Goal: Task Accomplishment & Management: Manage account settings

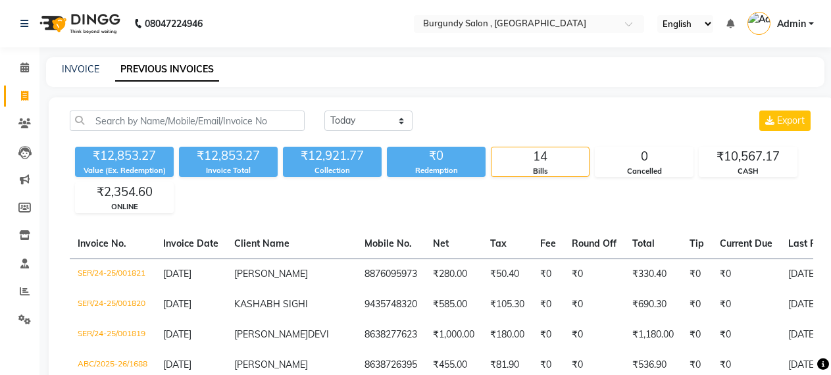
select select "[DATE]"
click at [78, 69] on link "INVOICE" at bounding box center [80, 69] width 37 height 12
select select "service"
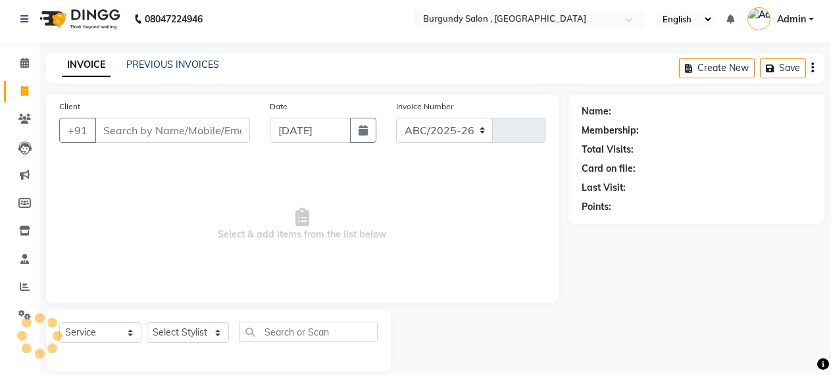
select select "5345"
type input "1689"
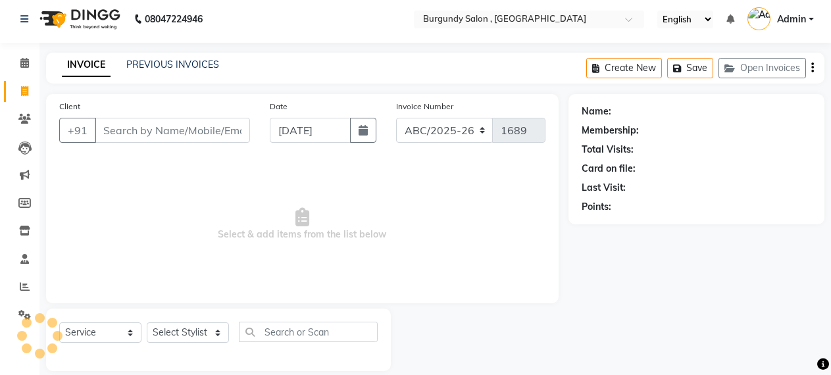
scroll to position [20, 0]
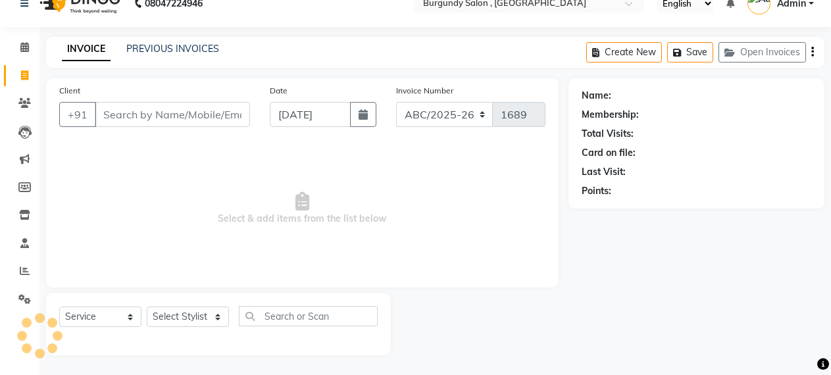
click at [161, 120] on input "Client" at bounding box center [172, 114] width 155 height 25
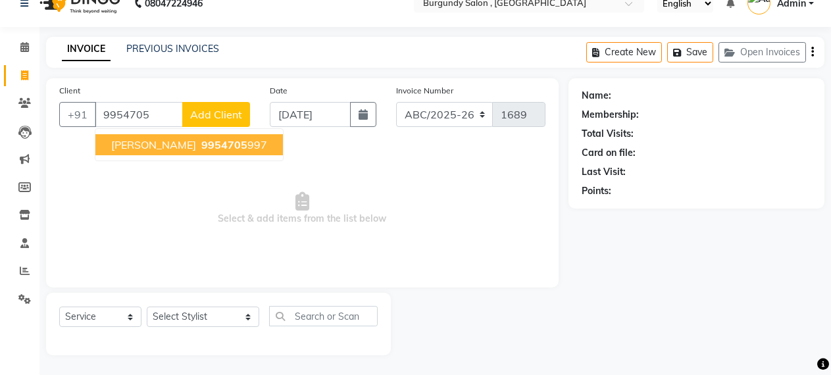
click at [201, 147] on span "9954705" at bounding box center [224, 144] width 46 height 13
type input "9954705997"
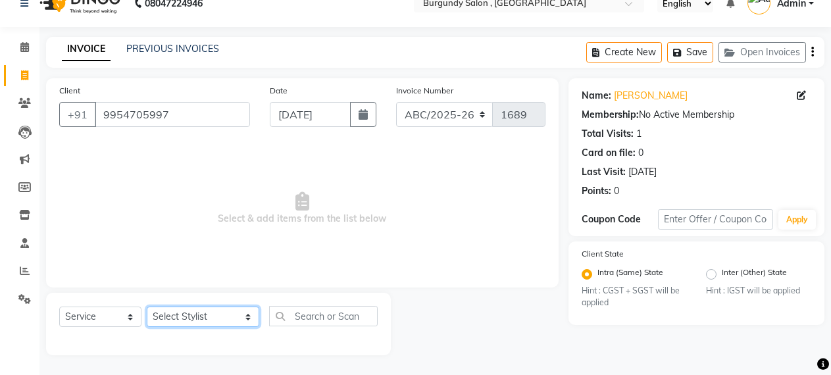
click at [168, 320] on select "Select Stylist ANIL [PERSON_NAME] [PERSON_NAME] DHON DAS DHON / [PERSON_NAME] […" at bounding box center [203, 316] width 112 height 20
select select "47575"
click at [147, 306] on select "Select Stylist ANIL [PERSON_NAME] [PERSON_NAME] DHON DAS DHON / [PERSON_NAME] […" at bounding box center [203, 316] width 112 height 20
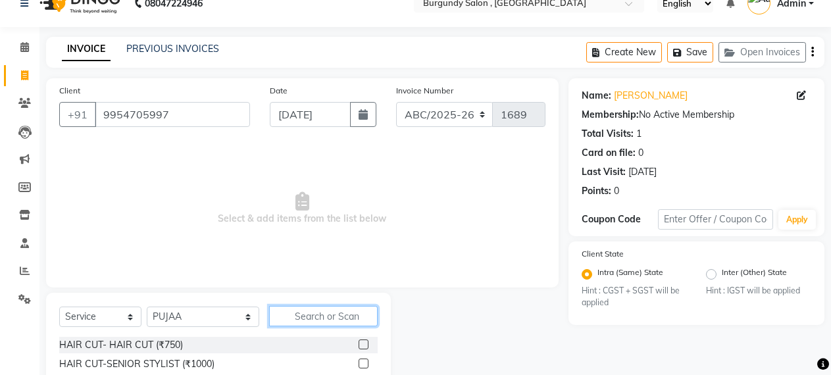
click at [285, 314] on input "text" at bounding box center [323, 316] width 109 height 20
type input "EYE"
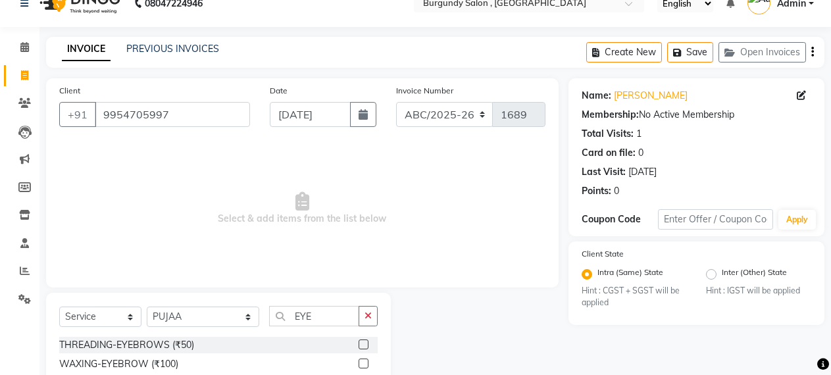
click at [358, 340] on label at bounding box center [363, 344] width 10 height 10
click at [358, 341] on input "checkbox" at bounding box center [362, 345] width 9 height 9
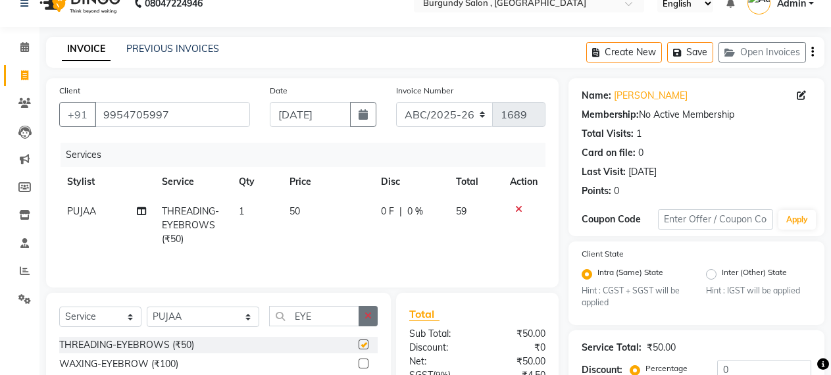
checkbox input "false"
click at [368, 316] on icon "button" at bounding box center [367, 315] width 7 height 9
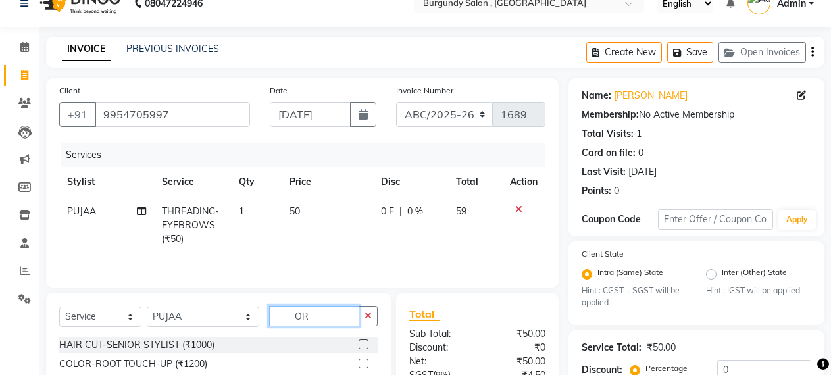
type input "O"
type input "F"
click at [368, 317] on icon "button" at bounding box center [367, 315] width 7 height 9
type input "O"
type input "F"
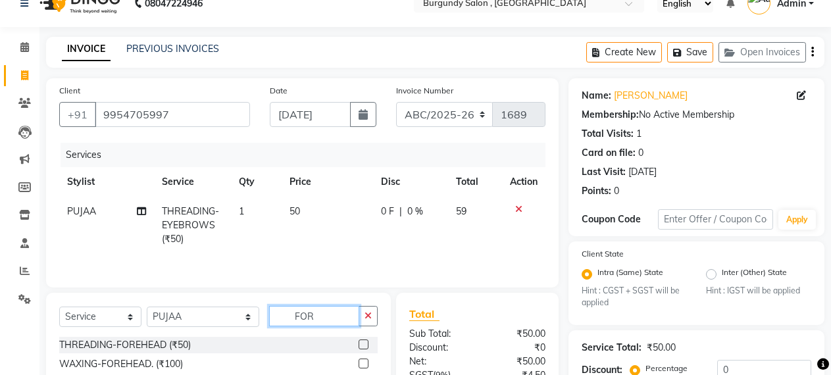
type input "FOR"
click at [362, 347] on label at bounding box center [363, 344] width 10 height 10
click at [362, 347] on input "checkbox" at bounding box center [362, 345] width 9 height 9
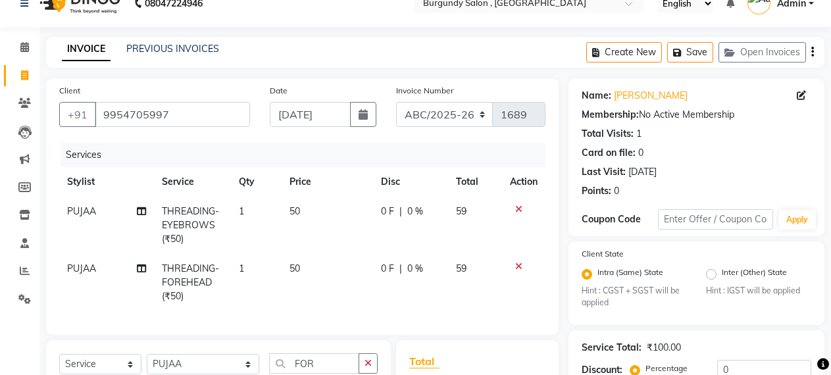
checkbox input "false"
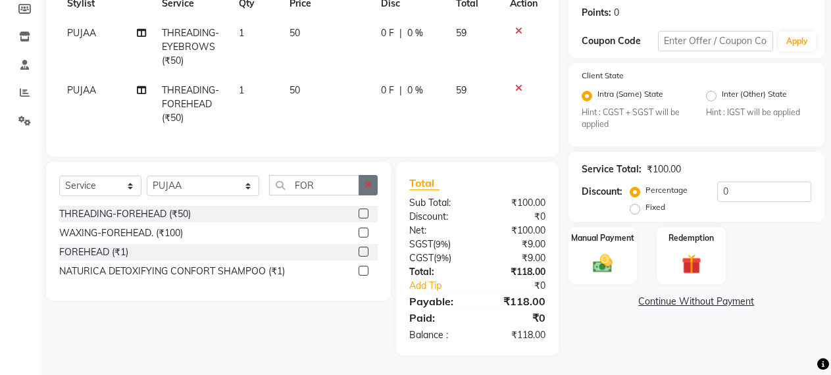
click at [366, 185] on icon "button" at bounding box center [367, 184] width 7 height 9
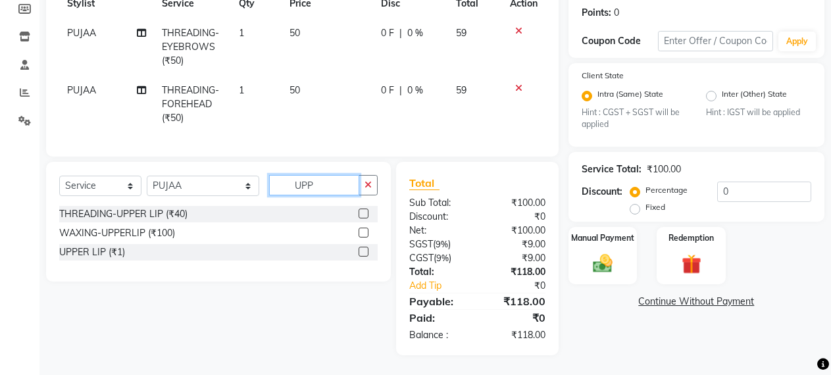
type input "UPP"
click at [360, 213] on label at bounding box center [363, 213] width 10 height 10
click at [360, 213] on input "checkbox" at bounding box center [362, 214] width 9 height 9
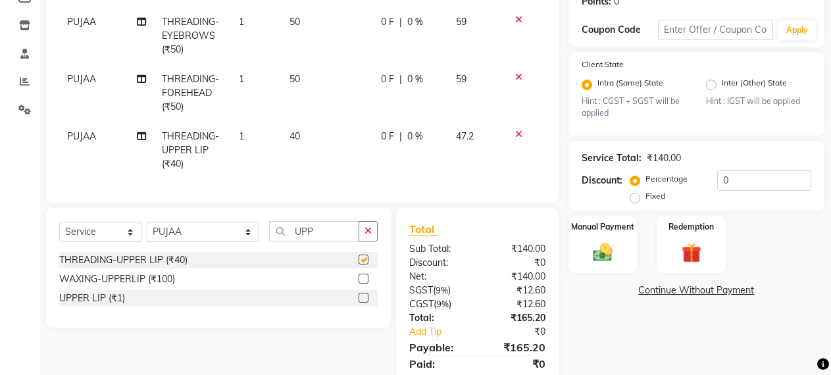
checkbox input "false"
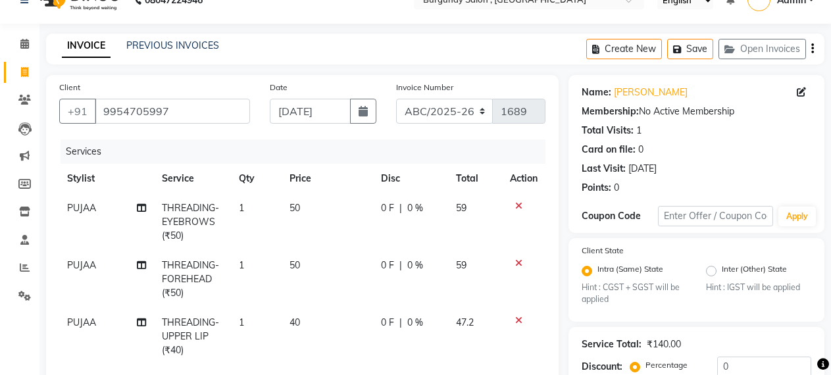
scroll to position [0, 0]
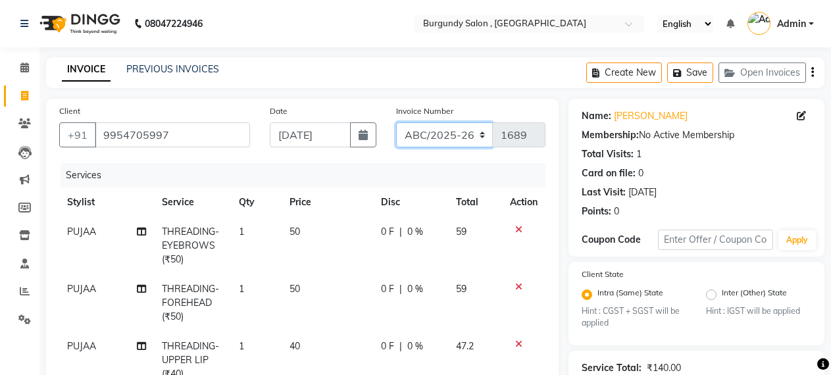
click at [433, 139] on select "ABC/2025-26 SER/24-25 V/2025-26" at bounding box center [444, 134] width 97 height 25
select select "5334"
click at [396, 122] on select "ABC/2025-26 SER/24-25 V/2025-26" at bounding box center [444, 134] width 97 height 25
type input "001822"
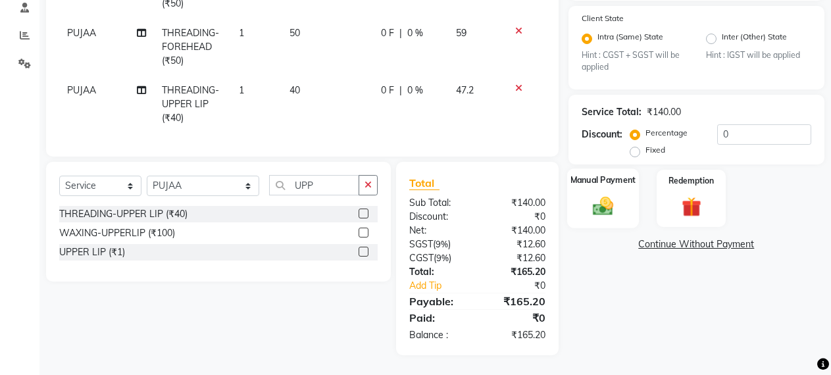
click at [603, 203] on img at bounding box center [603, 207] width 34 height 24
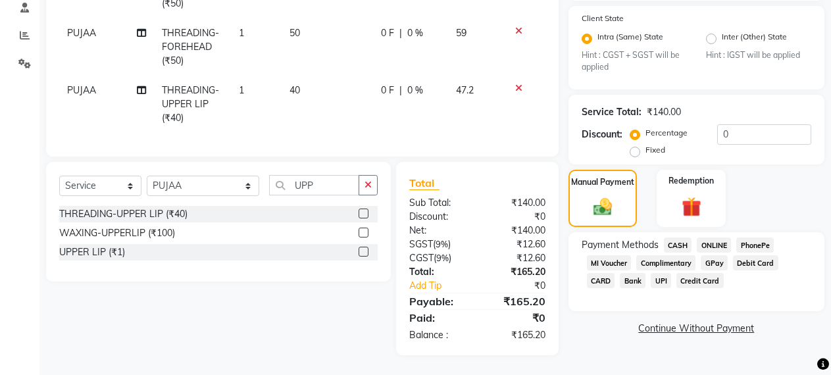
click at [719, 237] on span "ONLINE" at bounding box center [713, 244] width 34 height 15
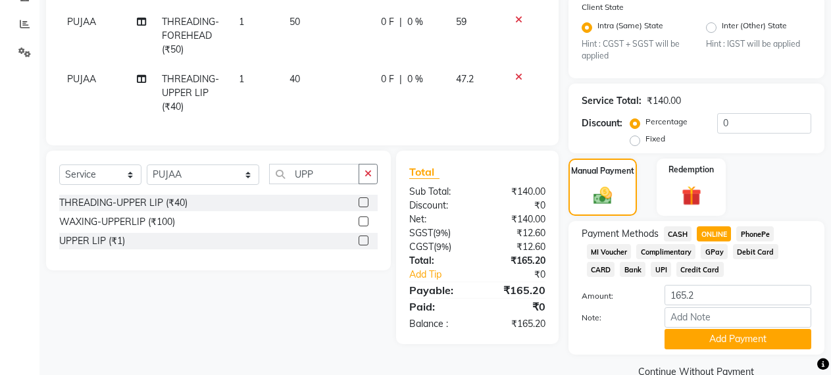
scroll to position [293, 0]
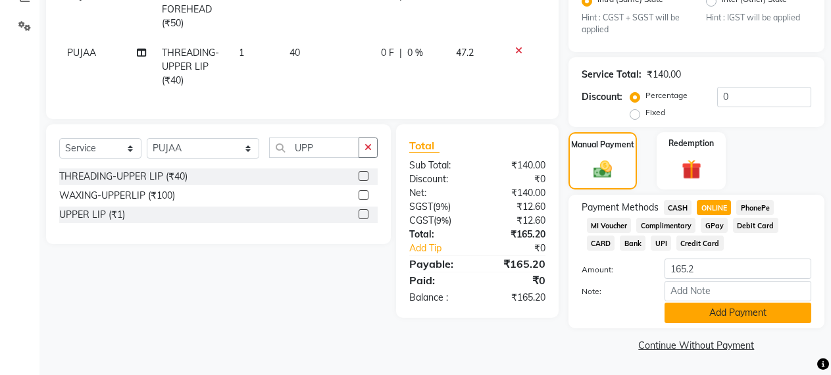
click at [762, 305] on button "Add Payment" at bounding box center [737, 313] width 147 height 20
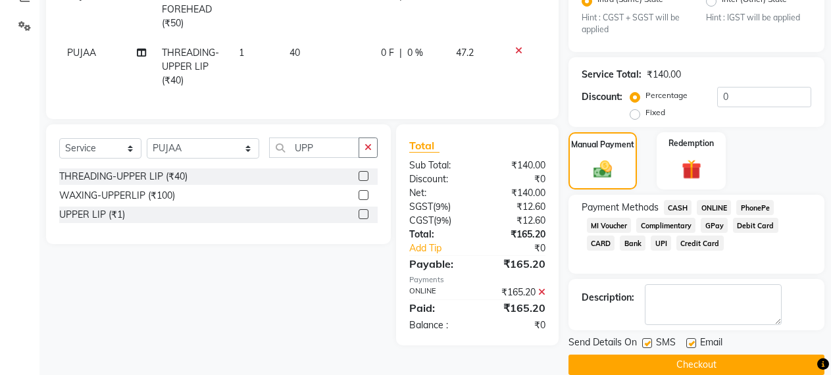
scroll to position [313, 0]
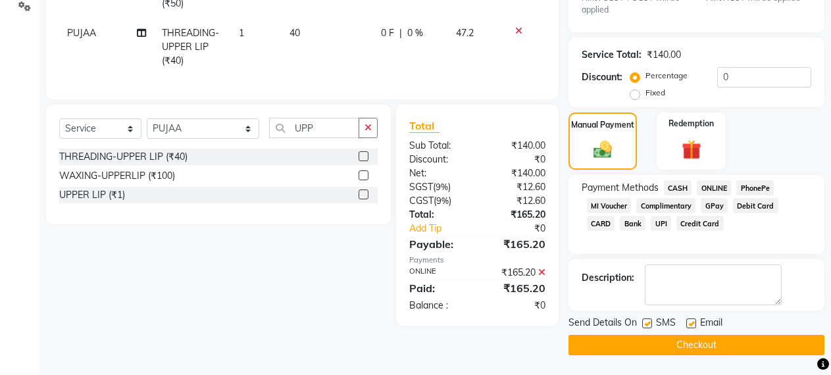
click at [647, 325] on label at bounding box center [647, 323] width 10 height 10
click at [647, 325] on input "checkbox" at bounding box center [646, 324] width 9 height 9
checkbox input "false"
click at [686, 324] on label at bounding box center [691, 323] width 10 height 10
click at [686, 324] on input "checkbox" at bounding box center [690, 324] width 9 height 9
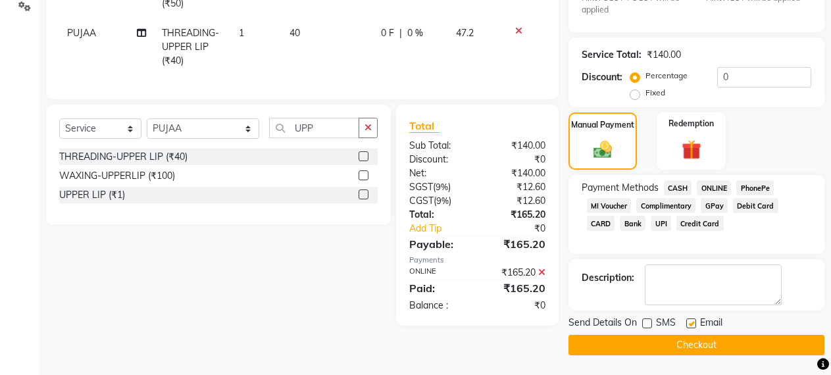
checkbox input "false"
click at [686, 341] on button "Checkout" at bounding box center [696, 345] width 256 height 20
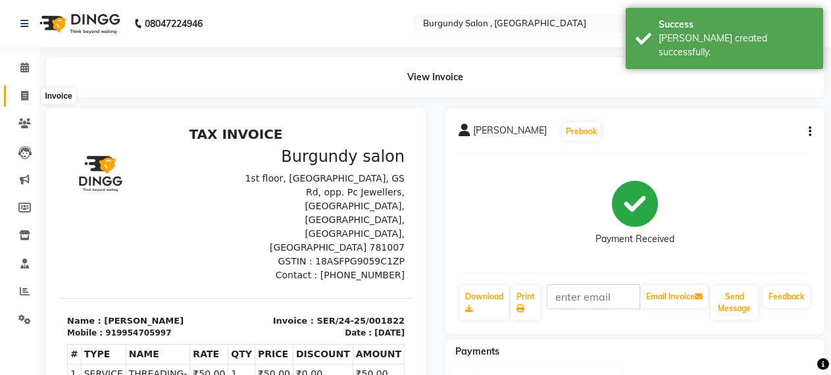
click at [21, 89] on span at bounding box center [24, 96] width 23 height 15
select select "service"
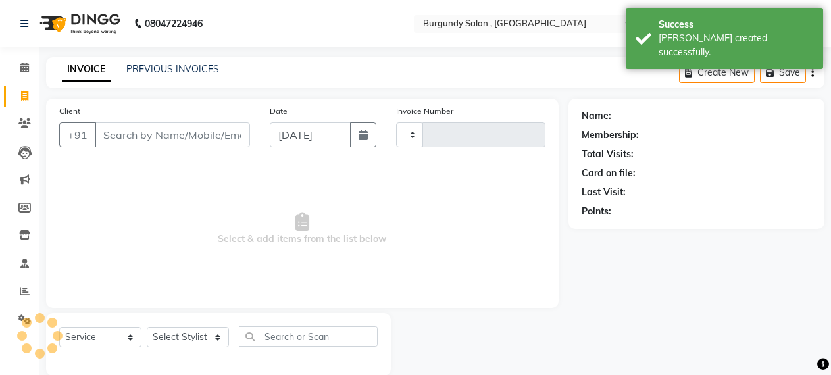
type input "1689"
select select "5345"
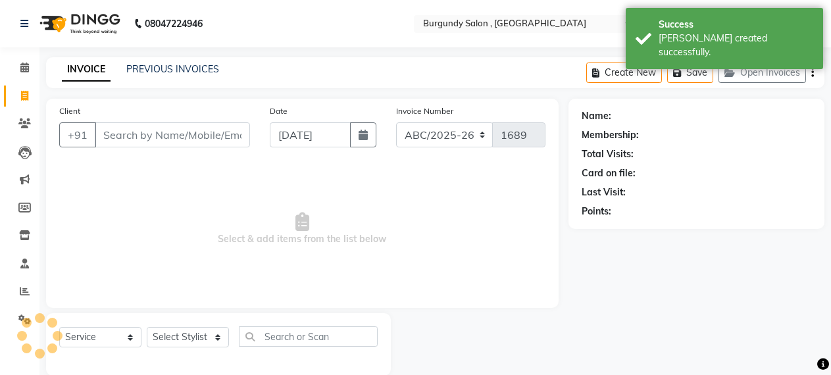
scroll to position [20, 0]
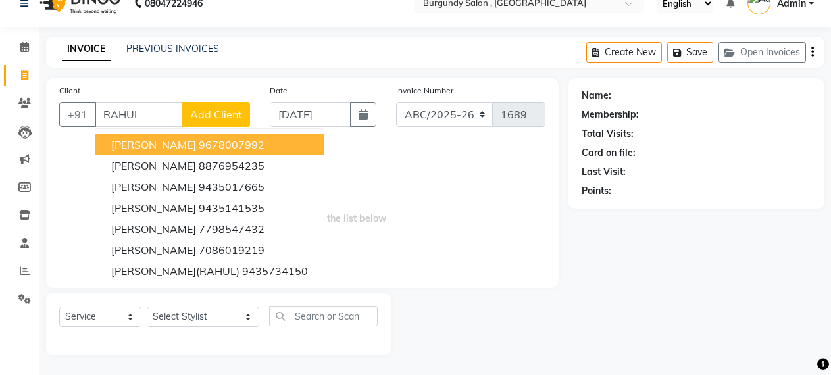
click at [148, 146] on span "[PERSON_NAME]" at bounding box center [153, 144] width 85 height 13
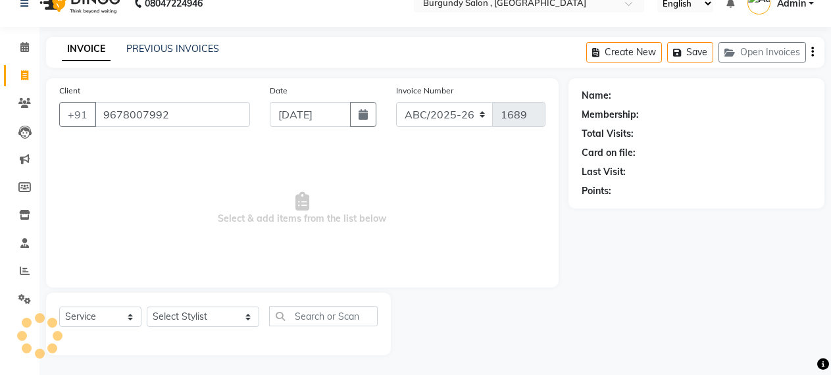
type input "9678007992"
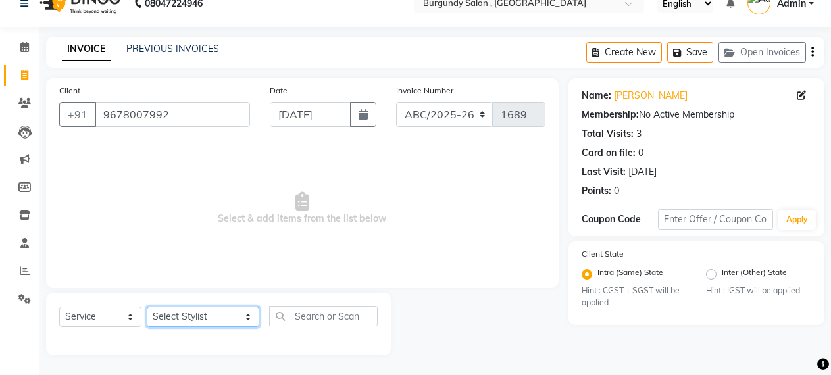
click at [204, 314] on select "Select Stylist ANIL [PERSON_NAME] [PERSON_NAME] DHON DAS DHON / [PERSON_NAME] […" at bounding box center [203, 316] width 112 height 20
select select "80179"
click at [147, 306] on select "Select Stylist ANIL [PERSON_NAME] [PERSON_NAME] DHON DAS DHON / [PERSON_NAME] […" at bounding box center [203, 316] width 112 height 20
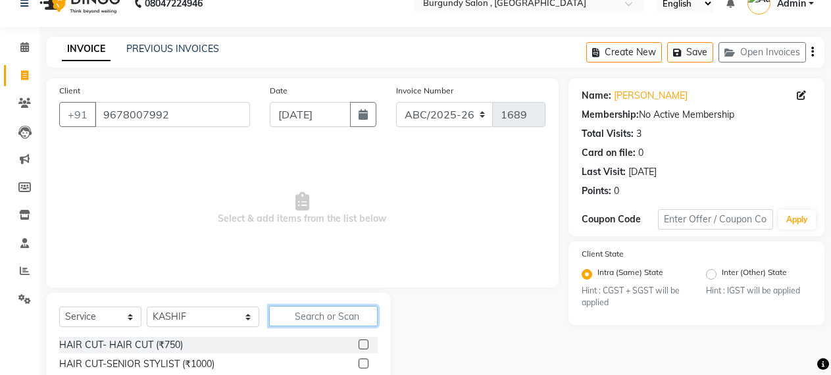
click at [282, 316] on input "text" at bounding box center [323, 316] width 109 height 20
type input "MEN H"
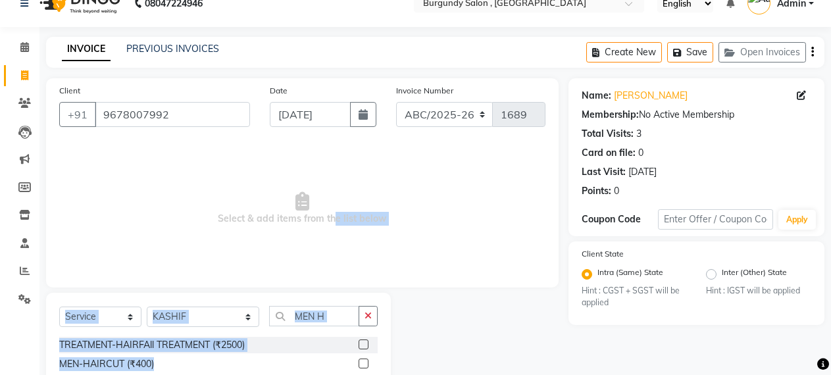
drag, startPoint x: 364, startPoint y: 364, endPoint x: 324, endPoint y: 217, distance: 152.5
click at [324, 217] on div "Client [PHONE_NUMBER] Date [DATE] Invoice Number ABC/2025-26 SER/24-25 V/[PHONE…" at bounding box center [302, 273] width 532 height 391
click at [362, 365] on label at bounding box center [363, 363] width 10 height 10
click at [362, 365] on input "checkbox" at bounding box center [362, 364] width 9 height 9
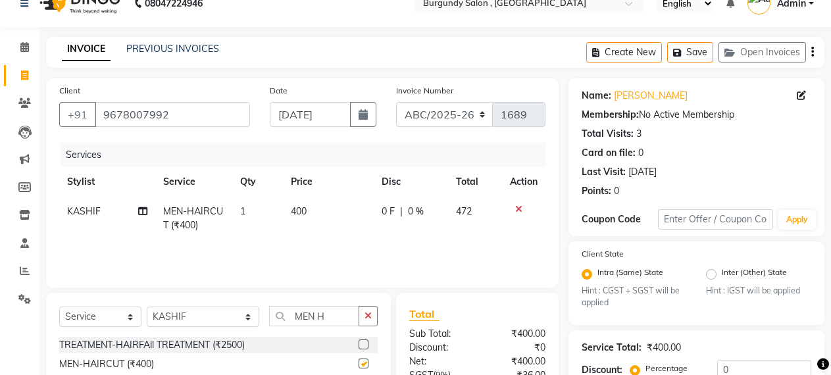
checkbox input "false"
click at [300, 212] on span "400" at bounding box center [299, 211] width 16 height 12
select select "80179"
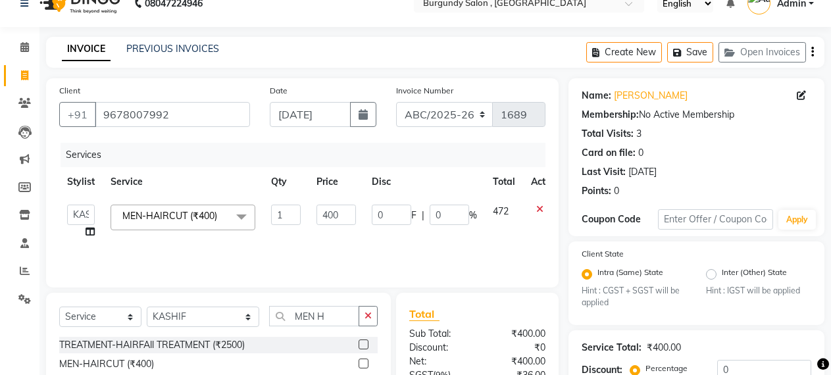
click at [300, 212] on input "1" at bounding box center [286, 215] width 30 height 20
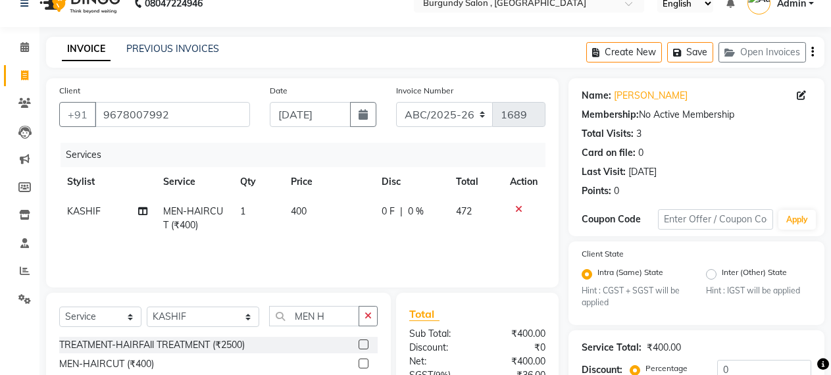
click at [331, 215] on td "400" at bounding box center [328, 218] width 91 height 43
select select "80179"
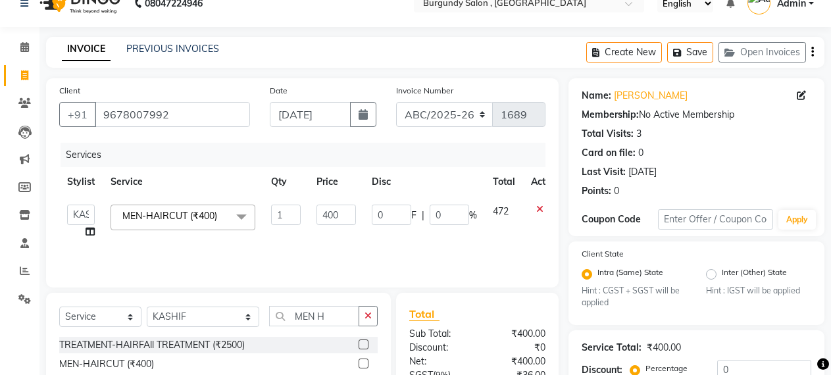
click at [331, 215] on input "400" at bounding box center [335, 215] width 39 height 20
type input "500"
click at [335, 258] on div "Services Stylist Service Qty Price Disc Total Action ANIL [PERSON_NAME] [PERSON…" at bounding box center [302, 209] width 486 height 132
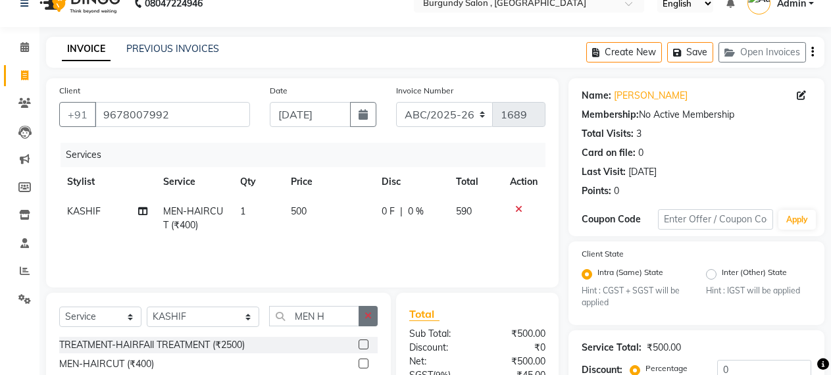
click at [368, 311] on icon "button" at bounding box center [367, 315] width 7 height 9
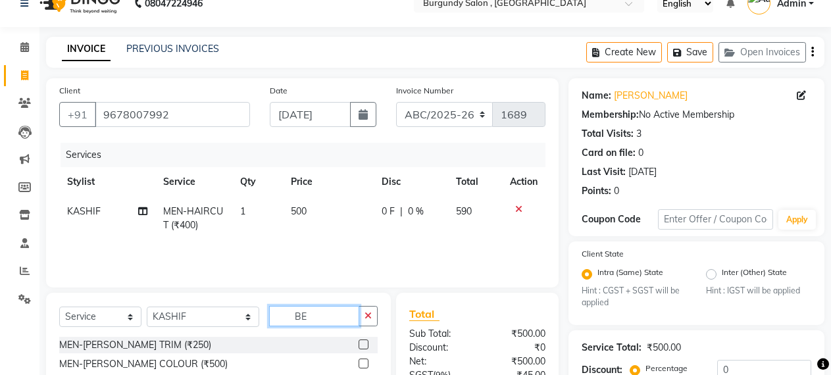
type input "BE"
click at [358, 343] on label at bounding box center [363, 344] width 10 height 10
click at [358, 343] on input "checkbox" at bounding box center [362, 345] width 9 height 9
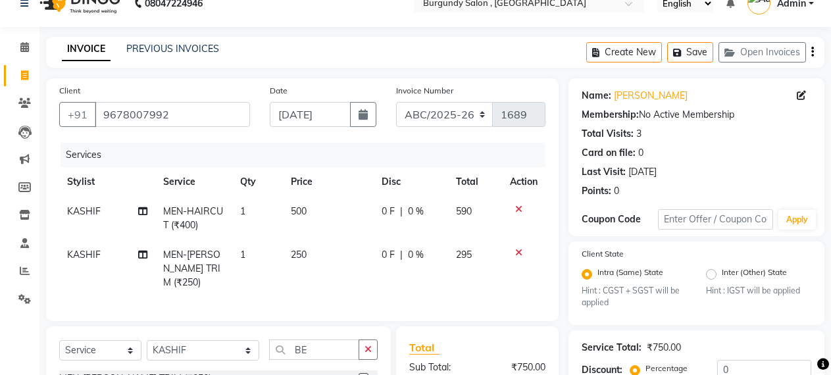
checkbox input "false"
click at [297, 251] on span "250" at bounding box center [299, 255] width 16 height 12
select select "80179"
click at [333, 256] on td "250" at bounding box center [328, 268] width 91 height 57
select select "80179"
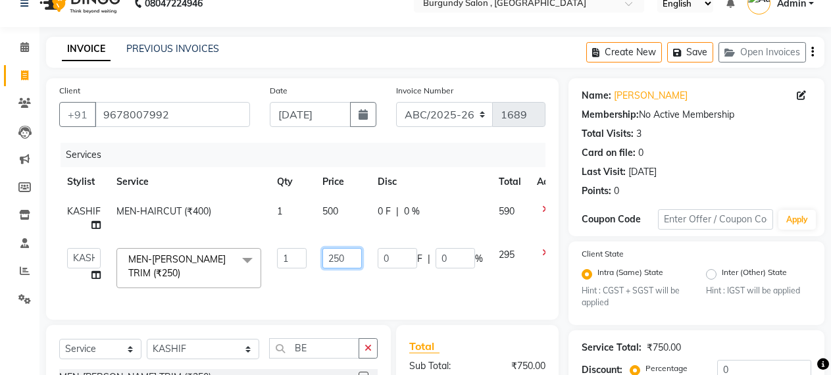
click at [333, 256] on input "250" at bounding box center [341, 258] width 39 height 20
type input "300"
click at [359, 278] on td "300" at bounding box center [341, 268] width 55 height 56
select select "80179"
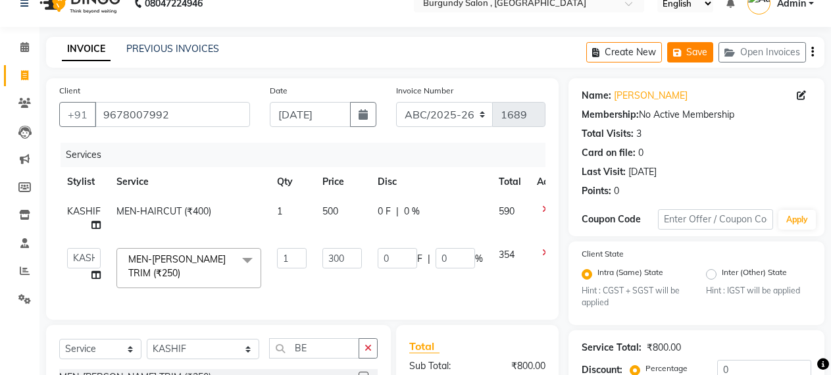
click at [688, 61] on button "Save" at bounding box center [690, 52] width 46 height 20
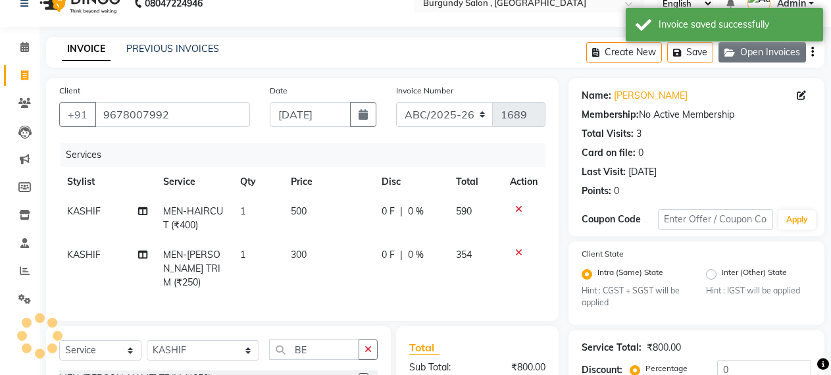
click at [753, 55] on button "Open Invoices" at bounding box center [761, 52] width 87 height 20
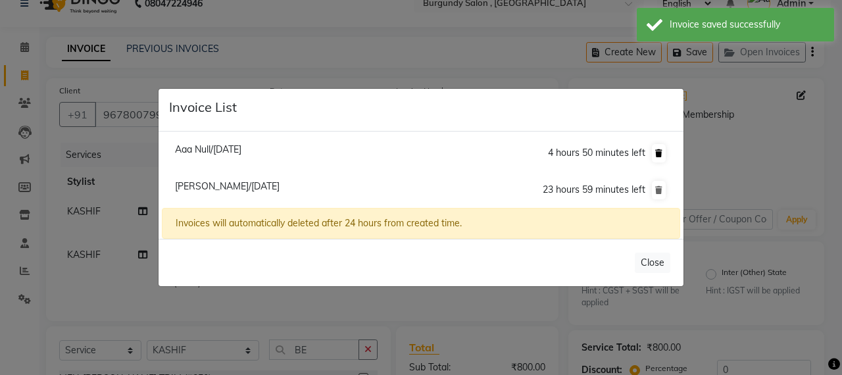
click at [657, 147] on button at bounding box center [659, 153] width 14 height 18
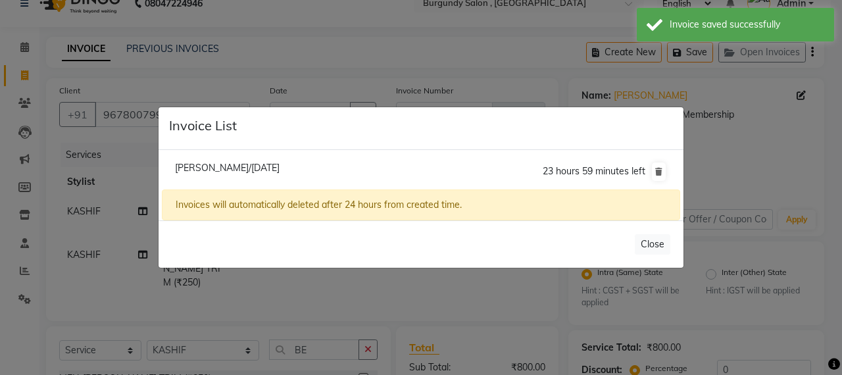
click at [442, 47] on ngb-modal-window "Invoice List [PERSON_NAME]/[DATE] 23 hours 59 minutes left Invoices will automa…" at bounding box center [421, 187] width 842 height 375
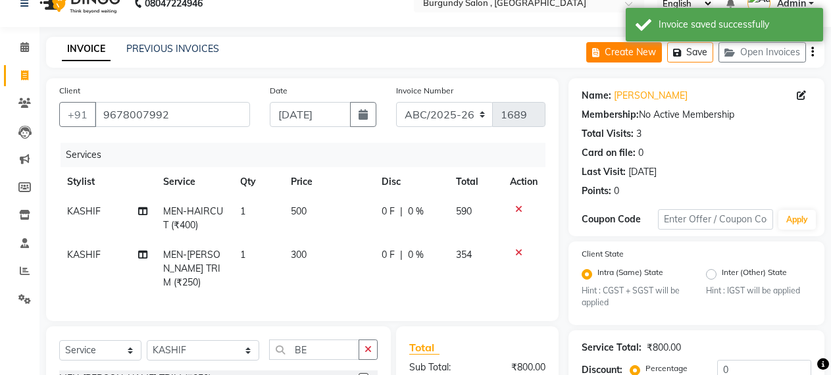
click at [598, 46] on button "Create New" at bounding box center [624, 52] width 76 height 20
select select "service"
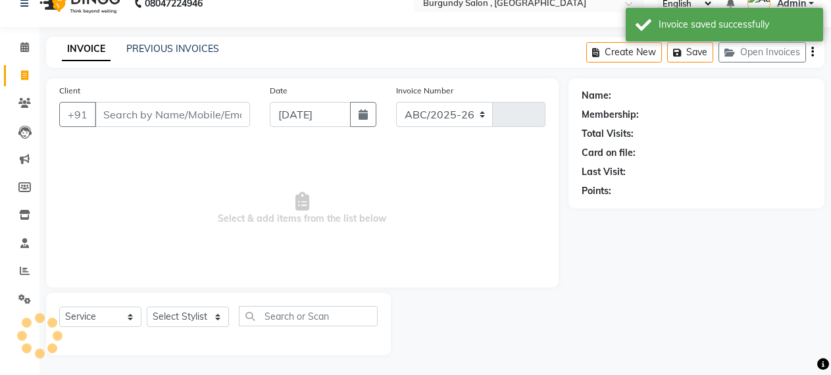
select select "5345"
type input "1689"
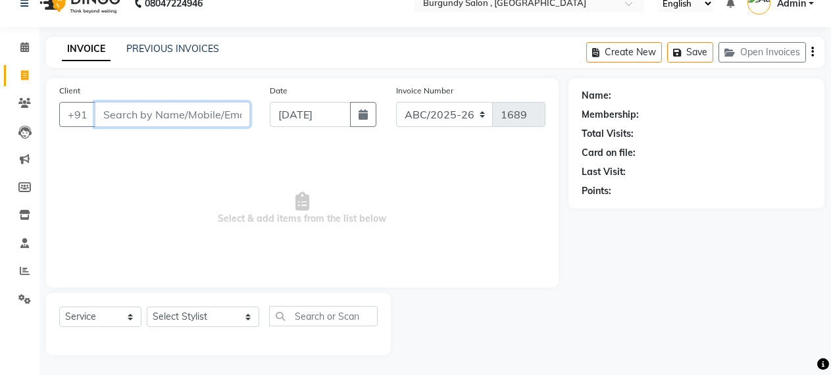
click at [202, 119] on input "Client" at bounding box center [172, 114] width 155 height 25
type input "9435018734"
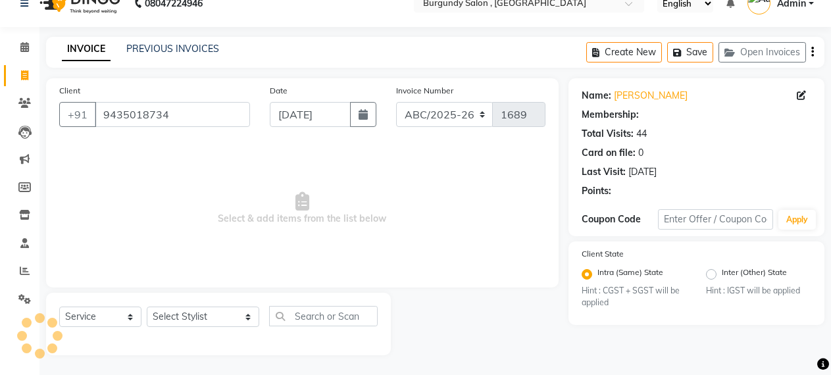
radio input "false"
radio input "true"
select select "1: Object"
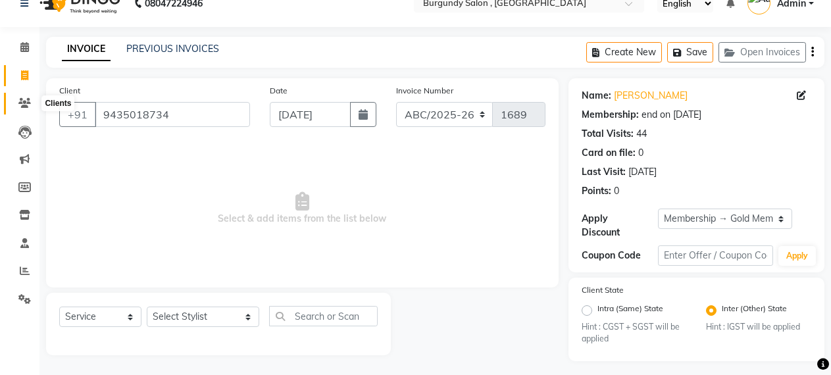
click at [26, 103] on icon at bounding box center [24, 103] width 12 height 10
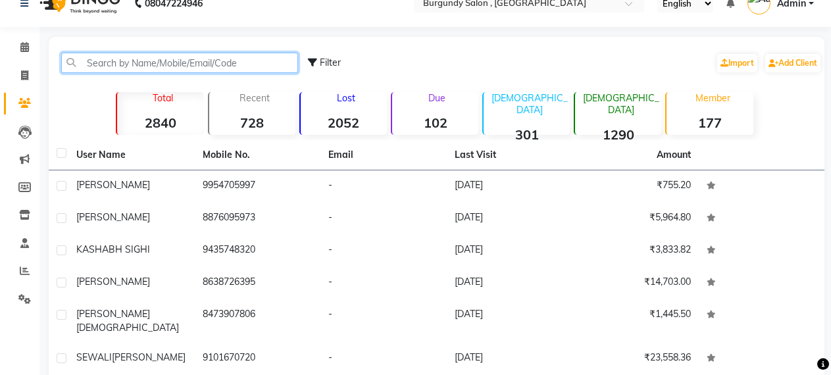
click at [155, 57] on input "text" at bounding box center [179, 63] width 237 height 20
paste input "917399569462"
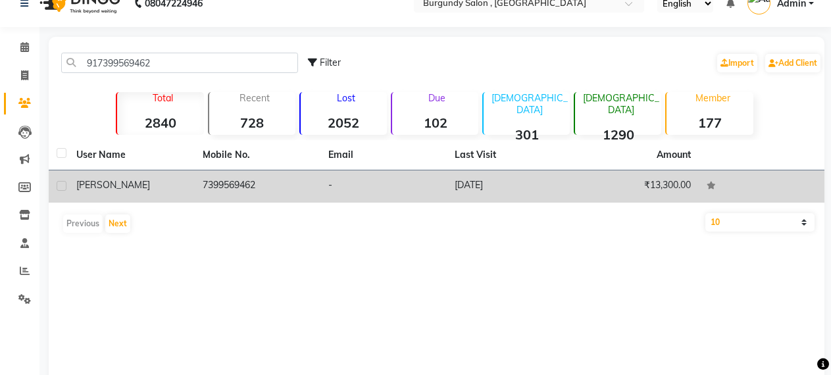
click at [205, 185] on td "7399569462" at bounding box center [258, 186] width 126 height 32
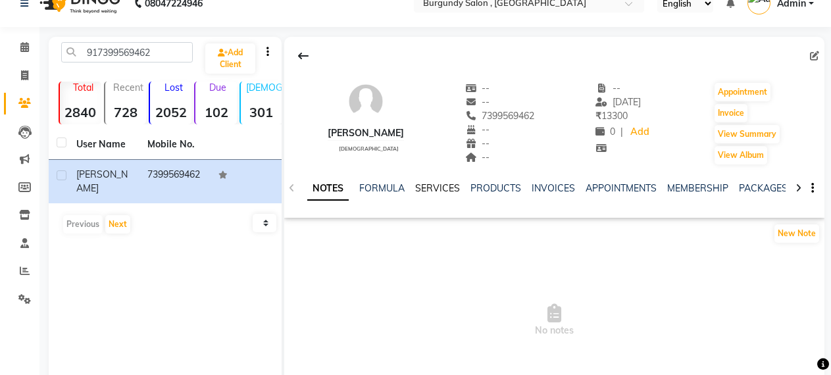
click at [432, 189] on link "SERVICES" at bounding box center [437, 188] width 45 height 12
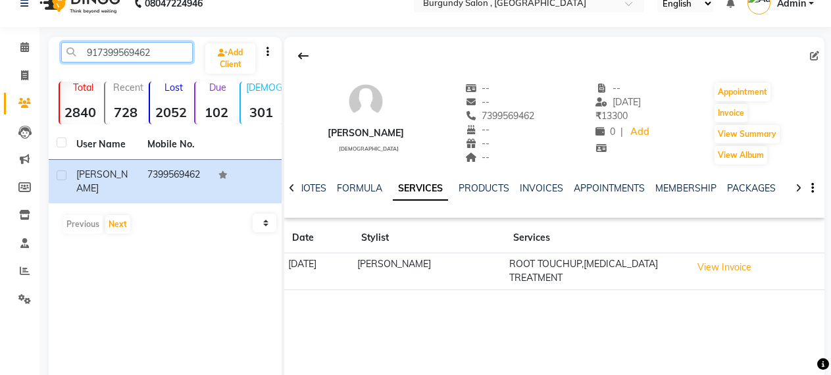
click at [167, 59] on input "917399569462" at bounding box center [127, 52] width 132 height 20
type input "9"
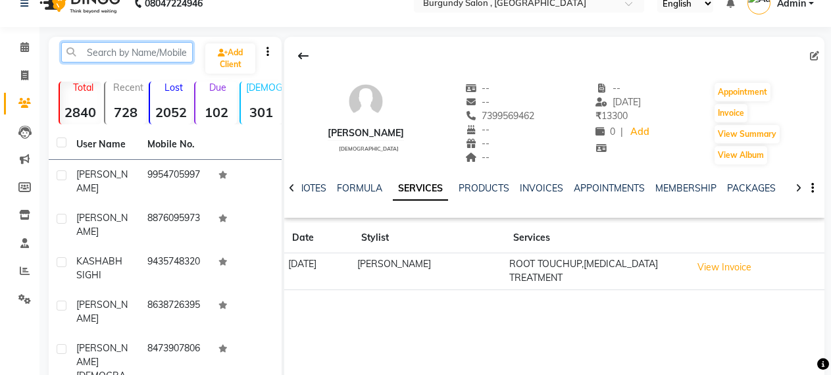
paste input "919706066005"
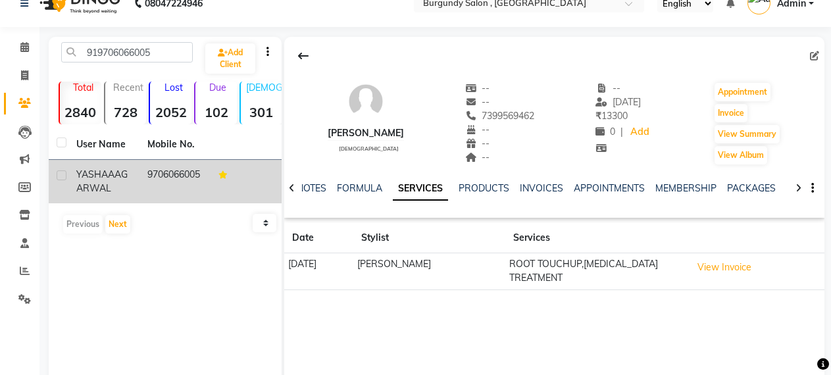
click at [147, 182] on td "9706066005" at bounding box center [174, 181] width 71 height 43
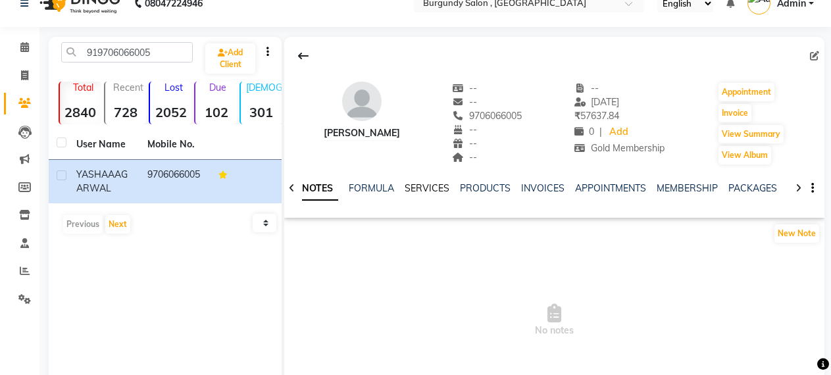
click at [415, 187] on link "SERVICES" at bounding box center [426, 188] width 45 height 12
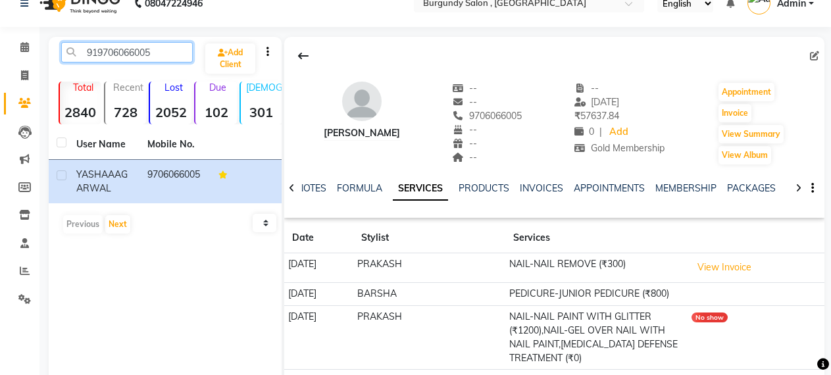
click at [169, 43] on input "919706066005" at bounding box center [127, 52] width 132 height 20
type input "9"
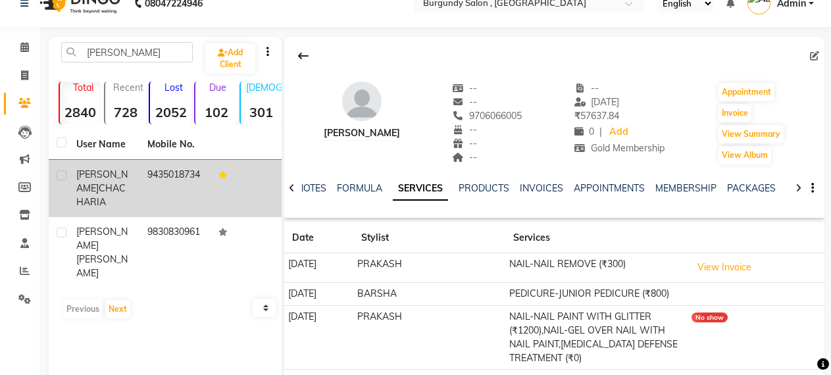
click at [145, 174] on td "9435018734" at bounding box center [174, 188] width 71 height 57
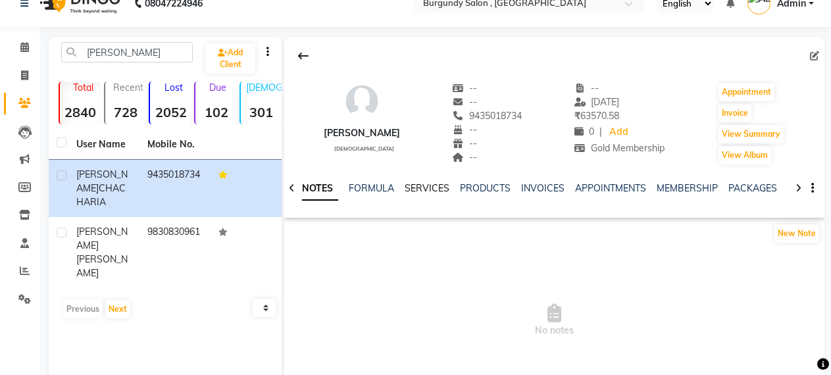
click at [418, 186] on link "SERVICES" at bounding box center [426, 188] width 45 height 12
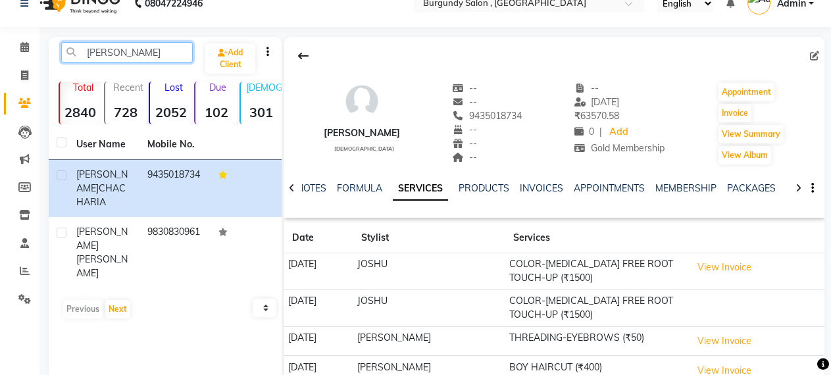
click at [156, 55] on input "[PERSON_NAME]" at bounding box center [127, 52] width 132 height 20
type input "R"
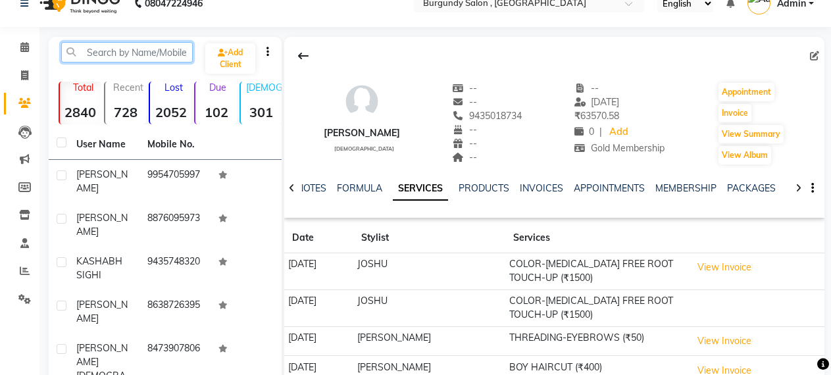
paste input "918638277623"
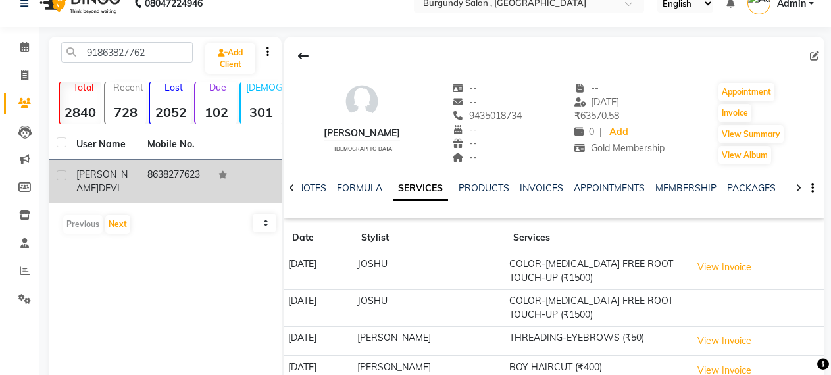
click at [170, 172] on td "8638277623" at bounding box center [174, 181] width 71 height 43
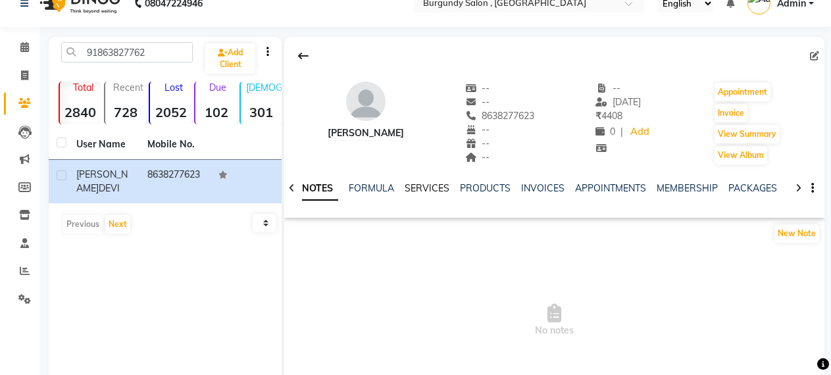
click at [428, 186] on link "SERVICES" at bounding box center [426, 188] width 45 height 12
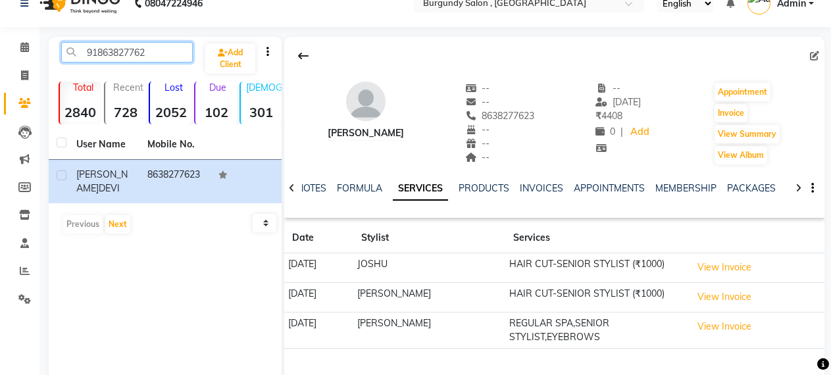
click at [155, 53] on input "91863827762" at bounding box center [127, 52] width 132 height 20
type input "9"
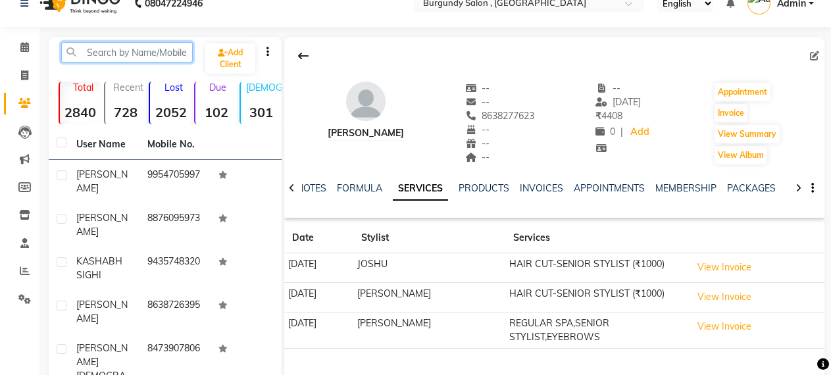
paste input "916900266219"
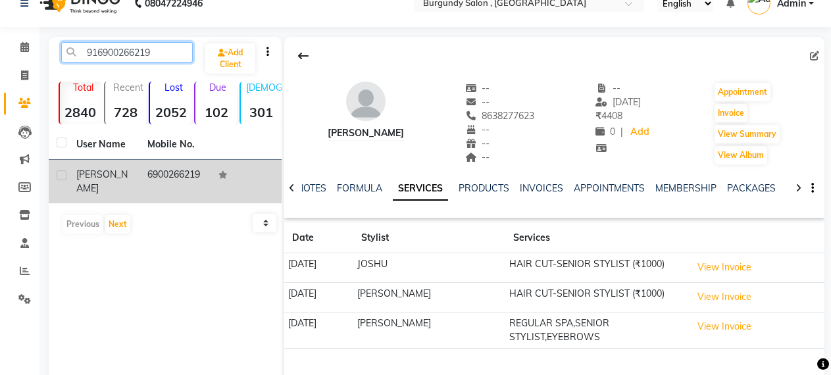
type input "916900266219"
click at [147, 176] on td "6900266219" at bounding box center [174, 181] width 71 height 43
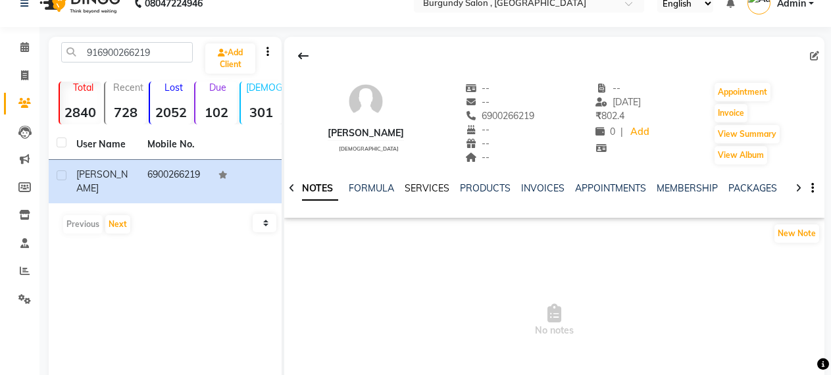
click at [425, 183] on link "SERVICES" at bounding box center [426, 188] width 45 height 12
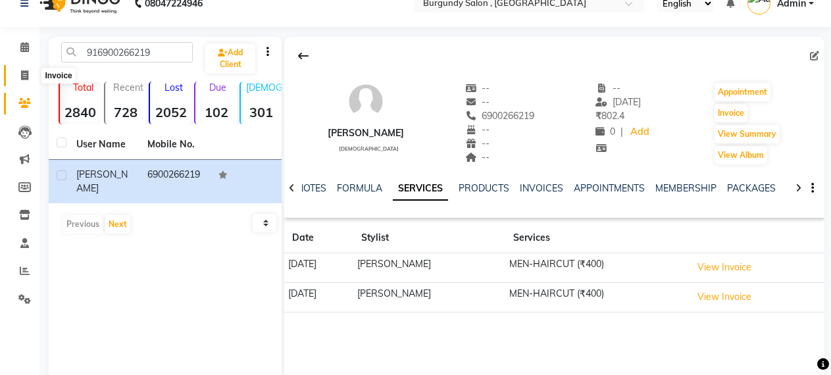
click at [27, 72] on icon at bounding box center [24, 75] width 7 height 10
select select "service"
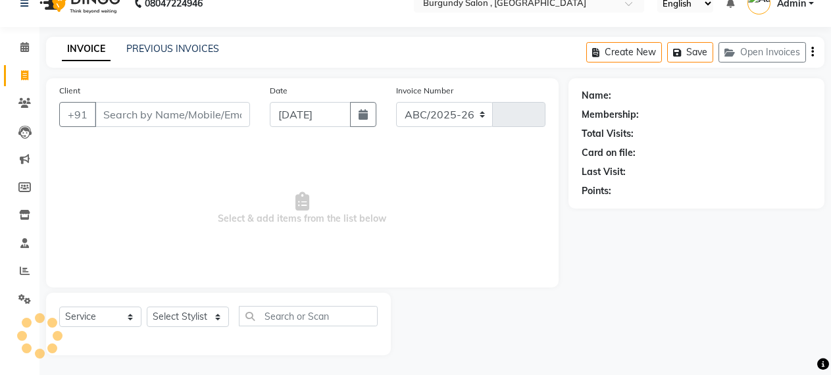
select select "5345"
type input "1689"
click at [121, 112] on input "Client" at bounding box center [172, 114] width 155 height 25
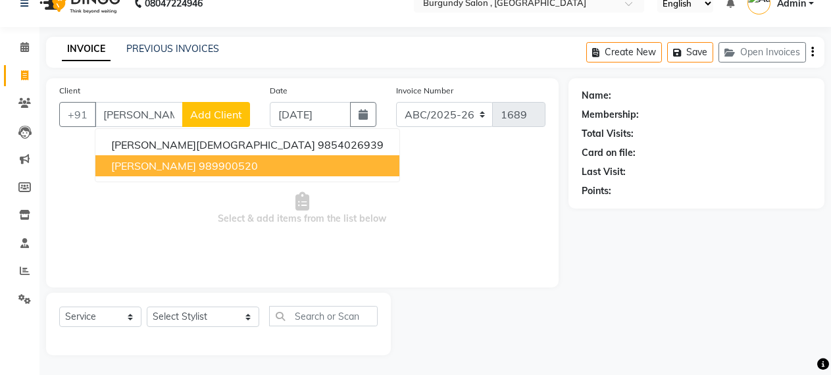
click at [155, 165] on span "[PERSON_NAME]" at bounding box center [153, 165] width 85 height 13
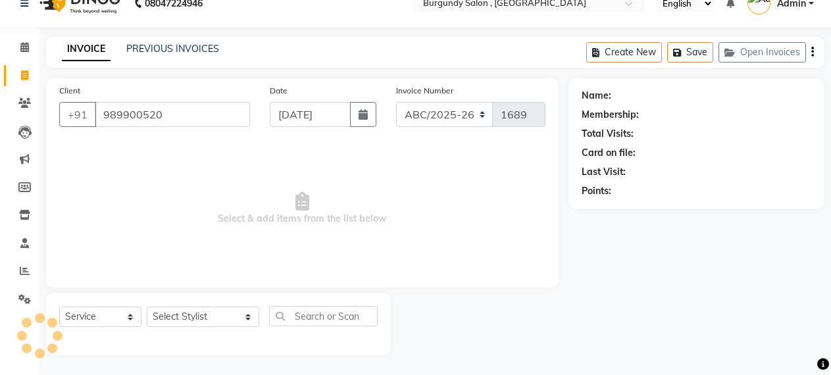
type input "989900520"
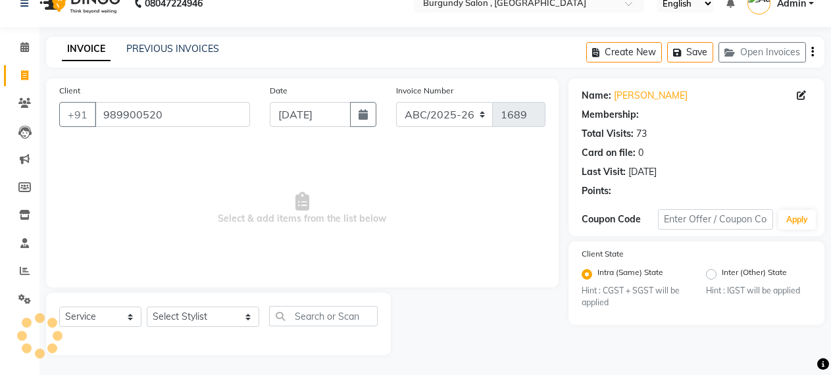
select select "1: Object"
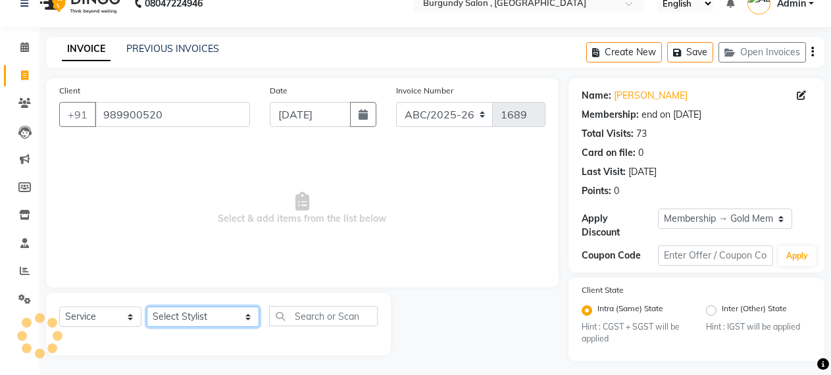
click at [206, 314] on select "Select Stylist ANIL [PERSON_NAME] [PERSON_NAME] DHON DAS DHON / [PERSON_NAME] […" at bounding box center [203, 316] width 112 height 20
select select "32576"
click at [147, 306] on select "Select Stylist ANIL [PERSON_NAME] [PERSON_NAME] DHON DAS DHON / [PERSON_NAME] […" at bounding box center [203, 316] width 112 height 20
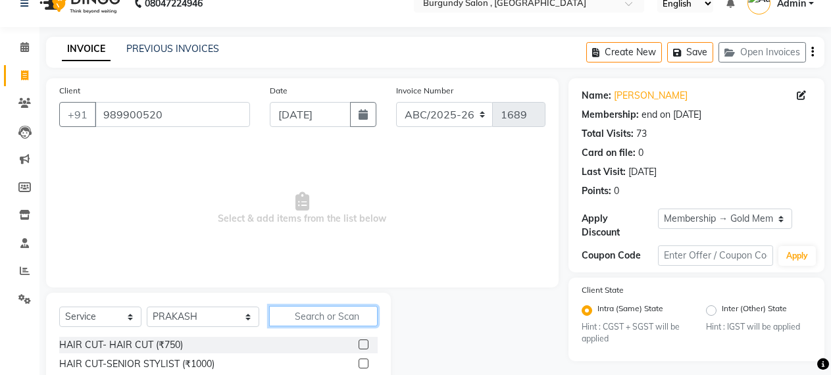
click at [320, 321] on input "text" at bounding box center [323, 316] width 109 height 20
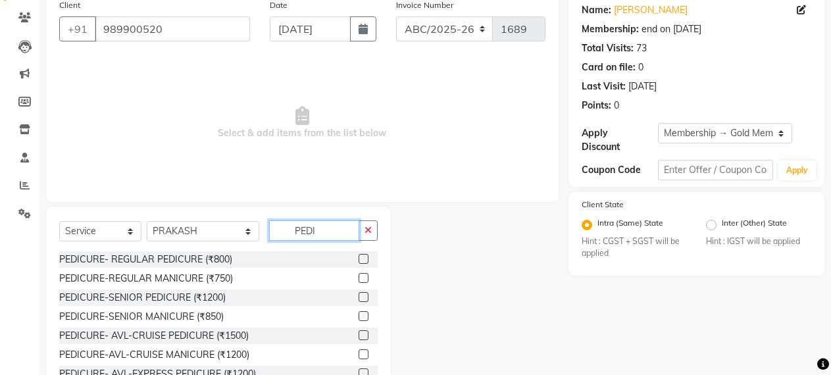
scroll to position [126, 0]
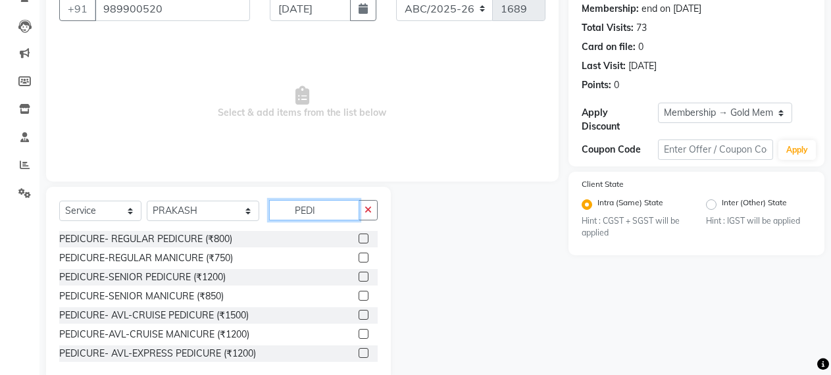
type input "PEDI"
click at [358, 276] on label at bounding box center [363, 277] width 10 height 10
click at [358, 276] on input "checkbox" at bounding box center [362, 277] width 9 height 9
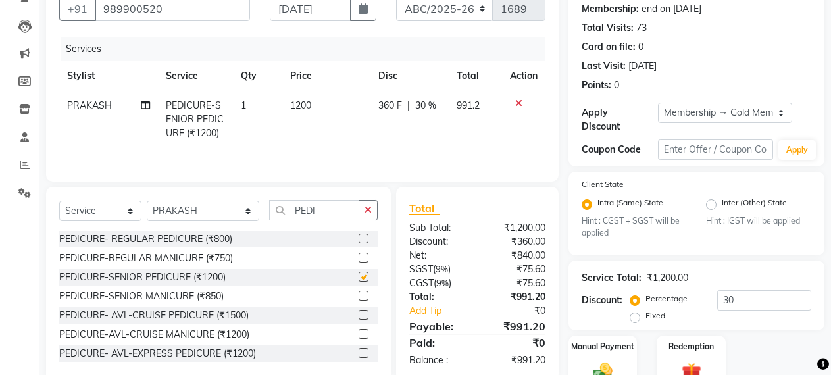
checkbox input "false"
click at [207, 214] on select "Select Stylist ANIL [PERSON_NAME] [PERSON_NAME] DHON DAS DHON / [PERSON_NAME] […" at bounding box center [203, 211] width 112 height 20
select select "71248"
click at [147, 202] on select "Select Stylist ANIL [PERSON_NAME] [PERSON_NAME] DHON DAS DHON / [PERSON_NAME] […" at bounding box center [203, 211] width 112 height 20
click at [301, 209] on input "PEDI" at bounding box center [314, 210] width 91 height 20
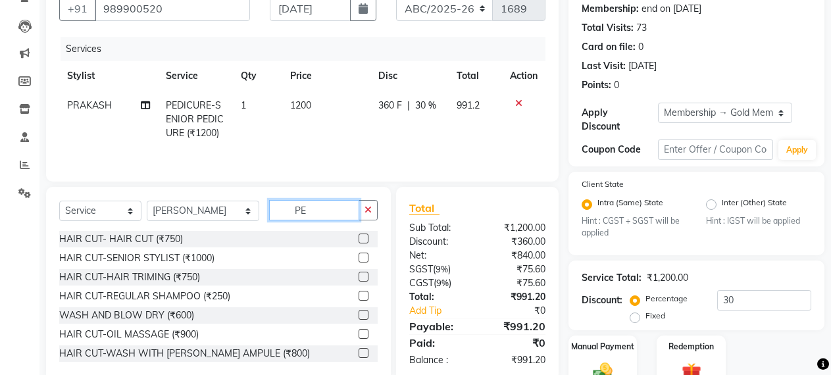
type input "P"
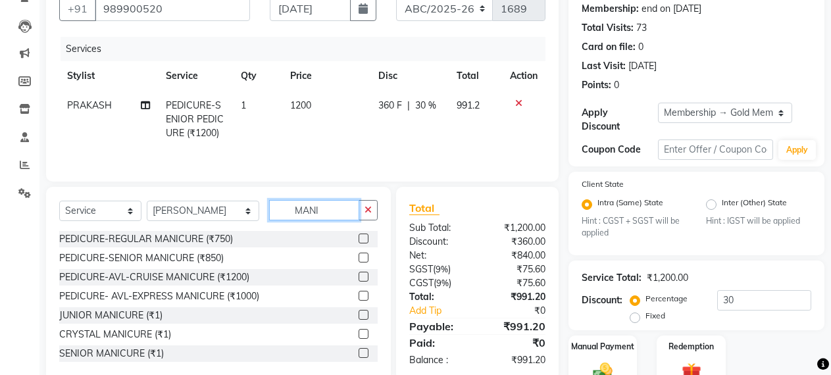
type input "MANI"
click at [358, 239] on label at bounding box center [363, 238] width 10 height 10
click at [358, 239] on input "checkbox" at bounding box center [362, 239] width 9 height 9
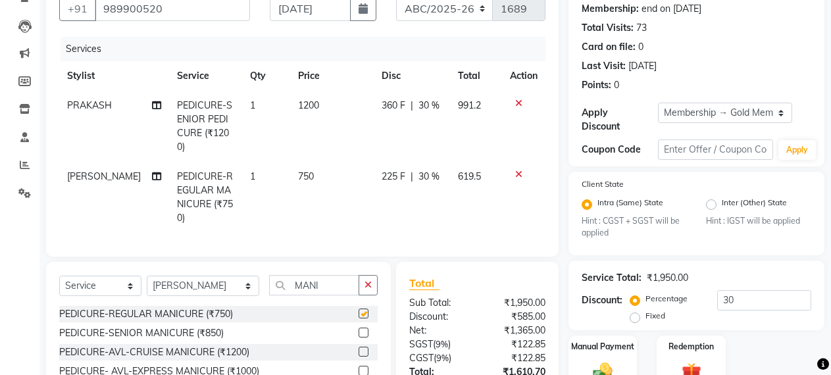
checkbox input "false"
click at [295, 284] on input "MANI" at bounding box center [314, 285] width 91 height 20
click at [184, 276] on select "Select Stylist ANIL [PERSON_NAME] [PERSON_NAME] DHON DAS DHON / [PERSON_NAME] […" at bounding box center [203, 286] width 112 height 20
select select "32576"
click at [147, 276] on select "Select Stylist ANIL [PERSON_NAME] [PERSON_NAME] DHON DAS DHON / [PERSON_NAME] […" at bounding box center [203, 286] width 112 height 20
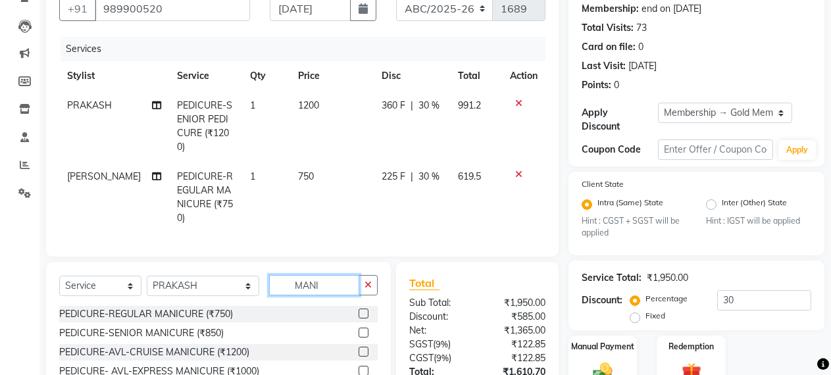
click at [322, 282] on input "MANI" at bounding box center [314, 285] width 91 height 20
type input "M"
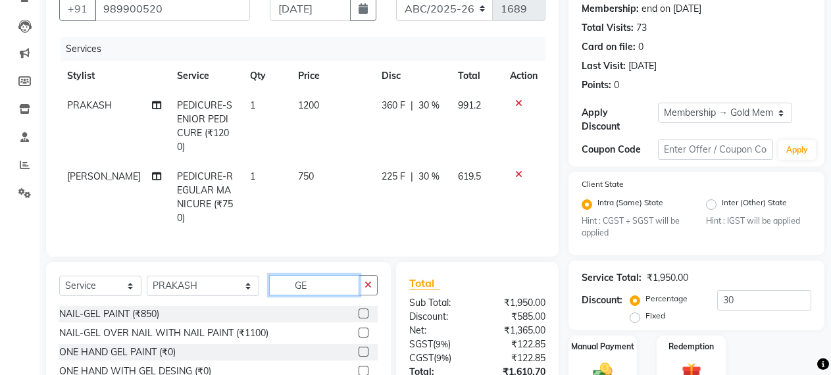
type input "G"
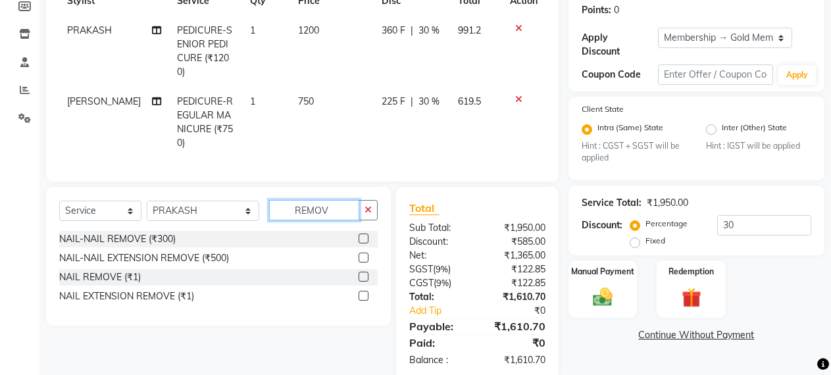
scroll to position [224, 0]
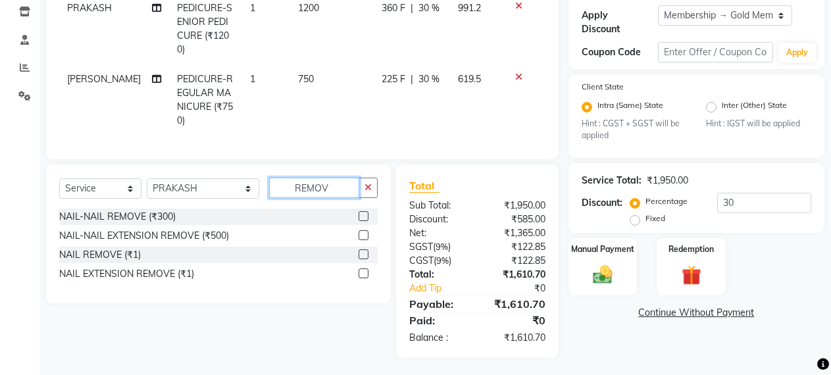
type input "REMOV"
click at [362, 212] on label at bounding box center [363, 216] width 10 height 10
click at [362, 212] on input "checkbox" at bounding box center [362, 216] width 9 height 9
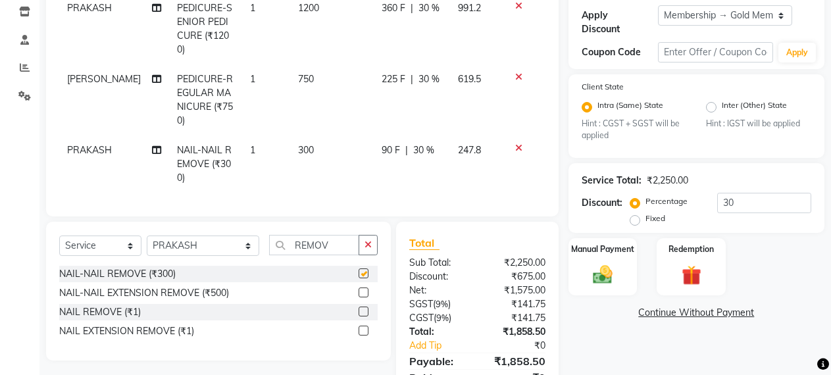
checkbox input "false"
click at [250, 144] on span "1" at bounding box center [252, 150] width 5 height 12
select select "32576"
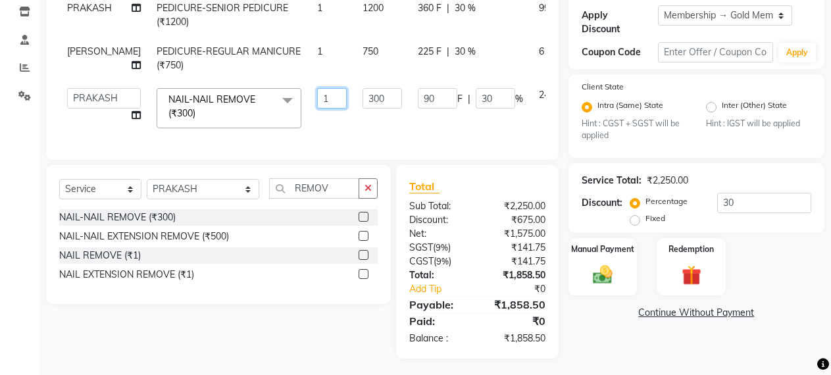
click at [317, 101] on input "1" at bounding box center [332, 98] width 30 height 20
type input "2"
click at [315, 118] on tbody "PRAKASH PEDICURE-SENIOR PEDICURE (₹1200) 1 1200 360 F | 30 % 991.2 [PERSON_NAME…" at bounding box center [336, 64] width 554 height 143
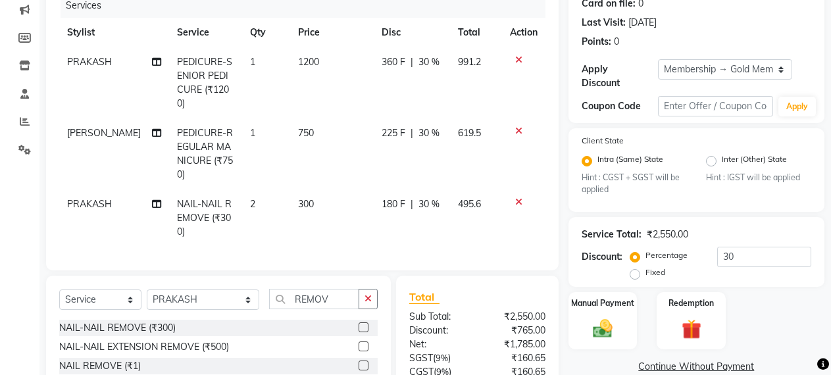
scroll to position [281, 0]
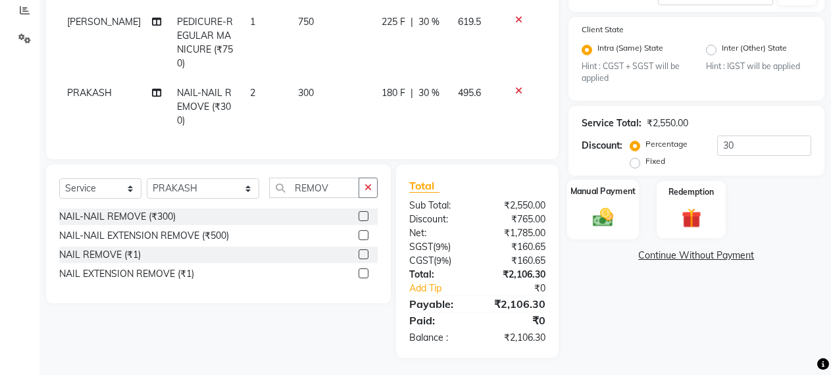
click at [587, 207] on img at bounding box center [603, 218] width 34 height 24
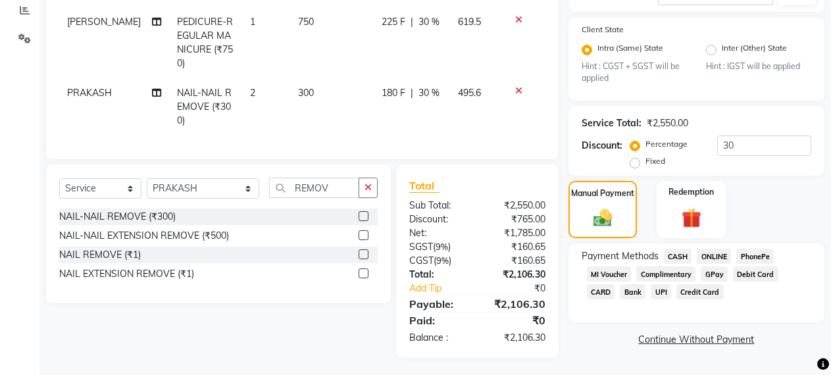
click at [675, 258] on span "CASH" at bounding box center [678, 256] width 28 height 15
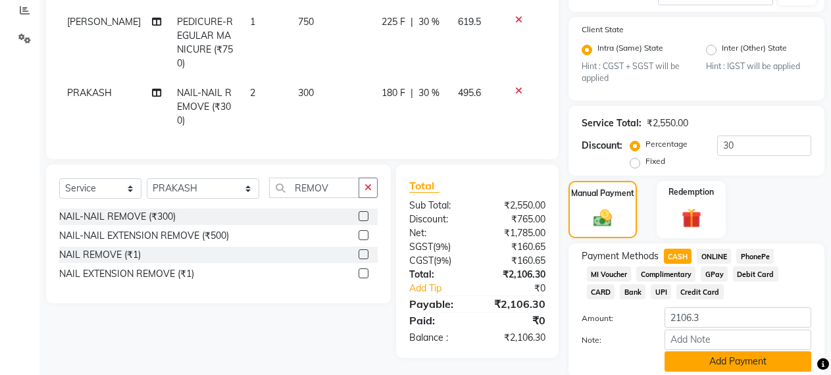
click at [729, 356] on button "Add Payment" at bounding box center [737, 361] width 147 height 20
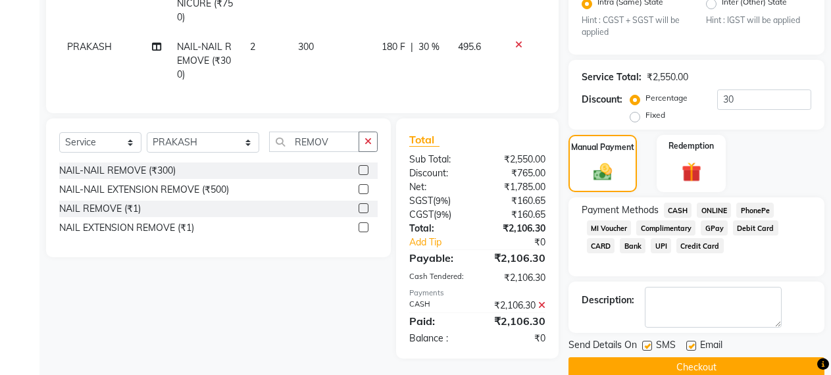
scroll to position [349, 0]
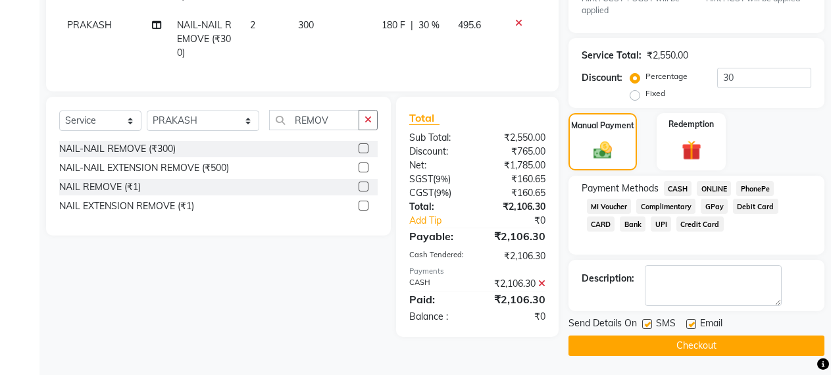
click at [645, 324] on label at bounding box center [647, 324] width 10 height 10
click at [645, 324] on input "checkbox" at bounding box center [646, 324] width 9 height 9
checkbox input "false"
click at [692, 324] on label at bounding box center [691, 324] width 10 height 10
click at [692, 324] on input "checkbox" at bounding box center [690, 324] width 9 height 9
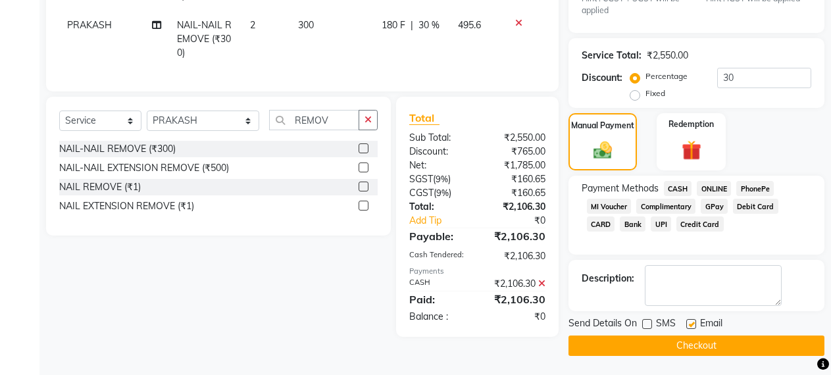
checkbox input "false"
click at [710, 345] on button "Checkout" at bounding box center [696, 345] width 256 height 20
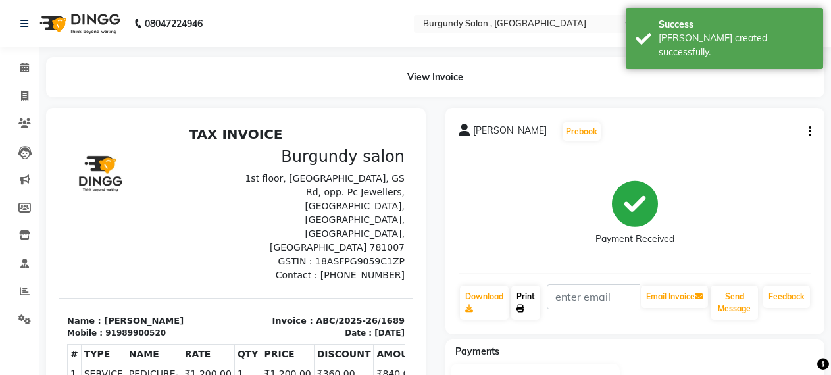
click at [520, 290] on link "Print" at bounding box center [525, 302] width 29 height 34
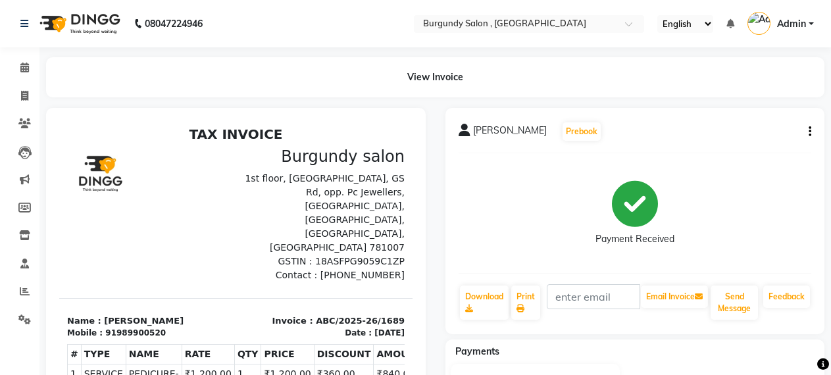
click at [808, 132] on icon "button" at bounding box center [809, 132] width 3 height 1
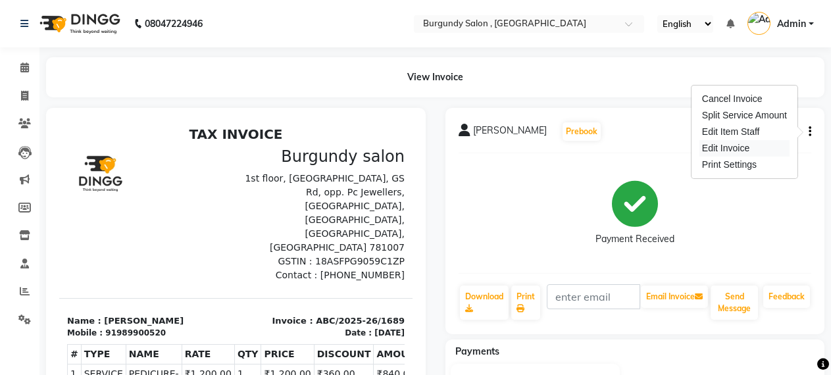
click at [732, 147] on div "Edit Invoice" at bounding box center [744, 148] width 90 height 16
select select "service"
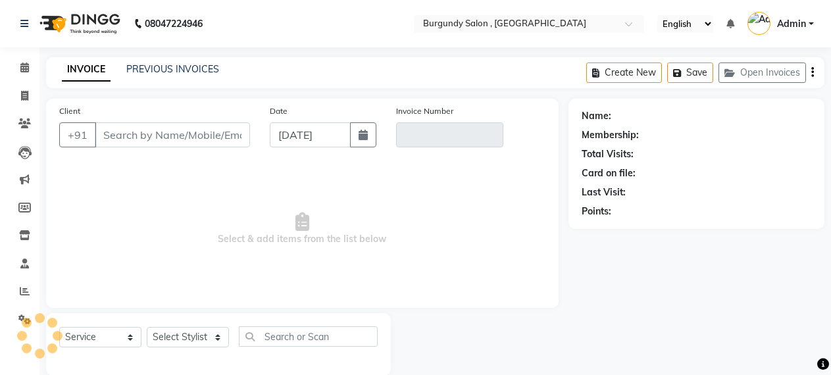
scroll to position [20, 0]
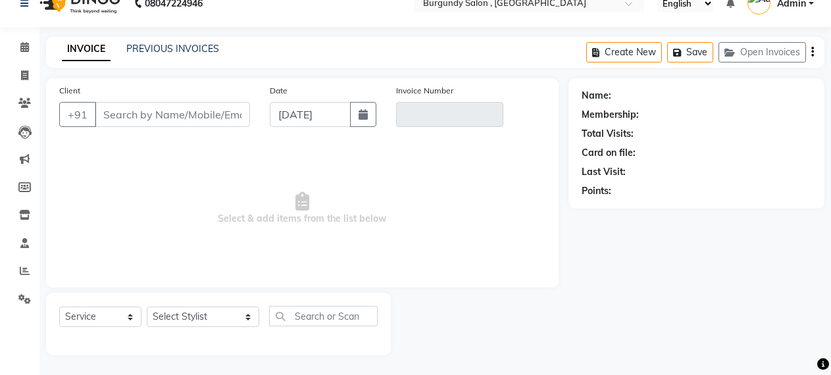
type input "989900520"
type input "ABC/2025-26/1689"
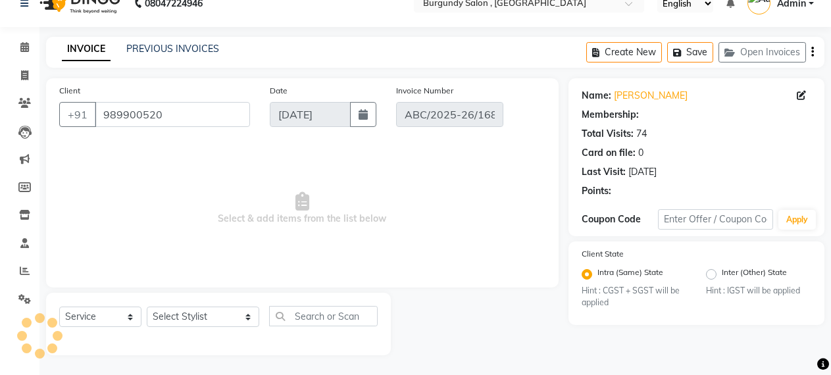
select select "select"
select select "1: Object"
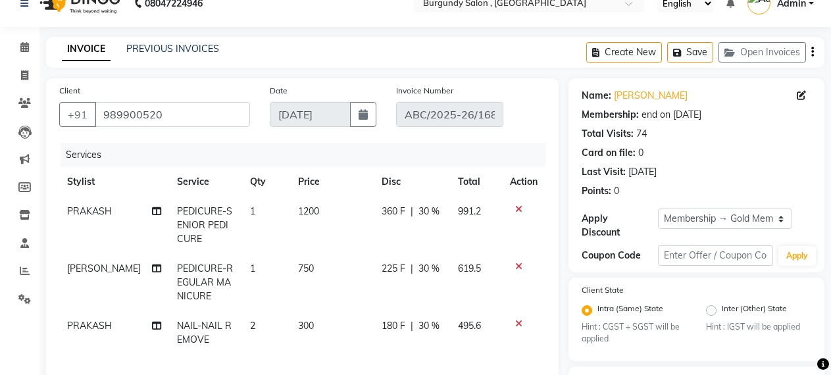
click at [517, 325] on icon at bounding box center [518, 323] width 7 height 9
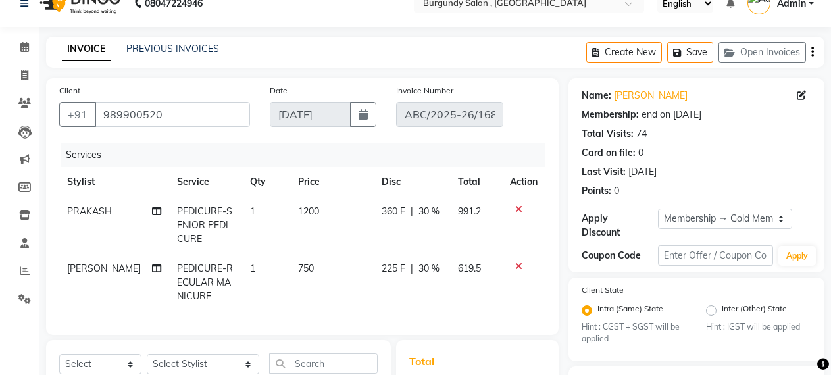
click at [302, 209] on span "1200" at bounding box center [308, 211] width 21 height 12
select select "32576"
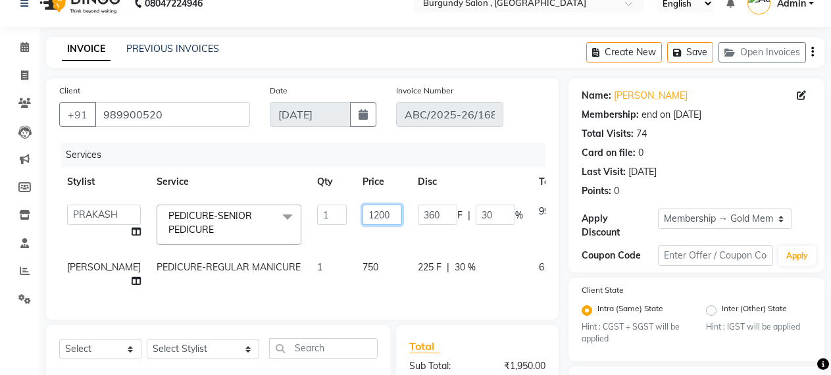
click at [362, 216] on input "1200" at bounding box center [381, 215] width 39 height 20
type input "1000"
click at [354, 237] on td "1000" at bounding box center [381, 225] width 55 height 56
select select "32576"
click at [475, 220] on input "36" at bounding box center [494, 215] width 39 height 20
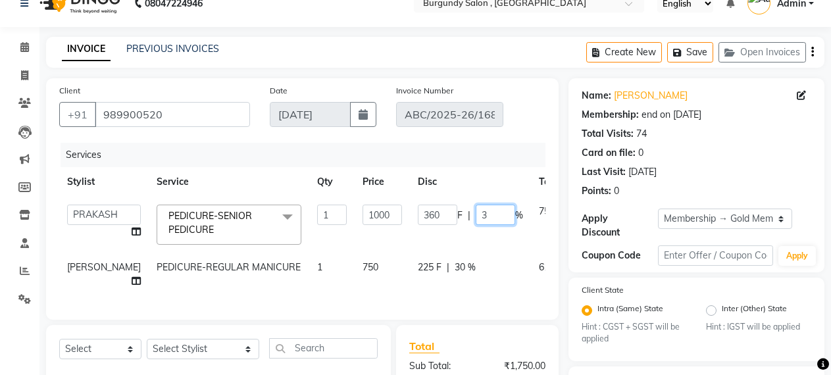
type input "30"
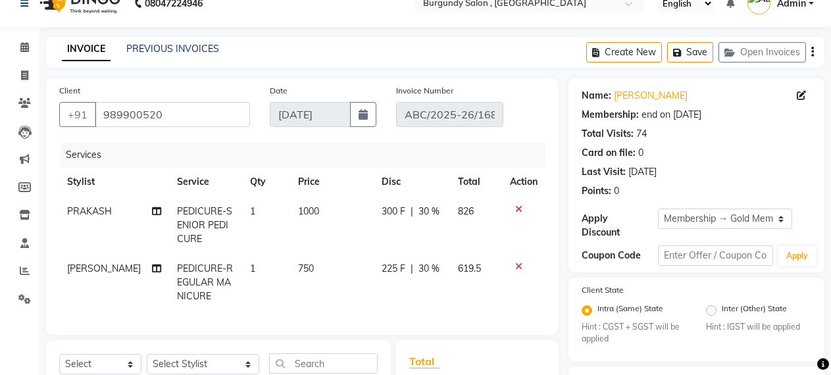
click at [452, 239] on tr "PRAKASH PEDICURE-SENIOR PEDICURE 1 1000 300 F | 30 % 826" at bounding box center [302, 225] width 486 height 57
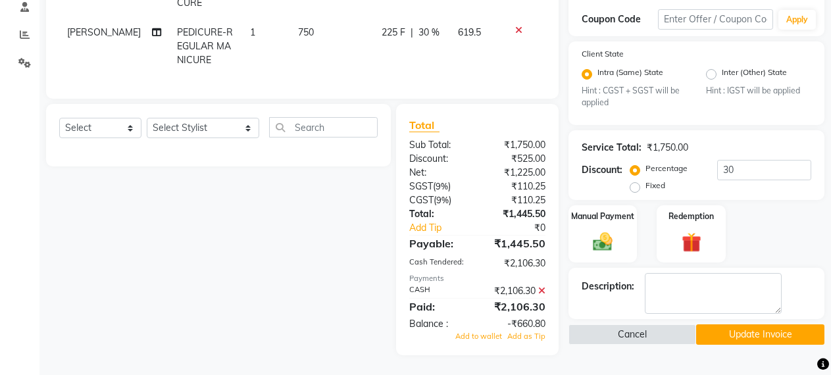
scroll to position [268, 0]
click at [541, 290] on icon at bounding box center [541, 290] width 7 height 9
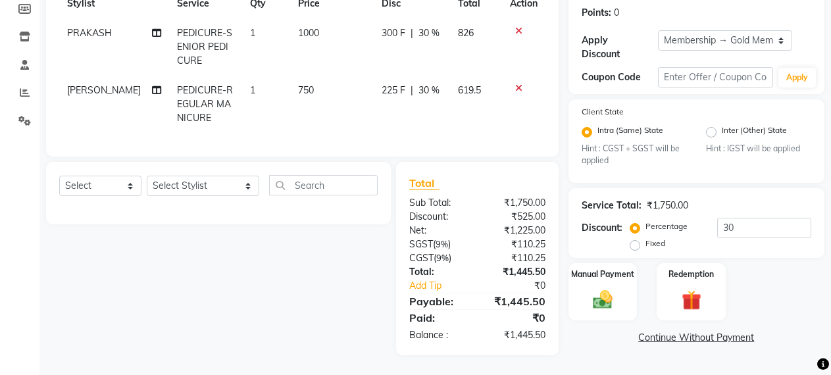
scroll to position [210, 0]
click at [595, 288] on img at bounding box center [603, 300] width 34 height 24
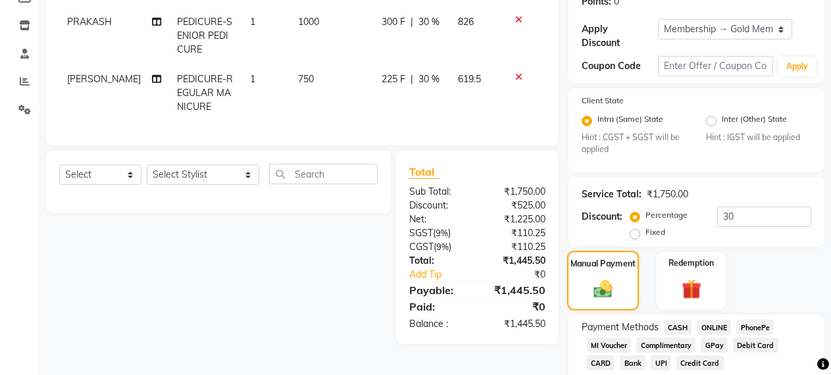
scroll to position [268, 0]
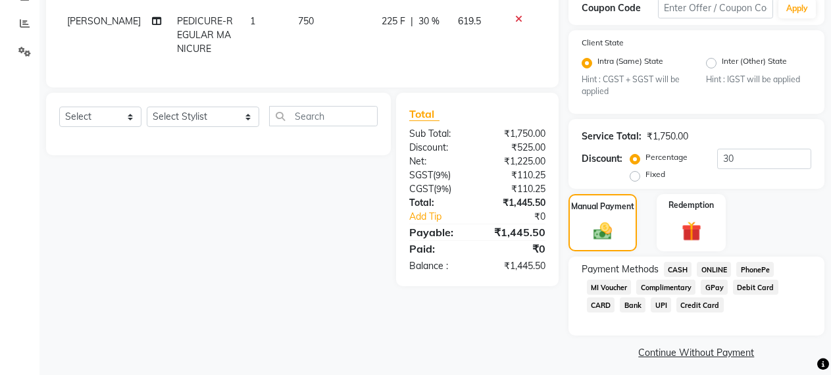
click at [680, 270] on span "CASH" at bounding box center [678, 269] width 28 height 15
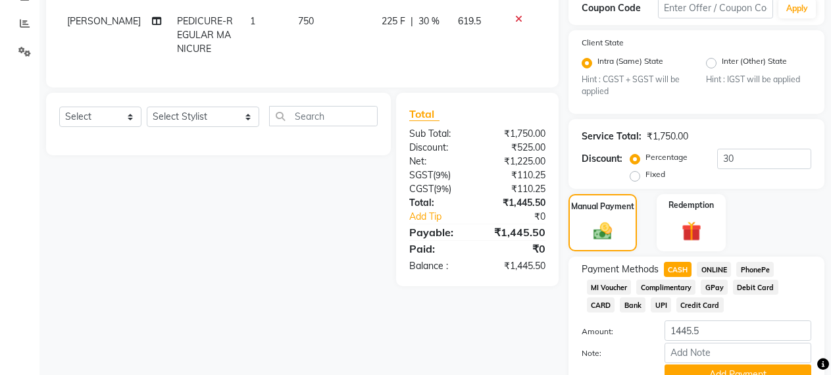
scroll to position [328, 0]
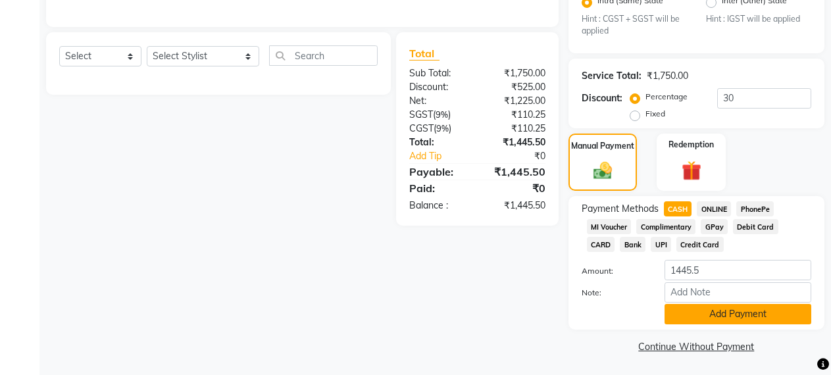
click at [728, 315] on button "Add Payment" at bounding box center [737, 314] width 147 height 20
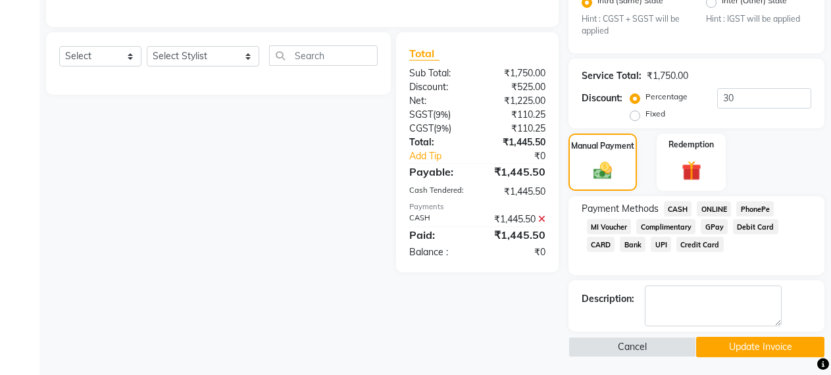
click at [723, 349] on button "Update Invoice" at bounding box center [760, 347] width 128 height 20
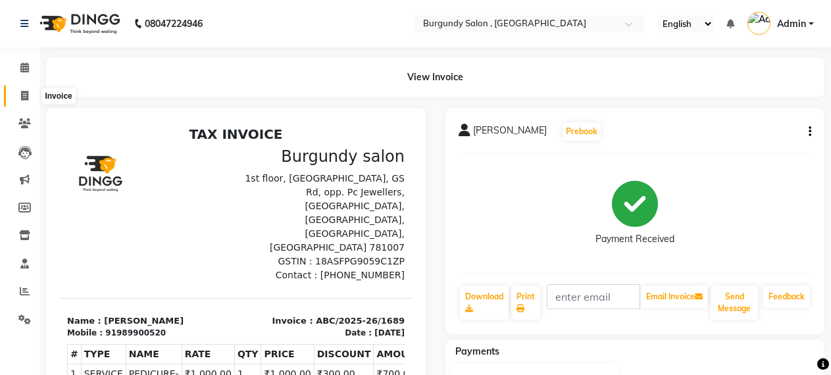
click at [23, 91] on icon at bounding box center [24, 96] width 7 height 10
select select "service"
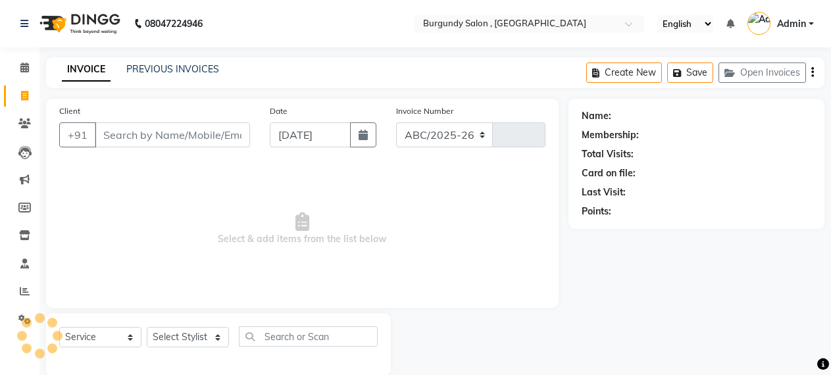
scroll to position [20, 0]
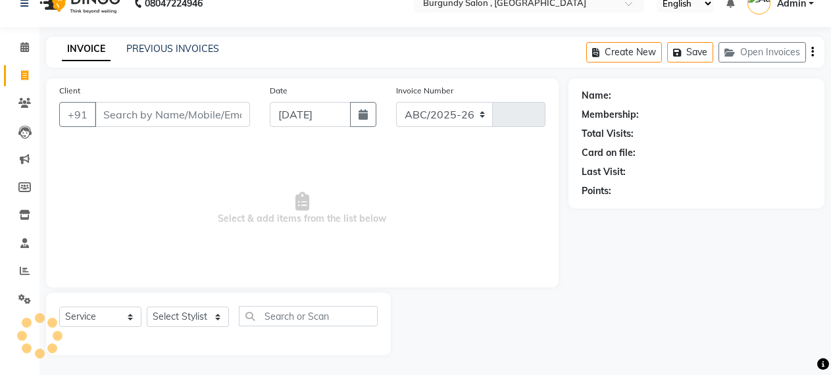
select select "5345"
type input "1690"
click at [129, 109] on input "Client" at bounding box center [172, 114] width 155 height 25
click at [191, 52] on link "PREVIOUS INVOICES" at bounding box center [172, 49] width 93 height 12
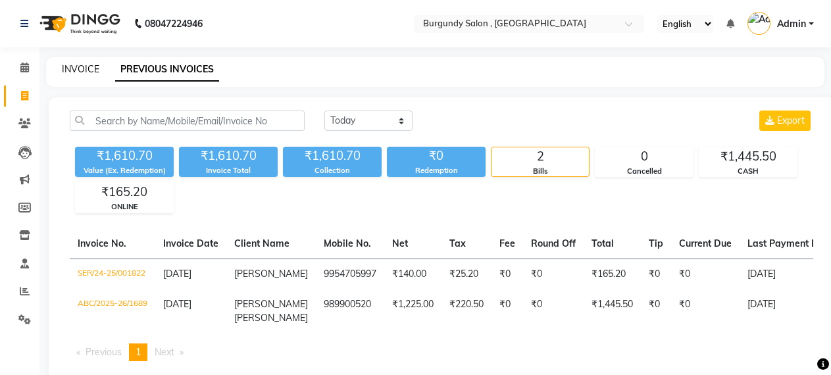
click at [87, 66] on link "INVOICE" at bounding box center [80, 69] width 37 height 12
select select "service"
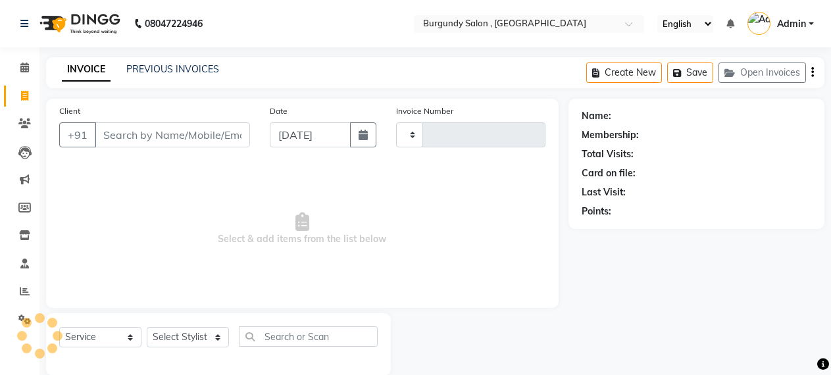
scroll to position [20, 0]
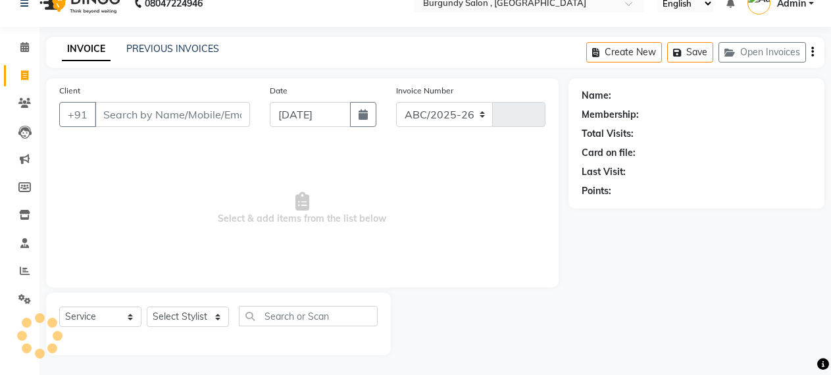
select select "5345"
type input "1690"
drag, startPoint x: 200, startPoint y: 111, endPoint x: 20, endPoint y: 105, distance: 180.3
click at [20, 105] on icon at bounding box center [24, 103] width 12 height 10
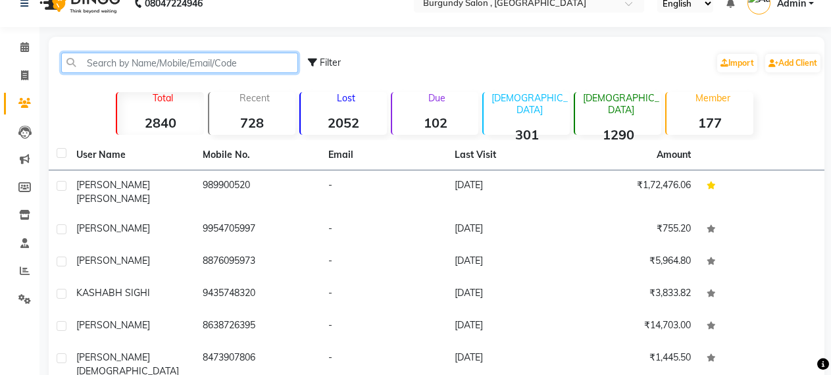
paste input "919957755522"
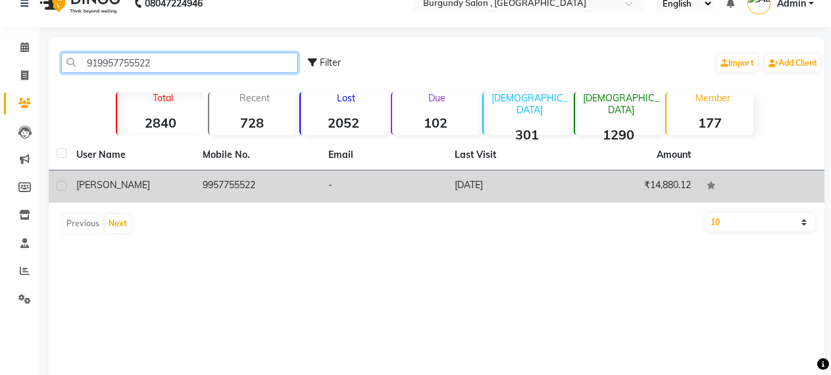
type input "919957755522"
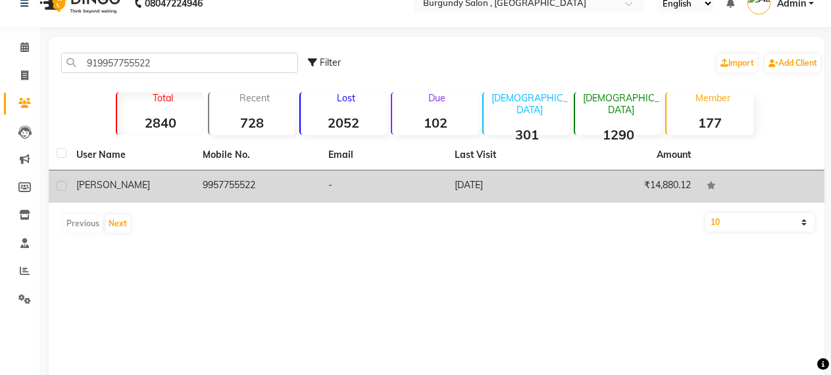
click at [210, 190] on td "9957755522" at bounding box center [258, 186] width 126 height 32
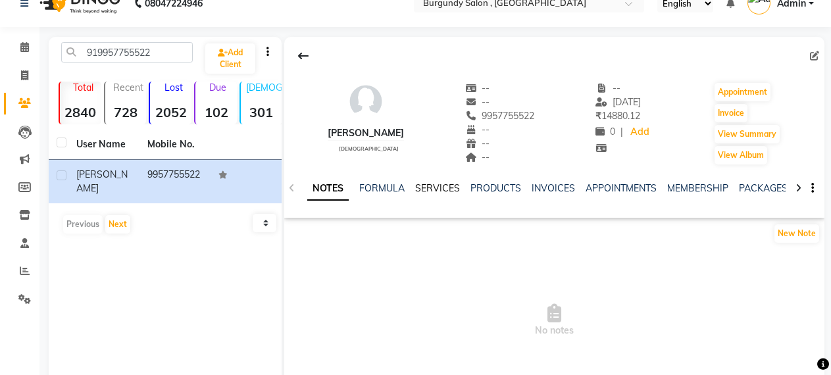
click at [442, 188] on link "SERVICES" at bounding box center [437, 188] width 45 height 12
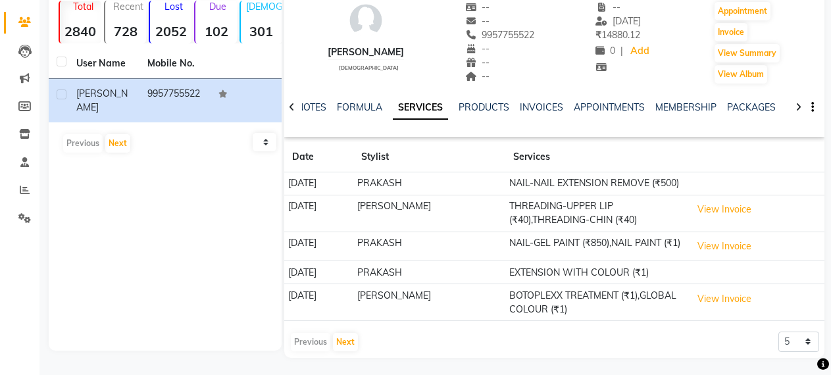
scroll to position [104, 0]
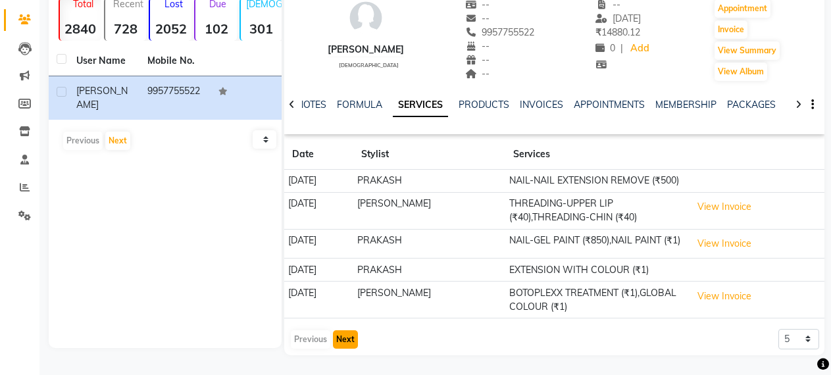
click at [347, 343] on button "Next" at bounding box center [345, 339] width 25 height 18
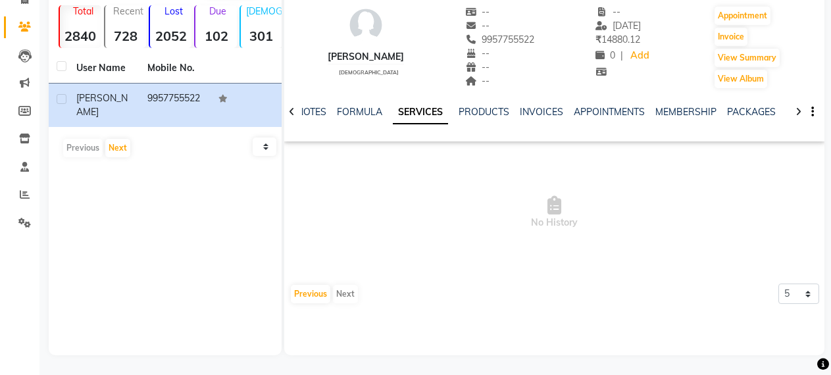
scroll to position [97, 0]
click at [366, 110] on link "FORMULA" at bounding box center [359, 112] width 45 height 12
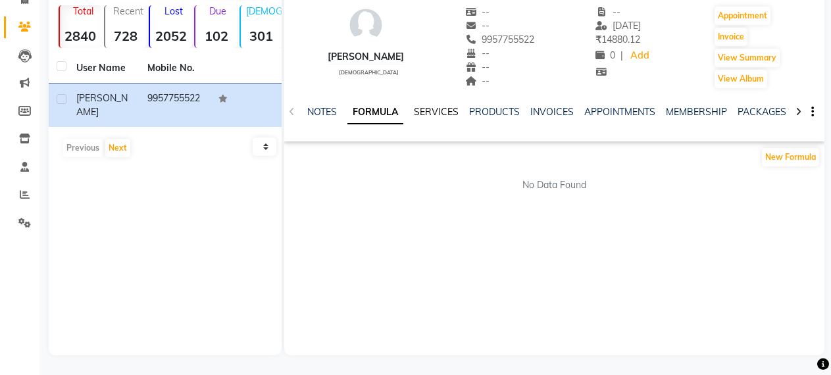
click at [427, 107] on link "SERVICES" at bounding box center [436, 112] width 45 height 12
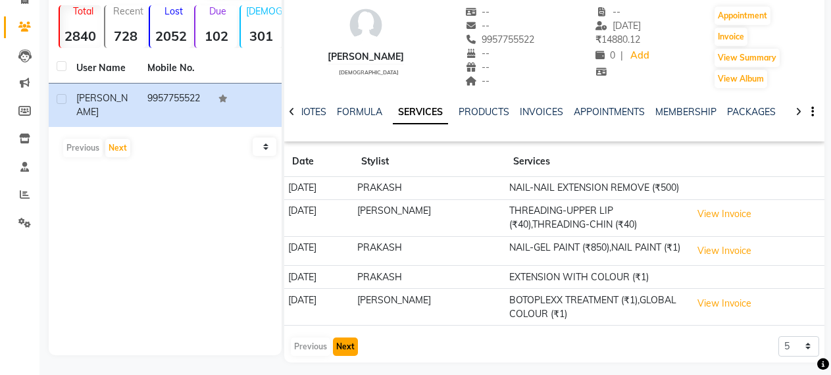
click at [343, 345] on button "Next" at bounding box center [345, 346] width 25 height 18
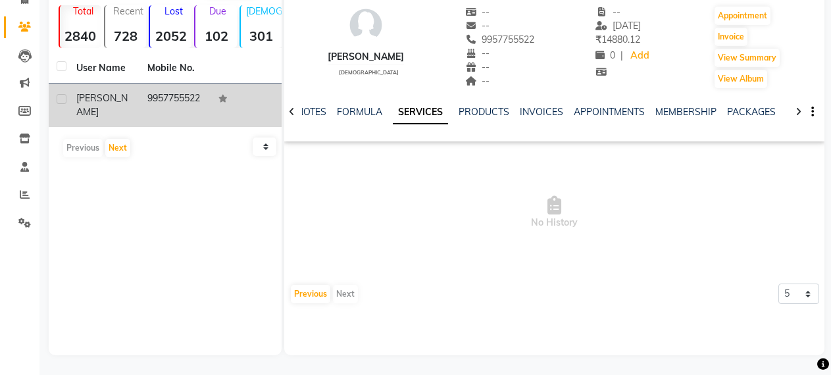
click at [104, 99] on div "[PERSON_NAME]" at bounding box center [103, 105] width 55 height 28
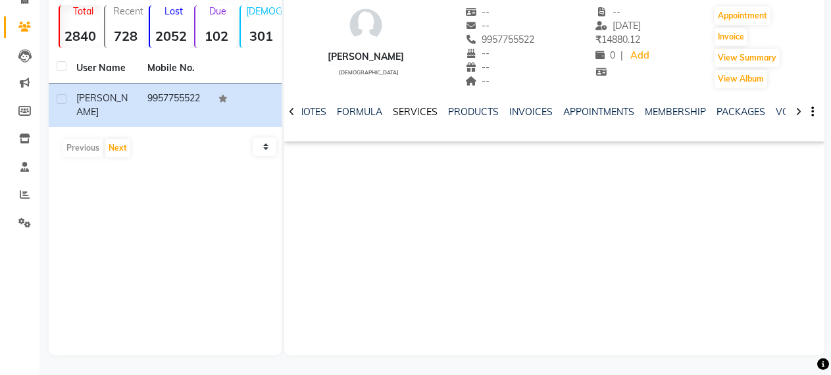
click at [412, 110] on link "SERVICES" at bounding box center [415, 112] width 45 height 12
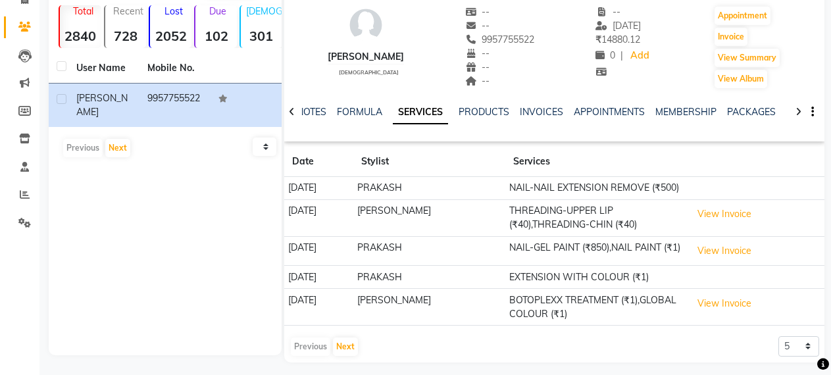
drag, startPoint x: 233, startPoint y: 155, endPoint x: 190, endPoint y: 157, distance: 42.8
click at [190, 157] on div "Previous Next" at bounding box center [165, 147] width 222 height 21
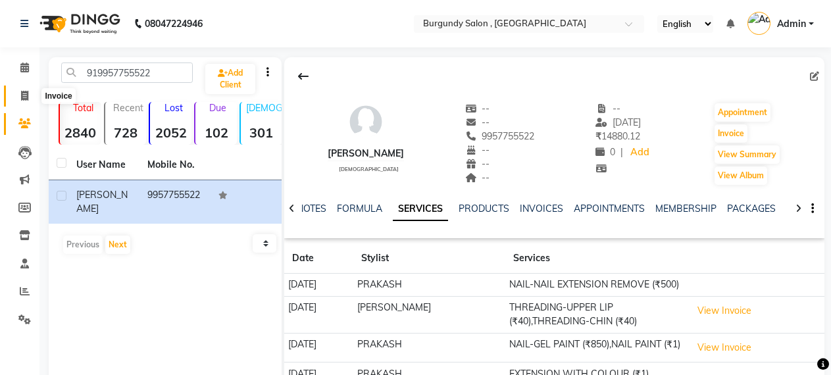
click at [26, 94] on icon at bounding box center [24, 96] width 7 height 10
select select "service"
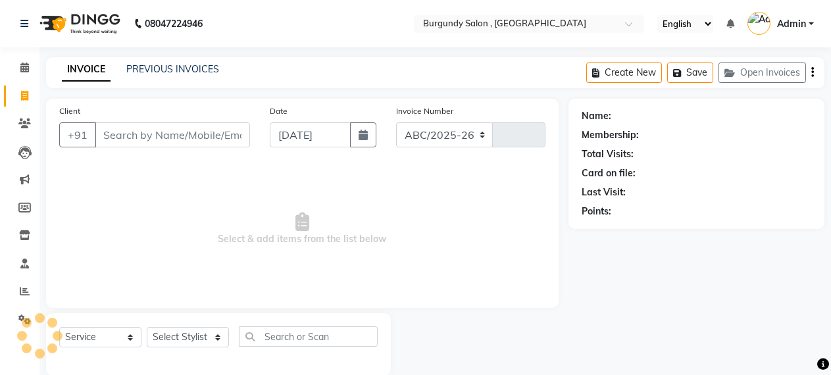
scroll to position [20, 0]
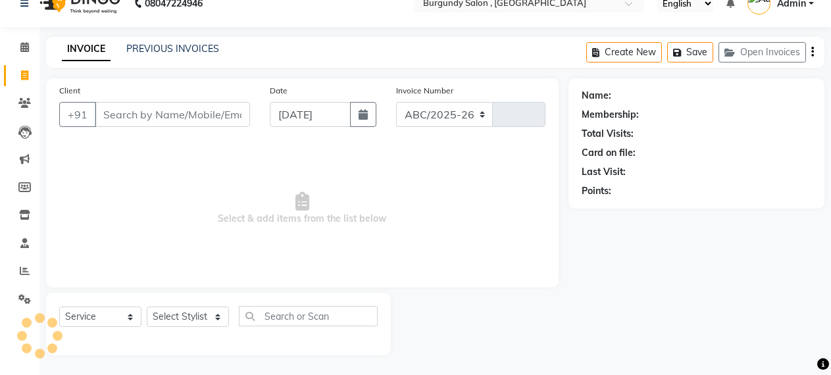
select select "5345"
type input "1690"
click at [179, 51] on link "PREVIOUS INVOICES" at bounding box center [172, 49] width 93 height 12
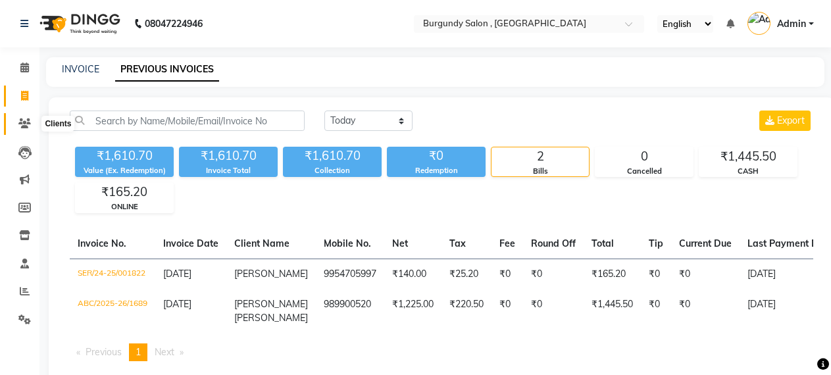
click at [20, 117] on span at bounding box center [24, 123] width 23 height 15
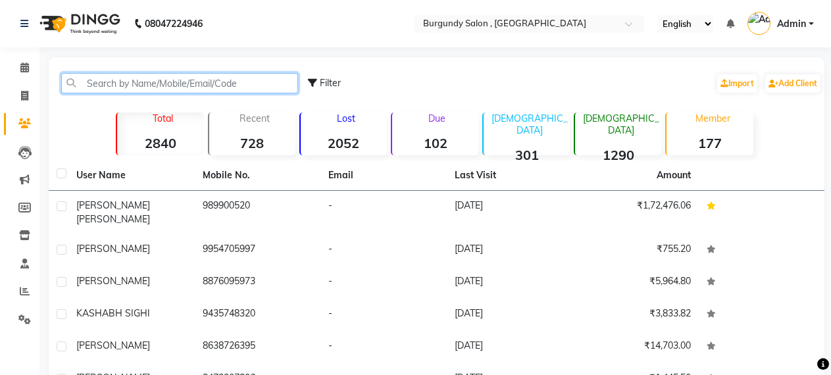
click at [133, 79] on input "text" at bounding box center [179, 83] width 237 height 20
paste input "918811017286"
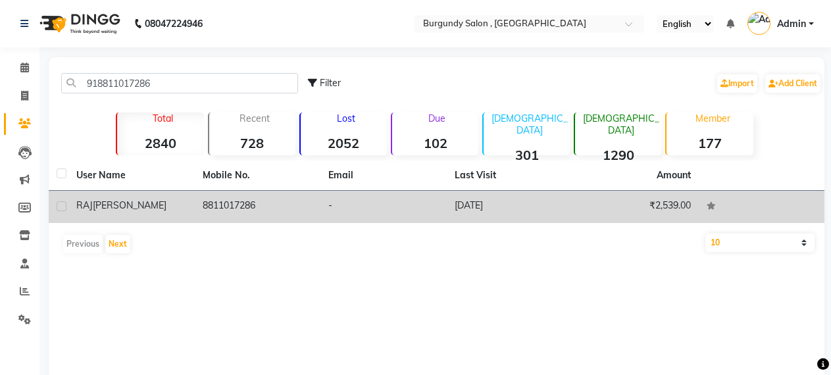
click at [249, 204] on td "8811017286" at bounding box center [258, 207] width 126 height 32
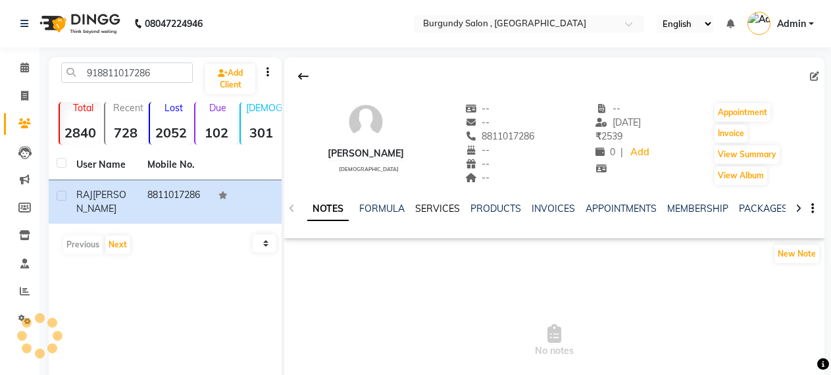
click at [435, 208] on link "SERVICES" at bounding box center [437, 209] width 45 height 12
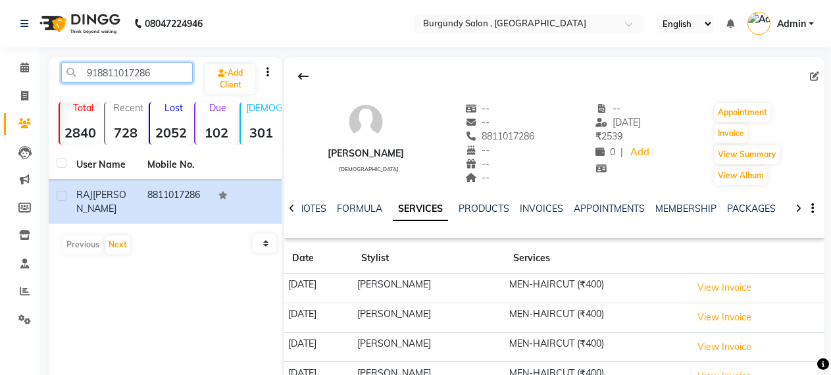
click at [174, 72] on input "918811017286" at bounding box center [127, 72] width 132 height 20
type input "9"
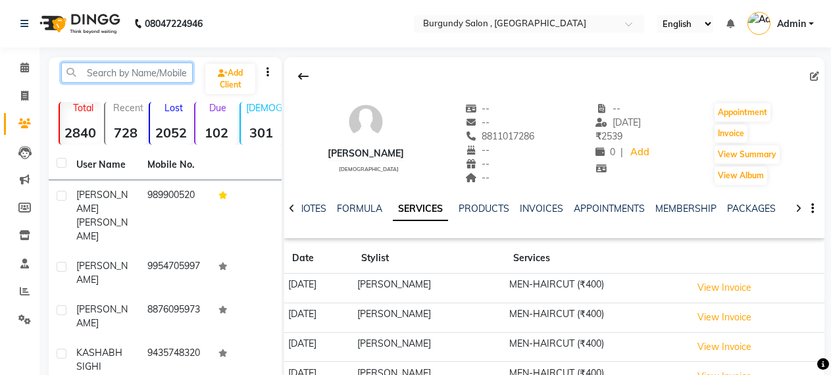
click at [128, 69] on input "text" at bounding box center [127, 72] width 132 height 20
paste input "917086012577"
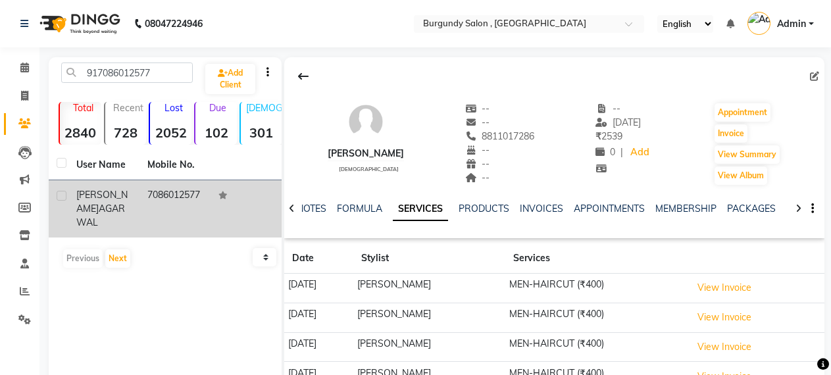
click at [136, 201] on td "[PERSON_NAME]" at bounding box center [103, 208] width 71 height 57
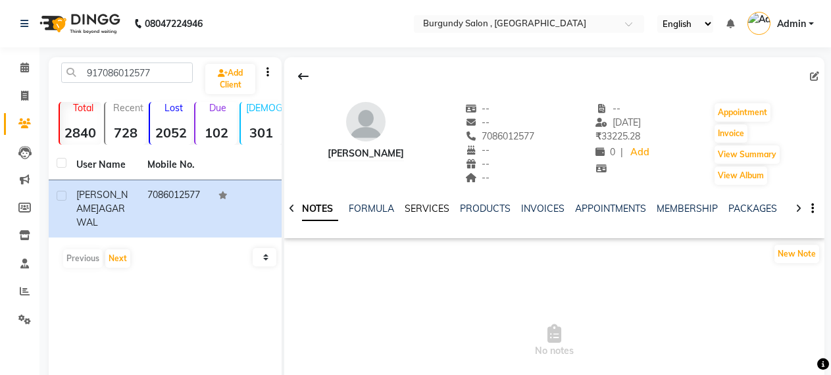
click at [432, 207] on link "SERVICES" at bounding box center [426, 209] width 45 height 12
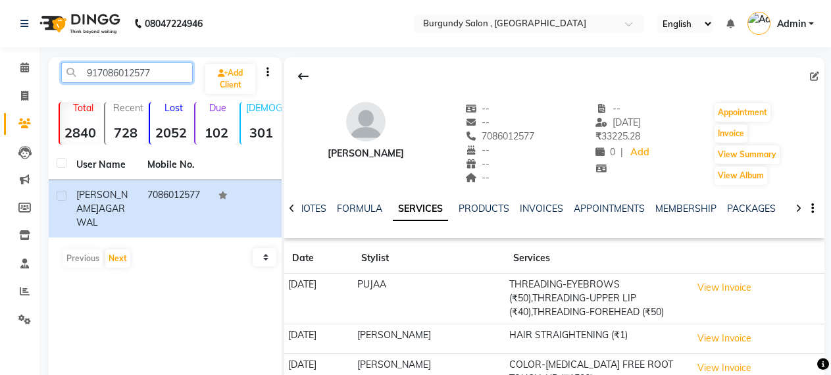
click at [155, 72] on input "917086012577" at bounding box center [127, 72] width 132 height 20
type input "9"
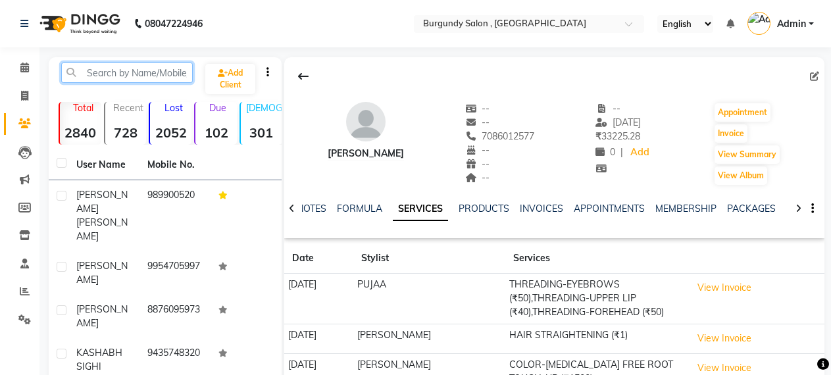
paste input "919101611969"
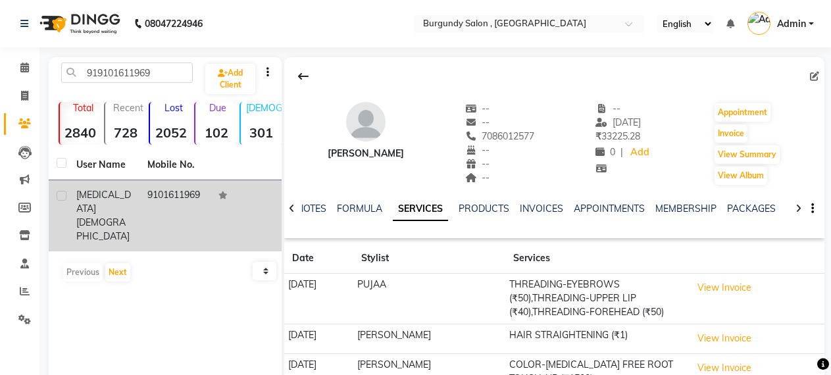
click at [157, 189] on td "9101611969" at bounding box center [174, 215] width 71 height 71
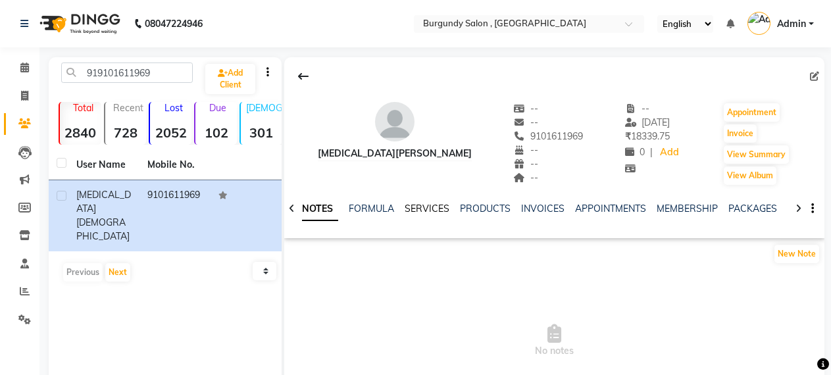
click at [435, 203] on link "SERVICES" at bounding box center [426, 209] width 45 height 12
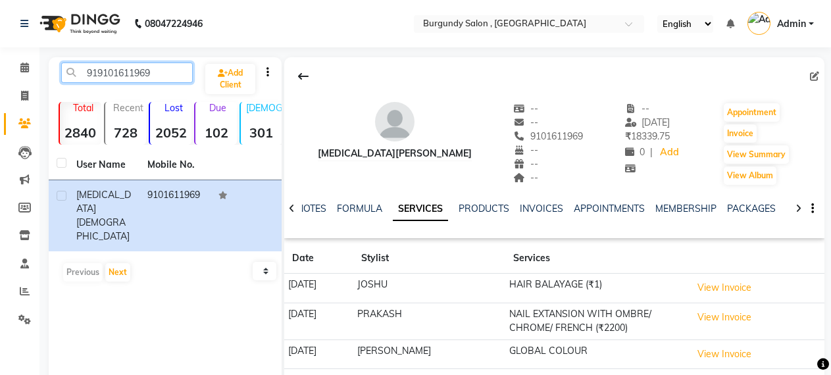
click at [169, 70] on input "919101611969" at bounding box center [127, 72] width 132 height 20
type input "9"
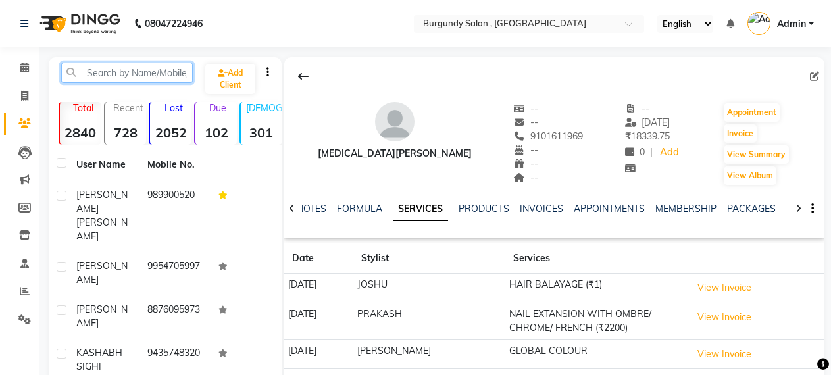
paste input "919406677600"
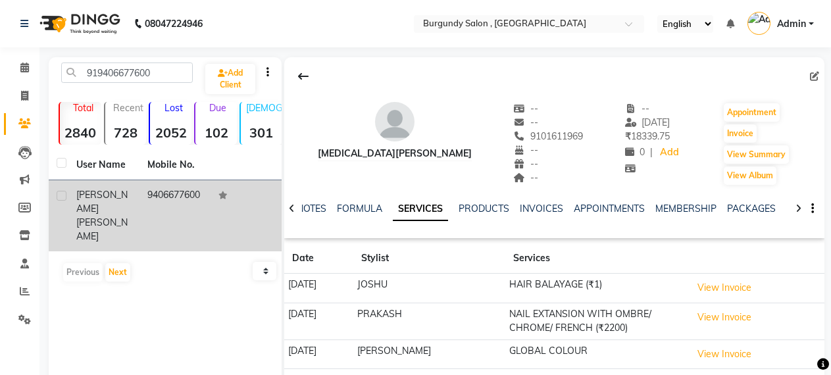
click at [148, 196] on td "9406677600" at bounding box center [174, 215] width 71 height 71
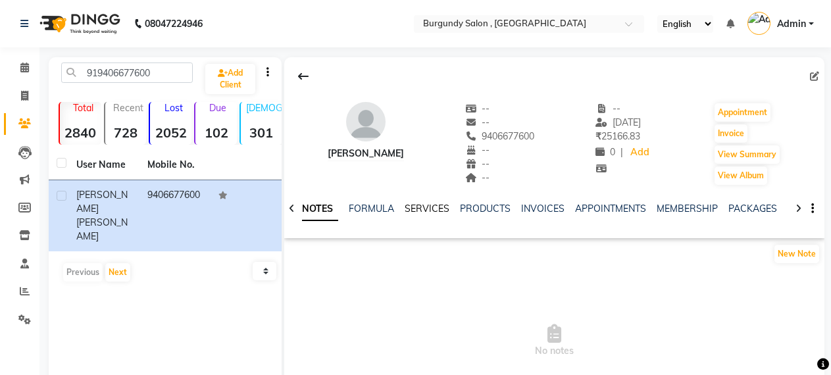
click at [420, 209] on link "SERVICES" at bounding box center [426, 209] width 45 height 12
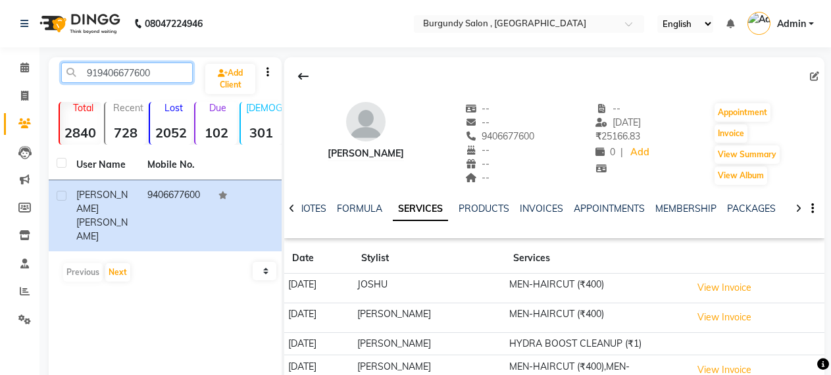
click at [160, 76] on input "919406677600" at bounding box center [127, 72] width 132 height 20
type input "9"
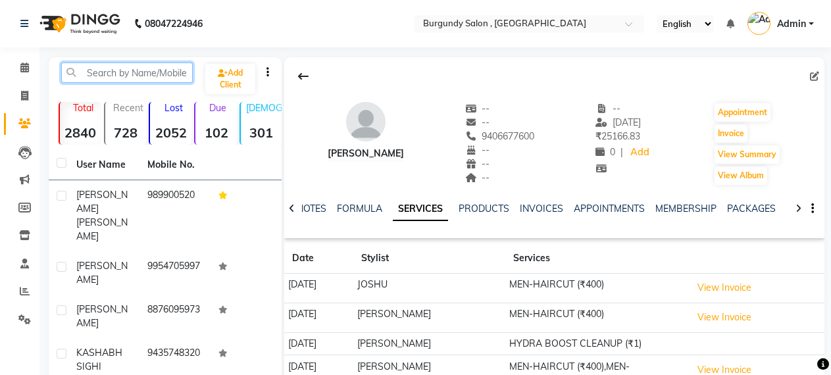
paste input "918472969932"
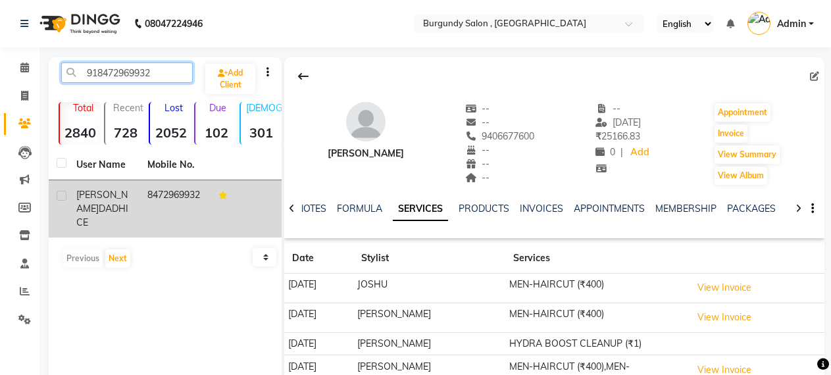
type input "918472969932"
click at [148, 199] on td "8472969932" at bounding box center [174, 208] width 71 height 57
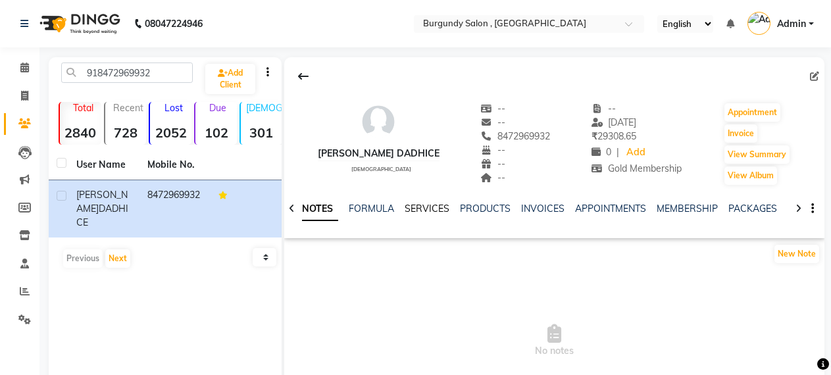
click at [424, 206] on link "SERVICES" at bounding box center [426, 209] width 45 height 12
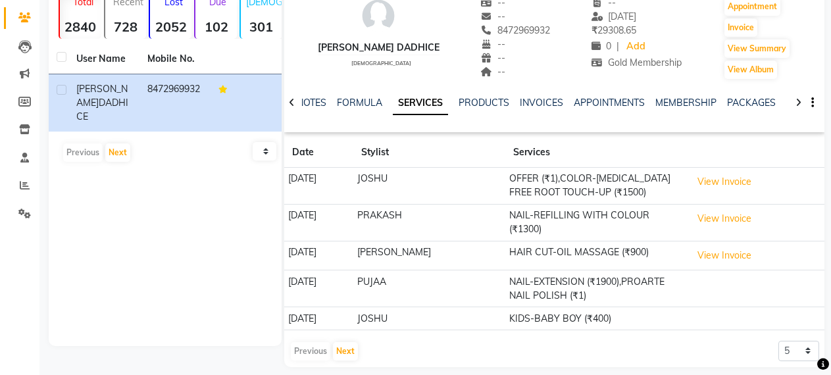
scroll to position [110, 0]
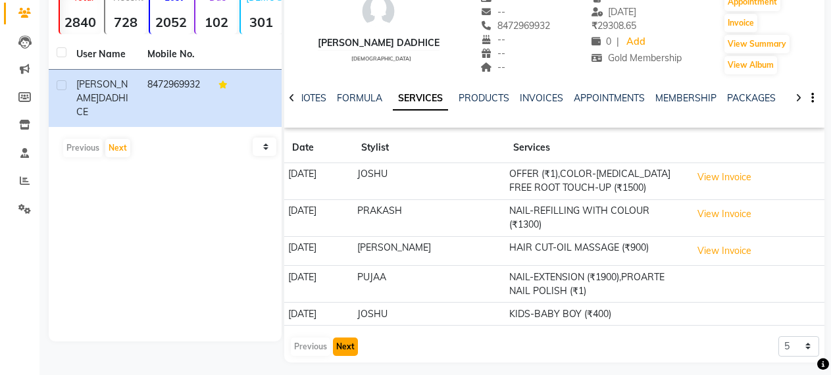
click at [340, 337] on button "Next" at bounding box center [345, 346] width 25 height 18
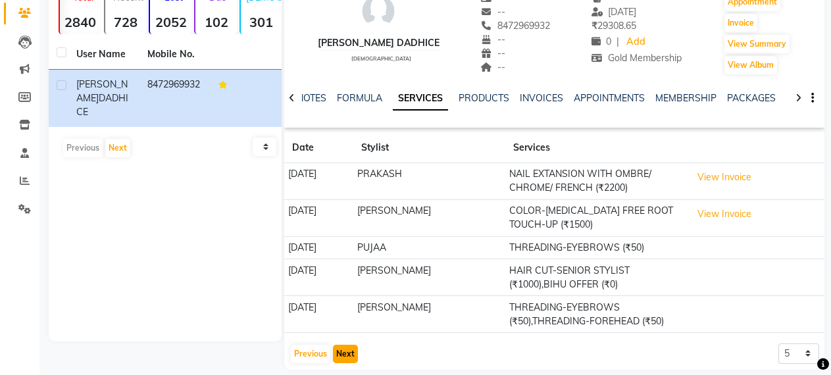
click at [345, 349] on button "Next" at bounding box center [345, 354] width 25 height 18
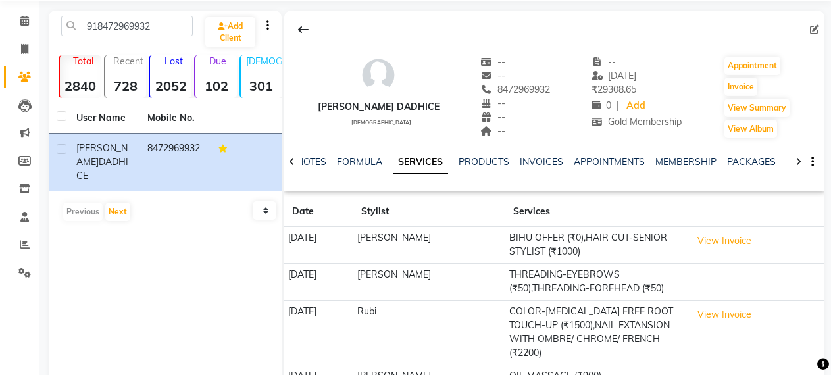
scroll to position [0, 0]
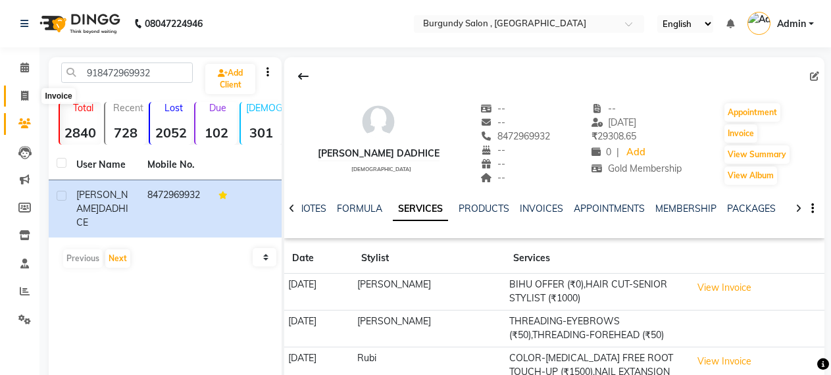
click at [22, 94] on icon at bounding box center [24, 96] width 7 height 10
select select "service"
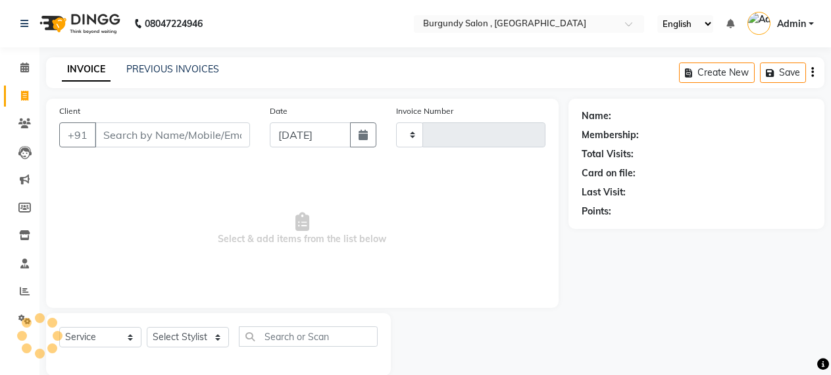
type input "1690"
select select "5345"
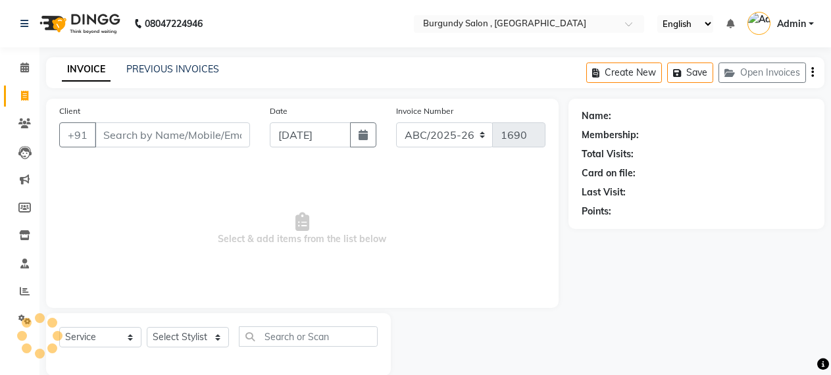
scroll to position [20, 0]
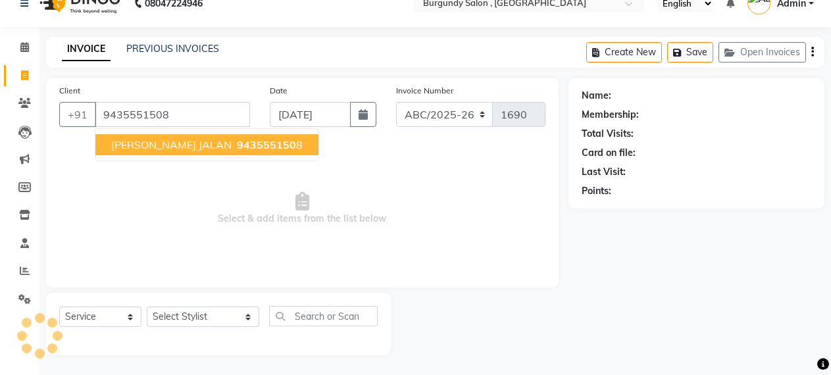
type input "9435551508"
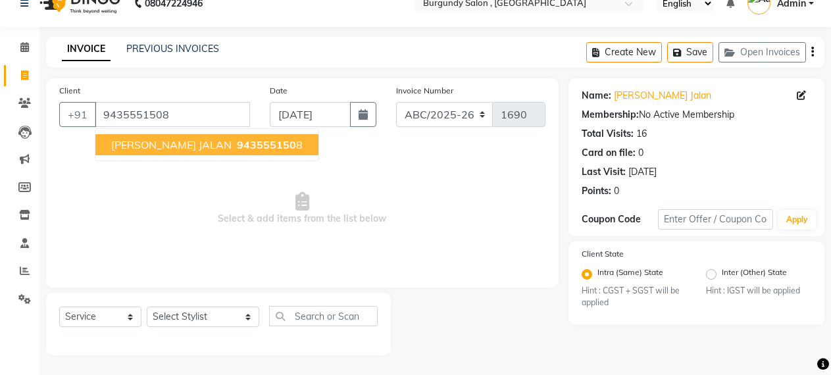
click at [151, 141] on span "[PERSON_NAME] JALAN" at bounding box center [171, 144] width 120 height 13
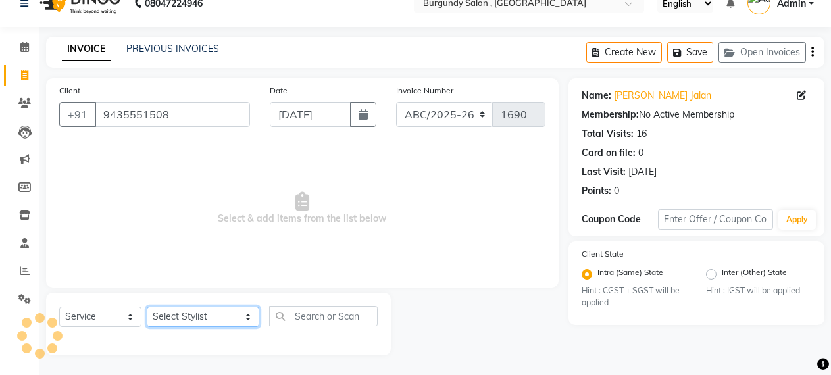
click at [184, 316] on select "Select Stylist ANIL [PERSON_NAME] [PERSON_NAME] DHON DAS DHON / [PERSON_NAME] […" at bounding box center [203, 316] width 112 height 20
select select "71248"
click at [147, 306] on select "Select Stylist ANIL [PERSON_NAME] [PERSON_NAME] DHON DAS DHON / [PERSON_NAME] […" at bounding box center [203, 316] width 112 height 20
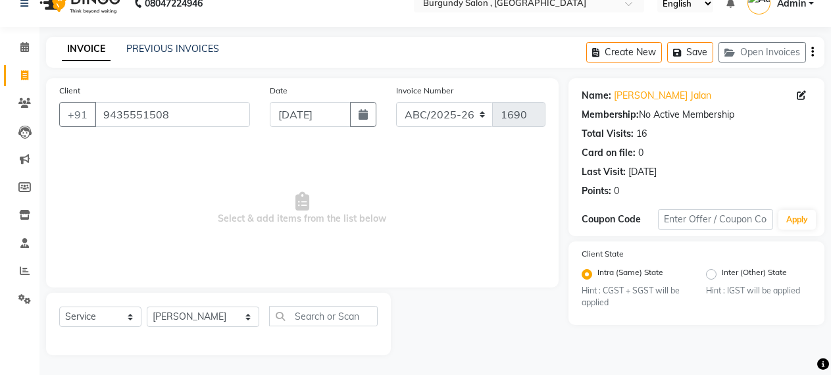
click at [180, 84] on div "Client [PHONE_NUMBER]" at bounding box center [154, 111] width 210 height 54
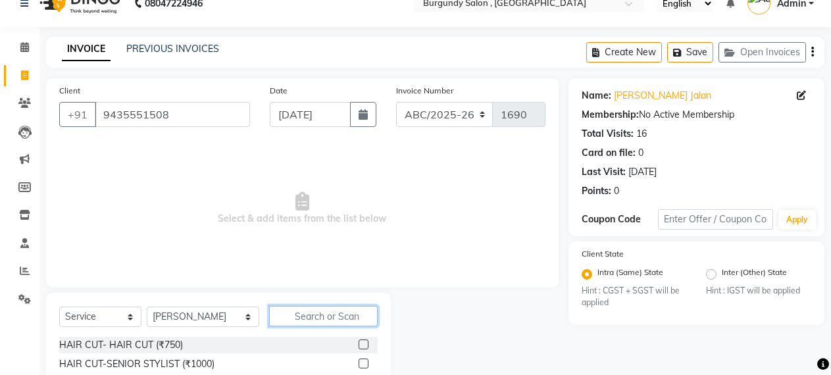
click at [289, 314] on input "text" at bounding box center [323, 316] width 109 height 20
type input "EYE"
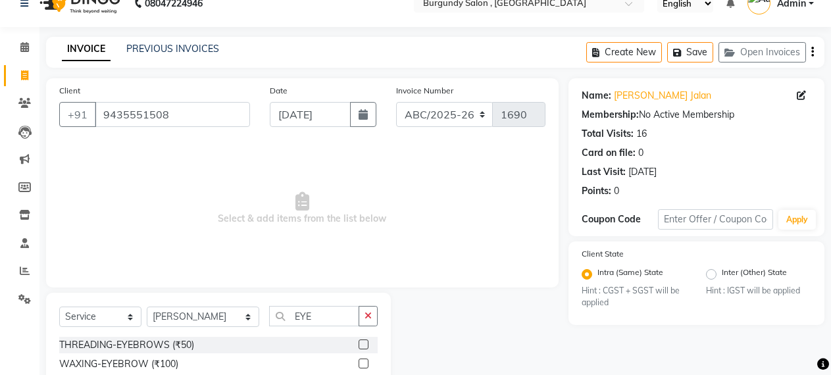
click at [358, 339] on div at bounding box center [367, 345] width 19 height 16
click at [358, 347] on label at bounding box center [363, 344] width 10 height 10
click at [358, 347] on input "checkbox" at bounding box center [362, 345] width 9 height 9
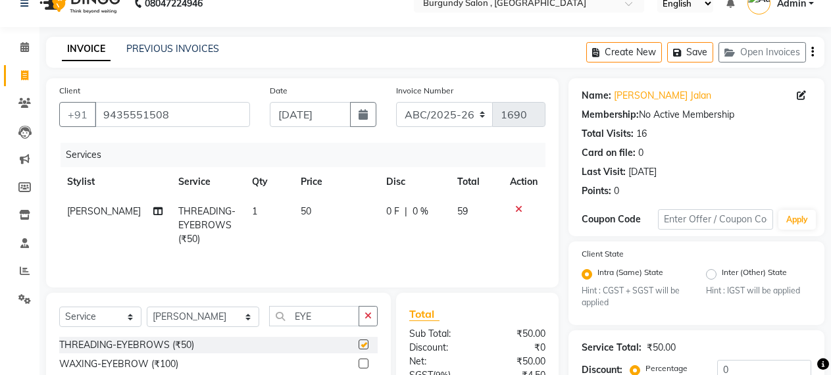
checkbox input "false"
click at [318, 319] on input "EYE" at bounding box center [314, 316] width 91 height 20
type input "E"
type input "UPP"
click at [362, 345] on label at bounding box center [363, 344] width 10 height 10
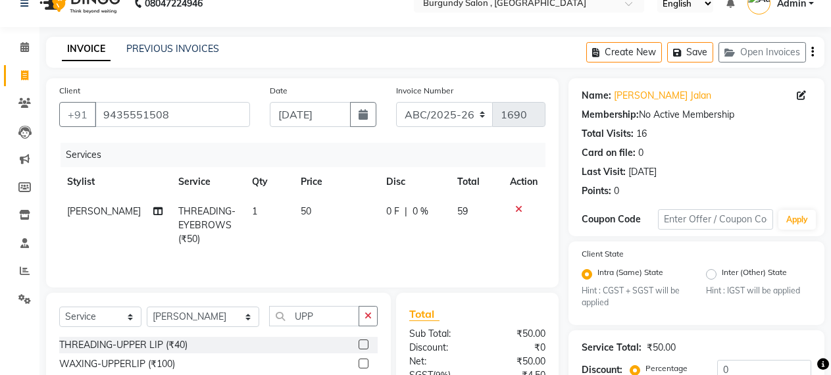
click at [362, 345] on input "checkbox" at bounding box center [362, 345] width 9 height 9
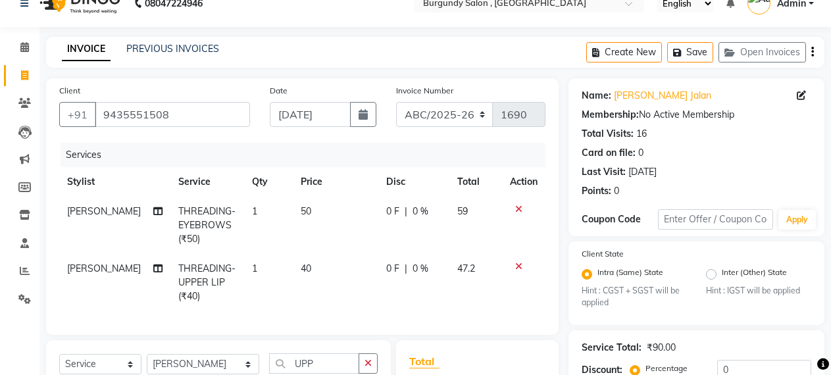
checkbox input "false"
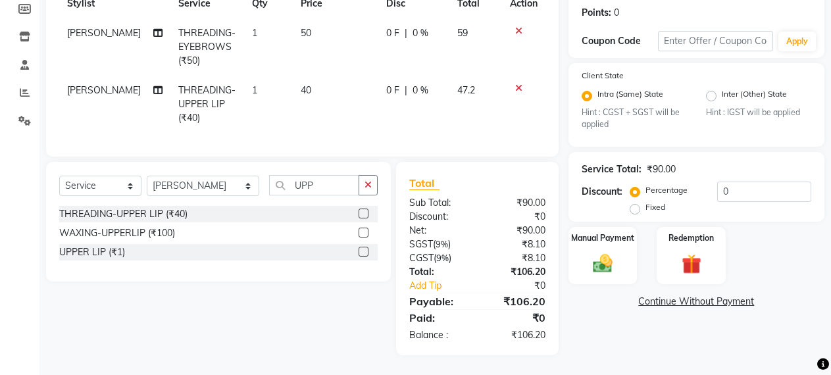
scroll to position [210, 0]
click at [604, 252] on img at bounding box center [603, 264] width 34 height 24
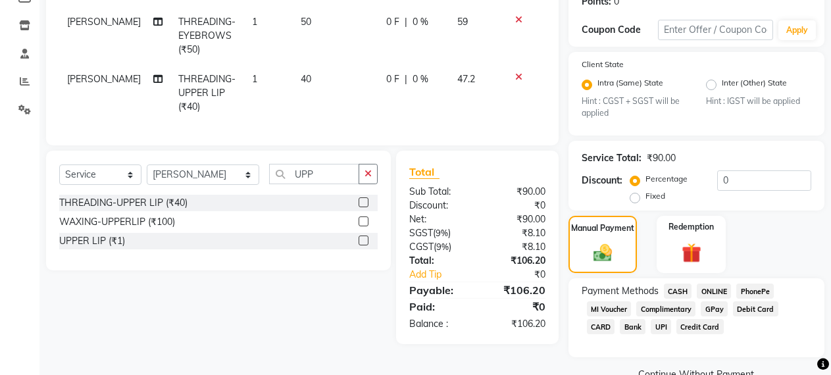
click at [681, 287] on span "CASH" at bounding box center [678, 290] width 28 height 15
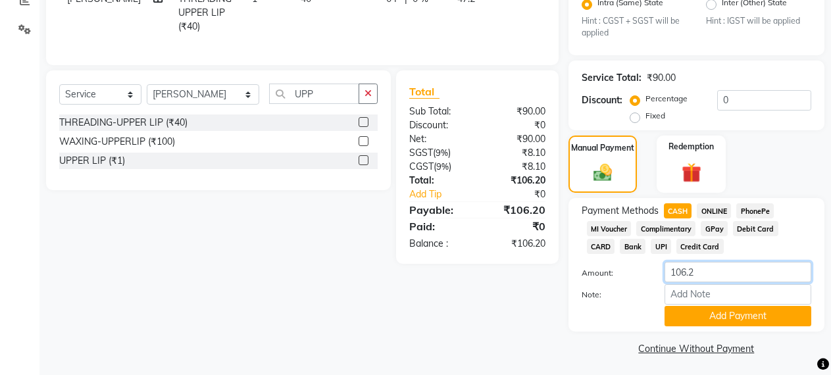
click at [737, 278] on input "106.2" at bounding box center [737, 272] width 147 height 20
type input "100"
click at [721, 310] on button "Add Payment" at bounding box center [737, 316] width 147 height 20
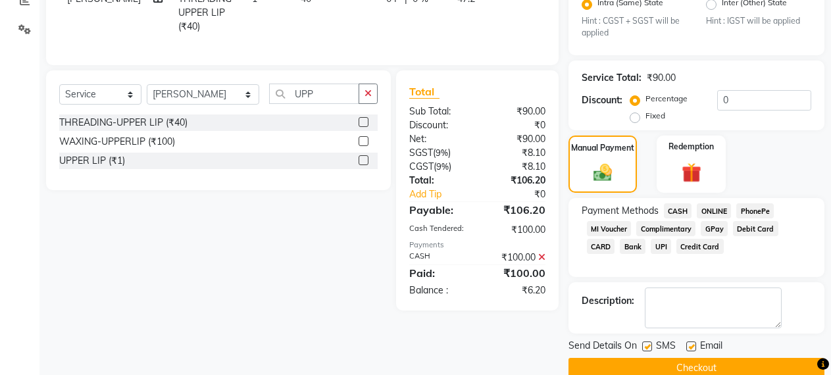
click at [674, 367] on button "Checkout" at bounding box center [696, 368] width 256 height 20
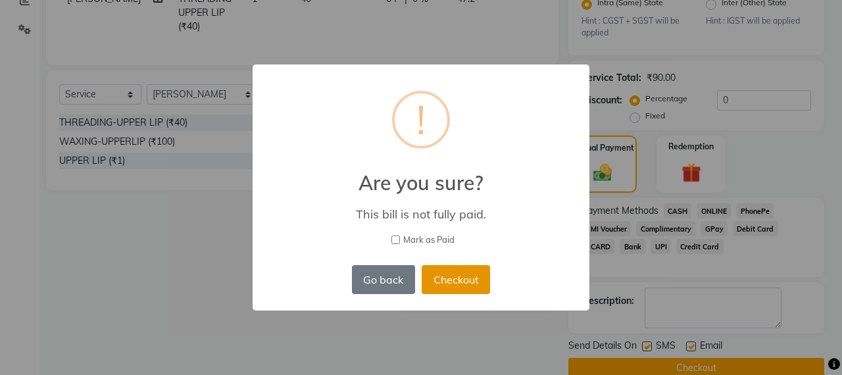
click at [451, 278] on button "Checkout" at bounding box center [456, 279] width 68 height 29
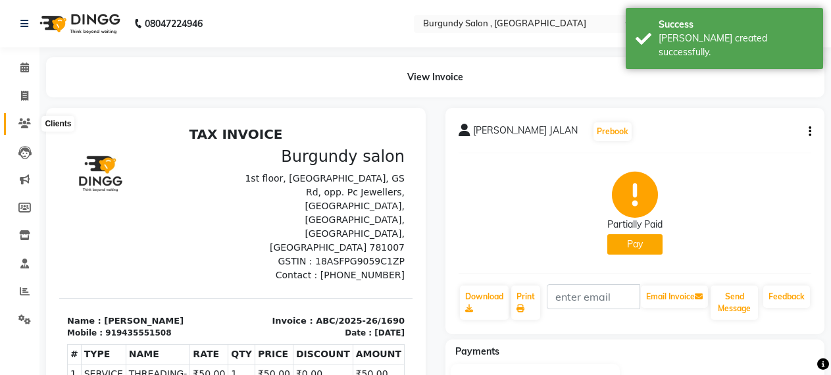
click at [24, 124] on icon at bounding box center [24, 123] width 12 height 10
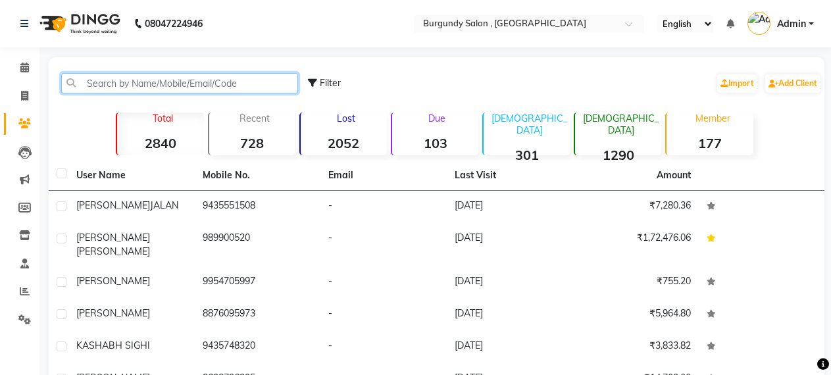
click at [172, 84] on input "text" at bounding box center [179, 83] width 237 height 20
paste input "917002256300"
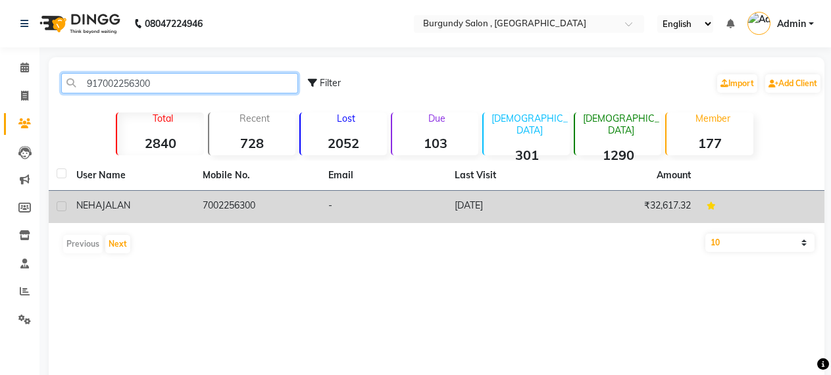
type input "917002256300"
click at [236, 210] on td "7002256300" at bounding box center [258, 207] width 126 height 32
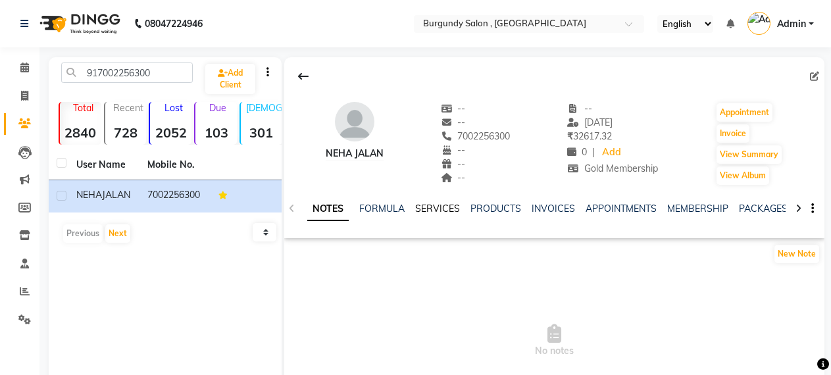
click at [438, 208] on link "SERVICES" at bounding box center [437, 209] width 45 height 12
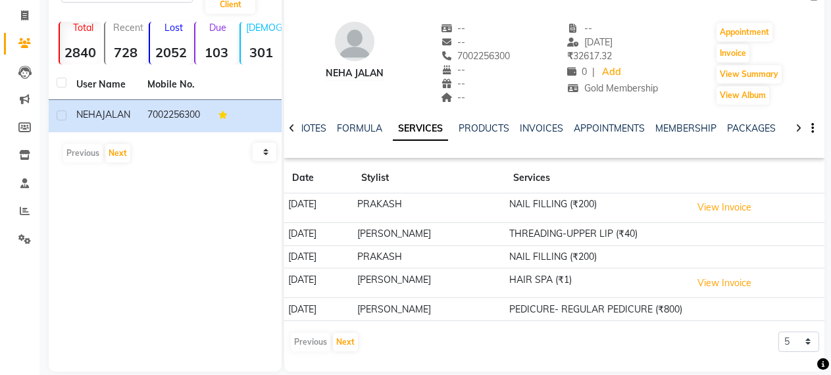
scroll to position [97, 0]
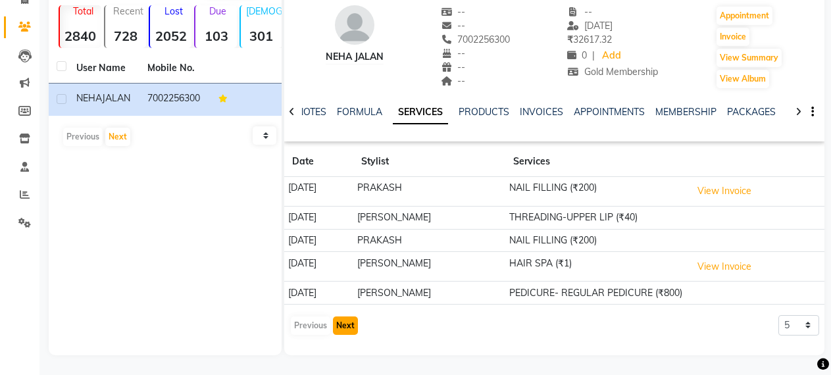
click at [343, 328] on button "Next" at bounding box center [345, 325] width 25 height 18
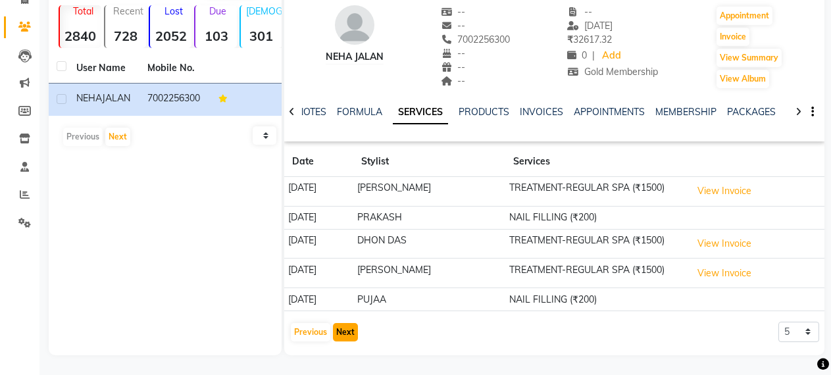
click at [343, 328] on button "Next" at bounding box center [345, 332] width 25 height 18
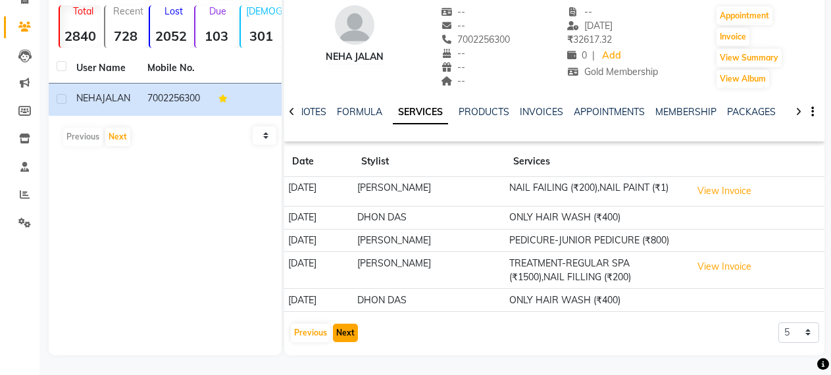
click at [343, 328] on button "Next" at bounding box center [345, 333] width 25 height 18
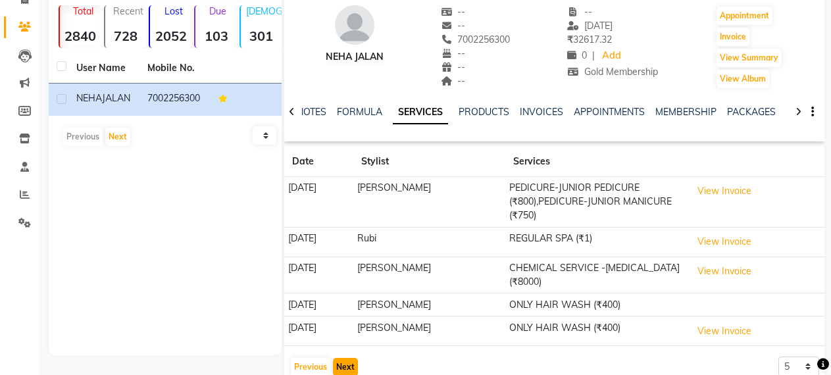
click at [343, 358] on button "Next" at bounding box center [345, 367] width 25 height 18
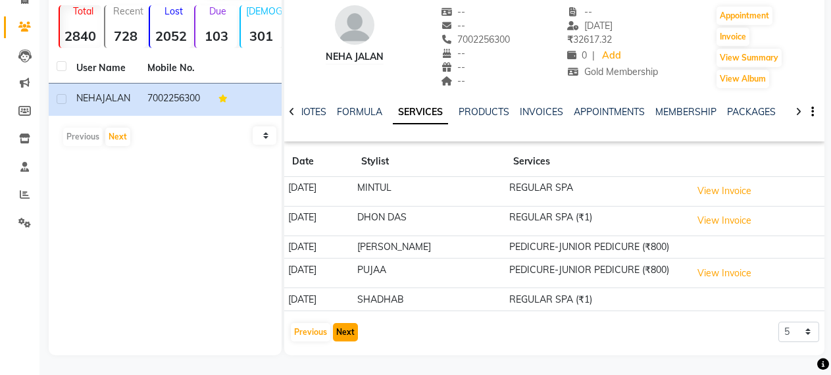
click at [344, 331] on button "Next" at bounding box center [345, 332] width 25 height 18
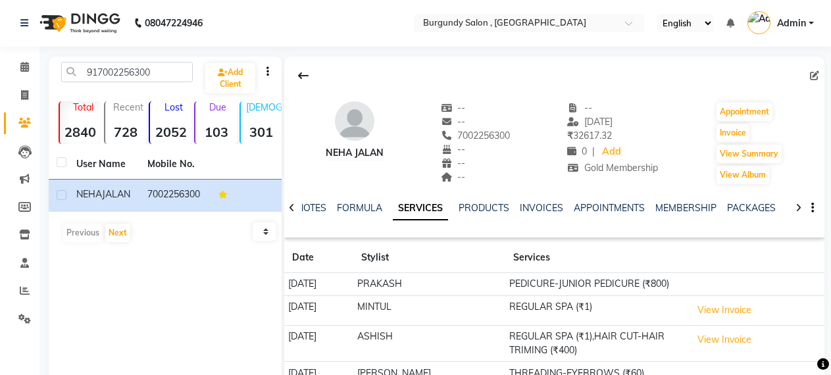
scroll to position [0, 0]
click at [153, 73] on input "917002256300" at bounding box center [127, 72] width 132 height 20
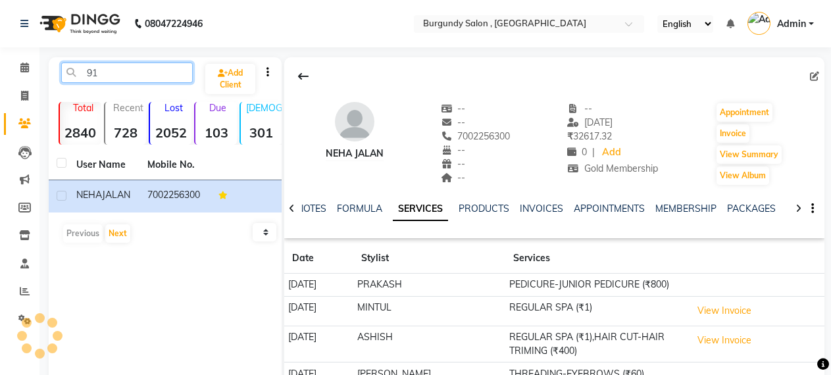
type input "9"
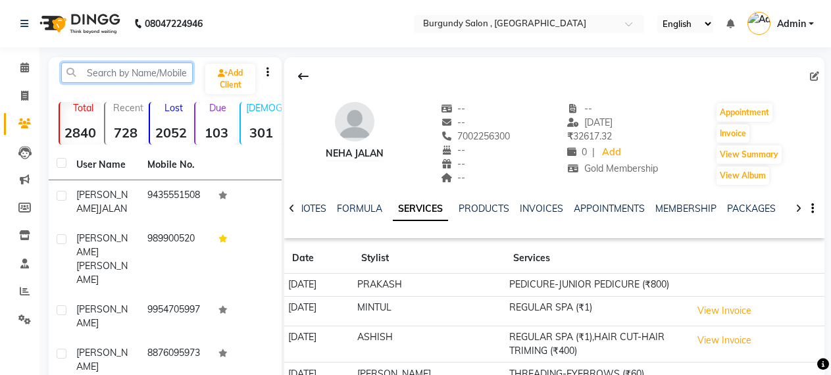
paste input "918860048040"
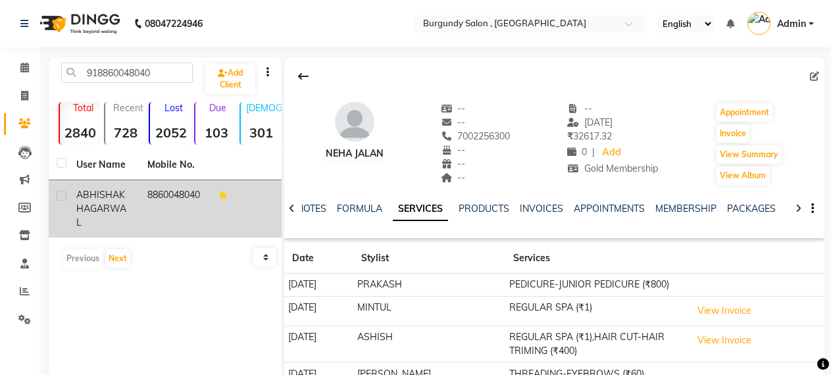
click at [162, 203] on td "8860048040" at bounding box center [174, 208] width 71 height 57
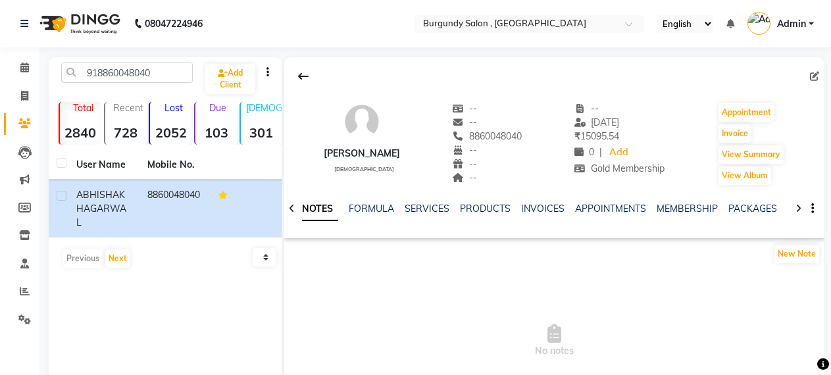
click at [236, 174] on th at bounding box center [245, 165] width 71 height 30
click at [416, 206] on link "SERVICES" at bounding box center [426, 209] width 45 height 12
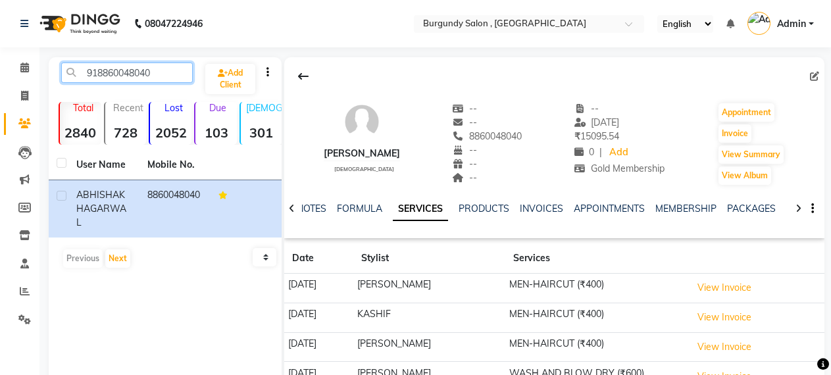
click at [162, 72] on input "918860048040" at bounding box center [127, 72] width 132 height 20
type input "9"
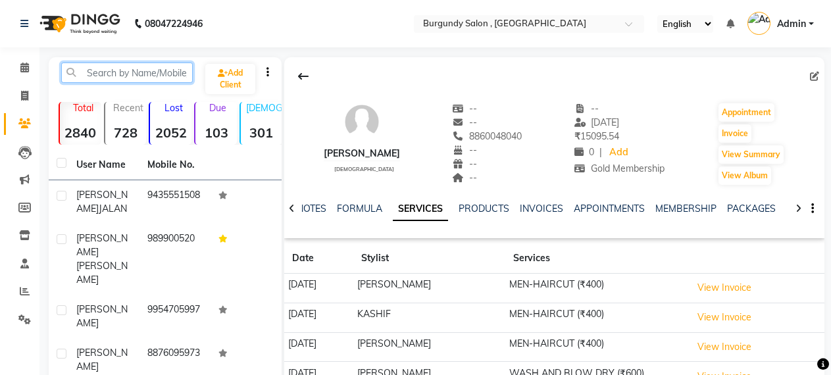
paste input "919435406797"
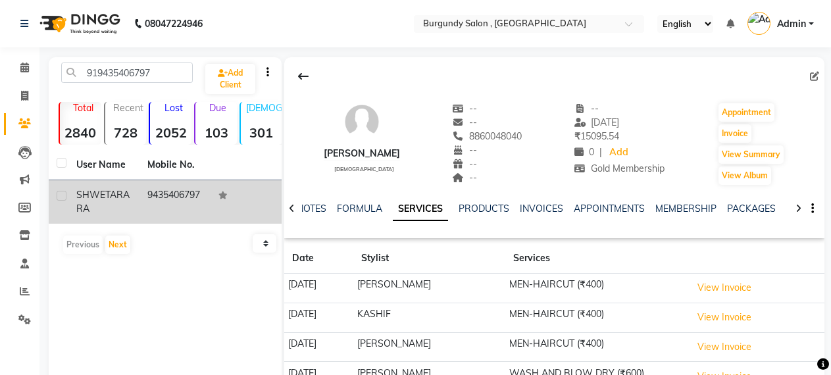
click at [164, 202] on td "9435406797" at bounding box center [174, 201] width 71 height 43
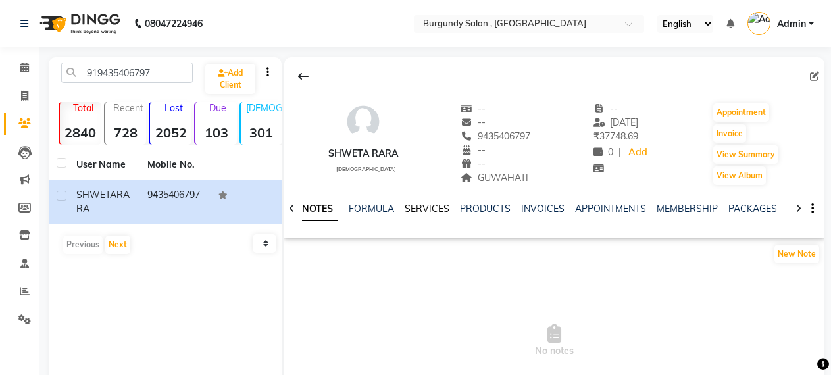
click at [429, 206] on link "SERVICES" at bounding box center [426, 209] width 45 height 12
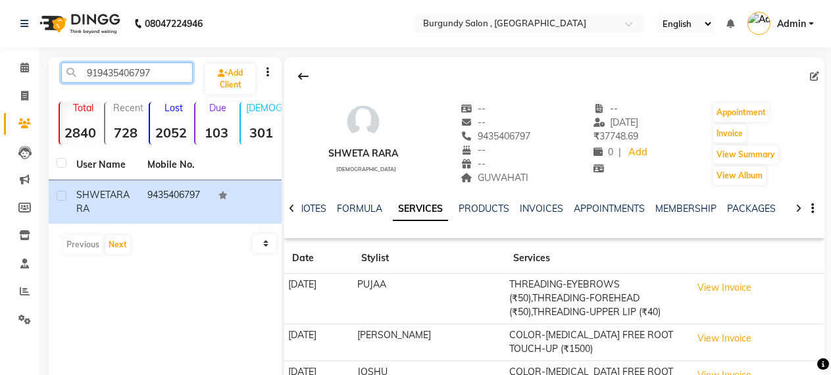
click at [170, 78] on input "919435406797" at bounding box center [127, 72] width 132 height 20
type input "9"
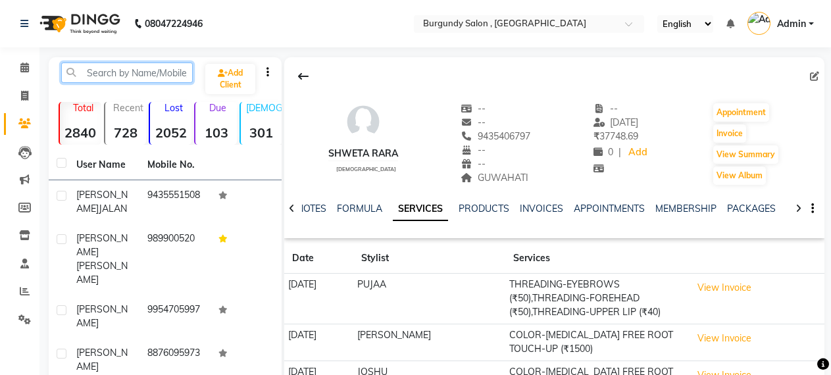
paste input "917896288915"
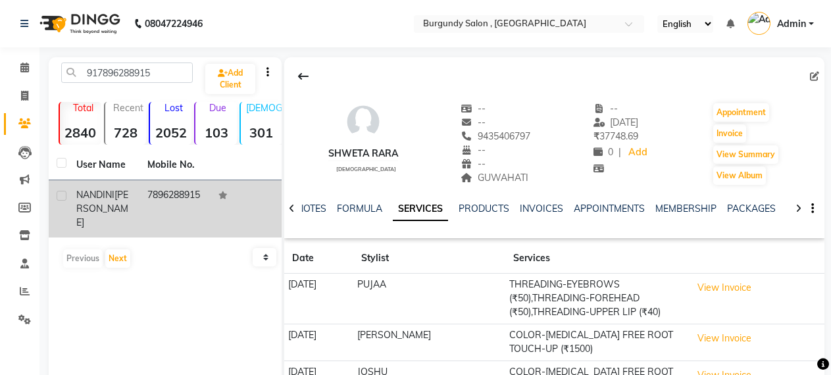
click at [159, 193] on td "7896288915" at bounding box center [174, 208] width 71 height 57
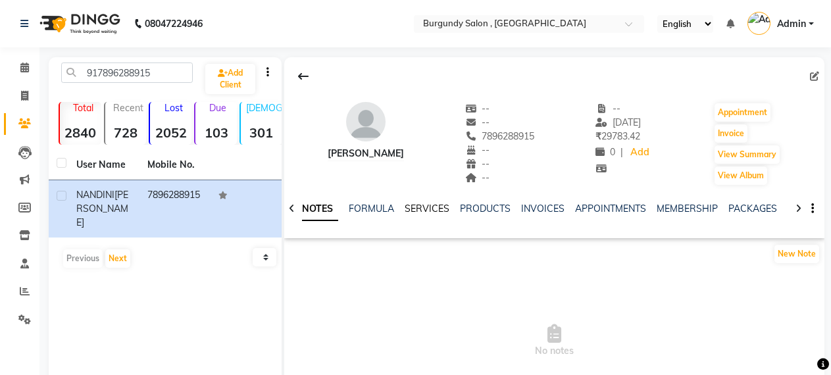
click at [424, 208] on link "SERVICES" at bounding box center [426, 209] width 45 height 12
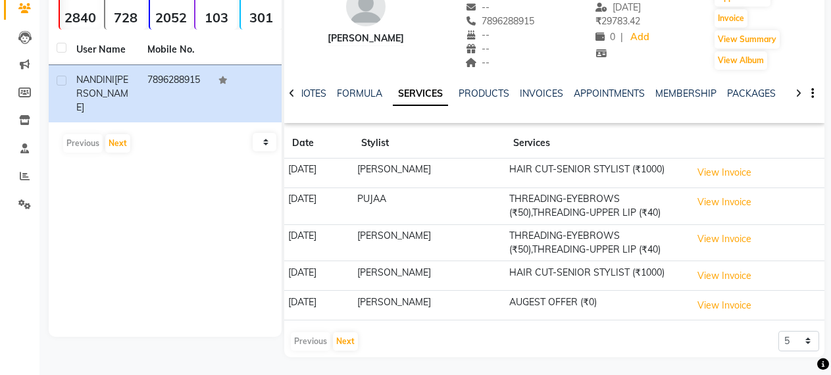
scroll to position [117, 0]
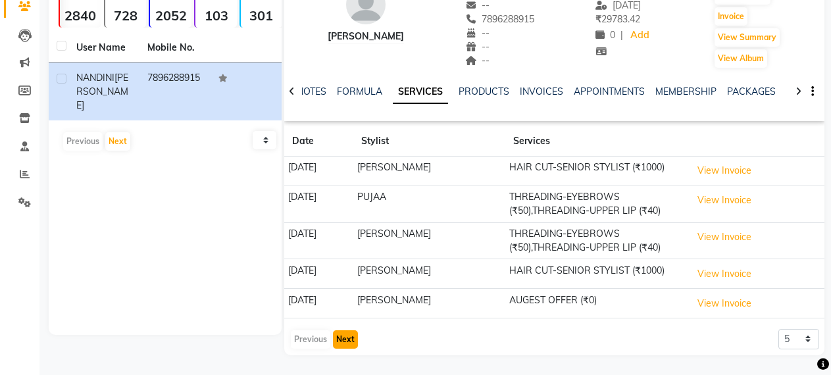
click at [341, 335] on button "Next" at bounding box center [345, 339] width 25 height 18
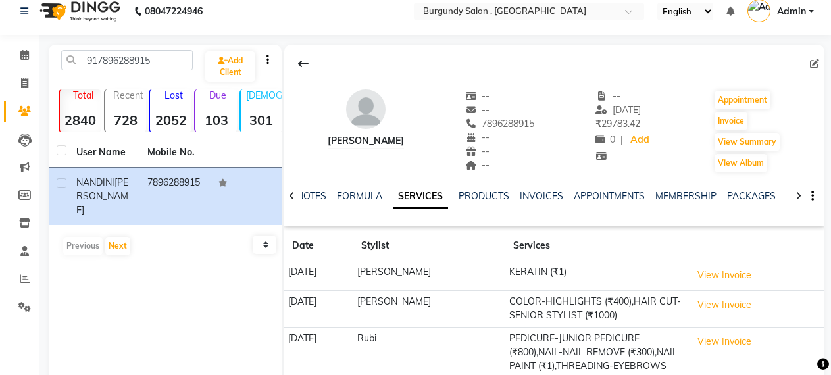
scroll to position [0, 0]
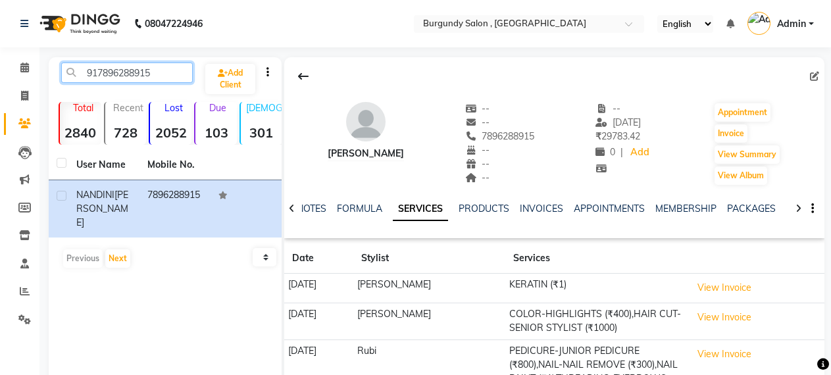
click at [169, 75] on input "917896288915" at bounding box center [127, 72] width 132 height 20
type input "9"
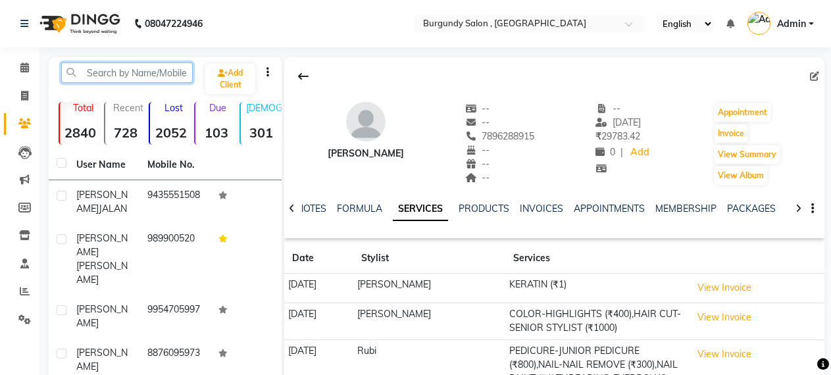
click at [137, 67] on input "text" at bounding box center [127, 72] width 132 height 20
paste input "919108027149"
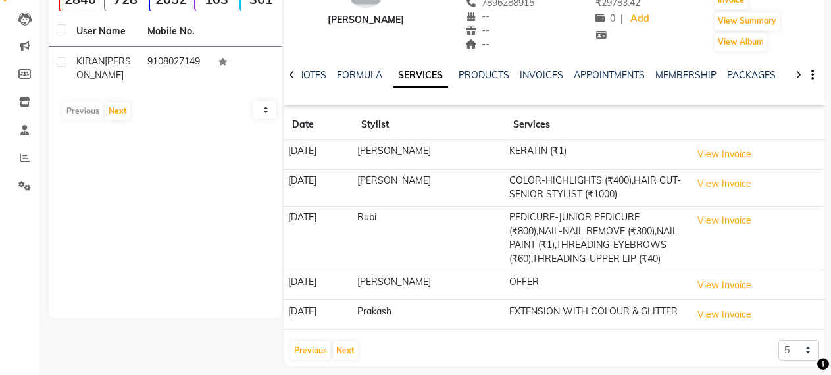
scroll to position [145, 0]
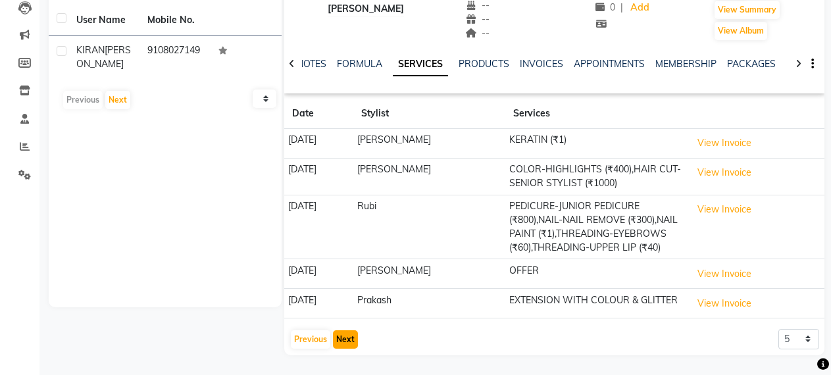
click at [348, 345] on button "Next" at bounding box center [345, 339] width 25 height 18
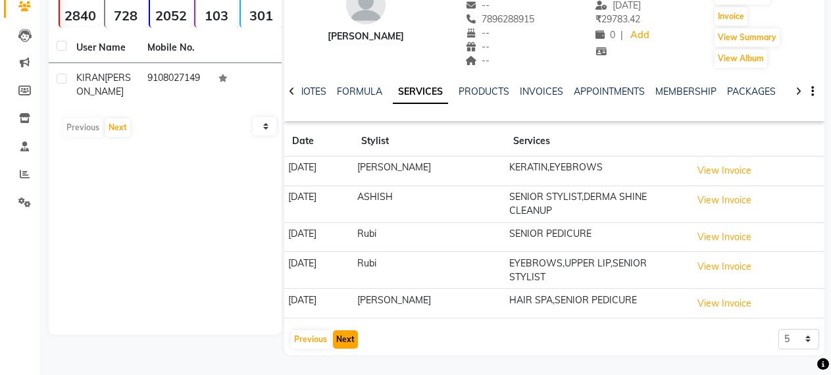
scroll to position [103, 0]
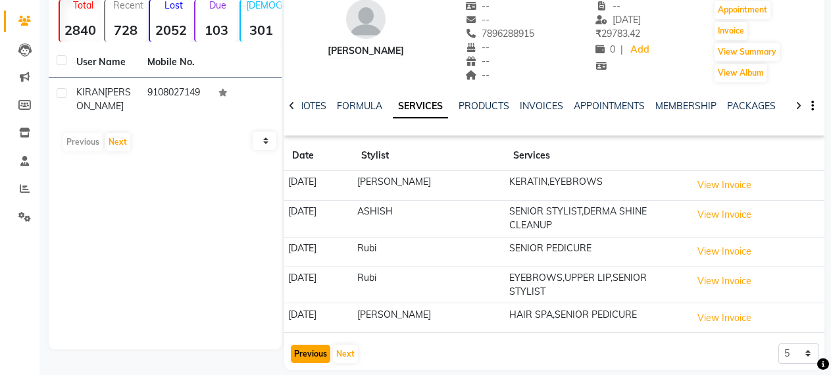
click at [309, 345] on button "Previous" at bounding box center [310, 354] width 39 height 18
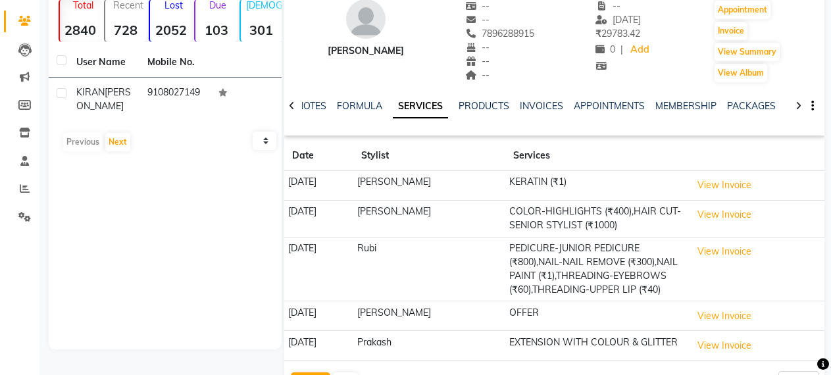
click at [309, 338] on td "[DATE]" at bounding box center [318, 346] width 69 height 30
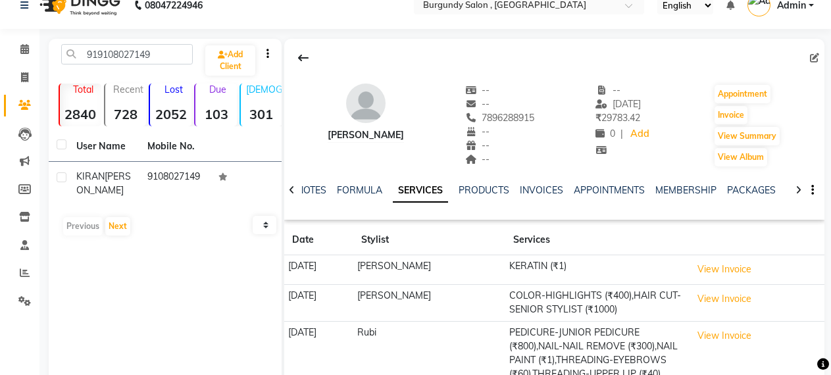
scroll to position [0, 0]
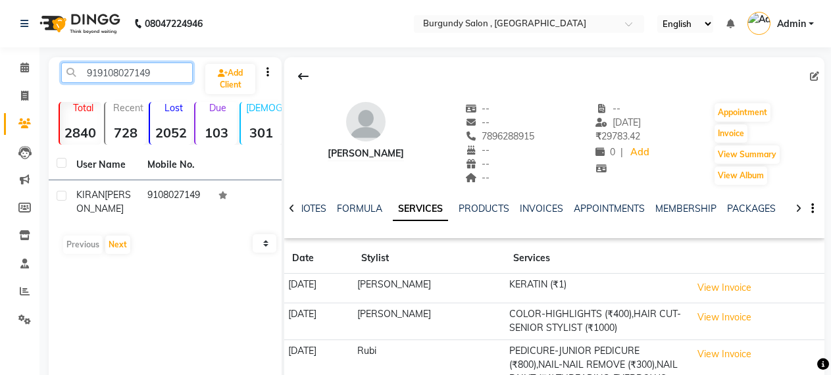
click at [168, 72] on input "919108027149" at bounding box center [127, 72] width 132 height 20
type input "9"
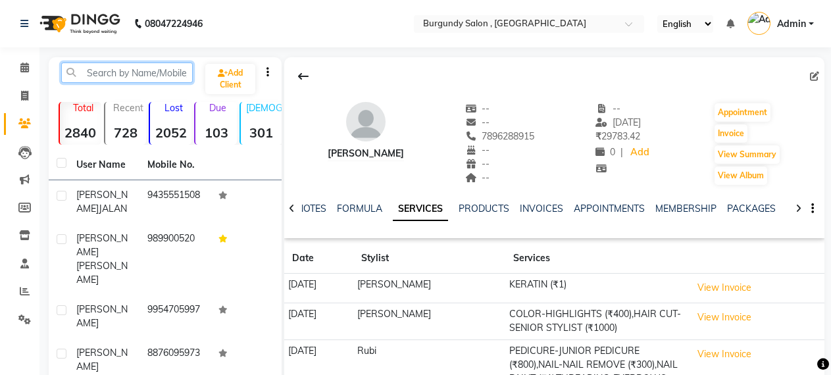
paste input "918876314445"
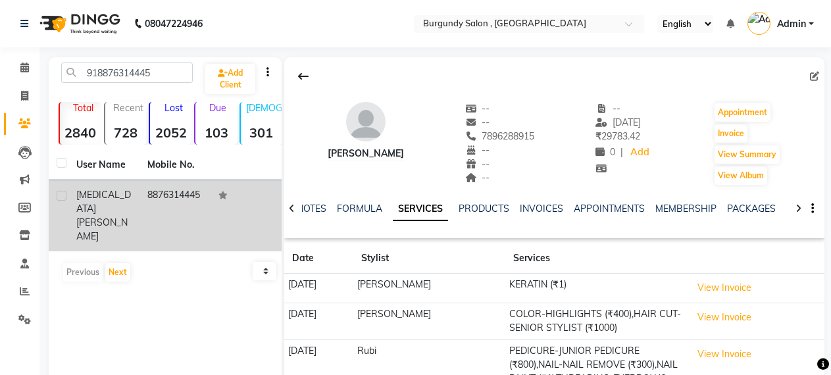
click at [174, 189] on td "8876314445" at bounding box center [174, 215] width 71 height 71
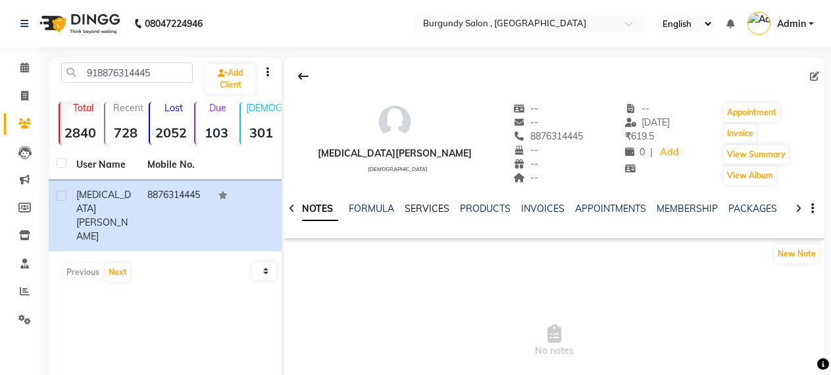
click at [426, 203] on link "SERVICES" at bounding box center [426, 209] width 45 height 12
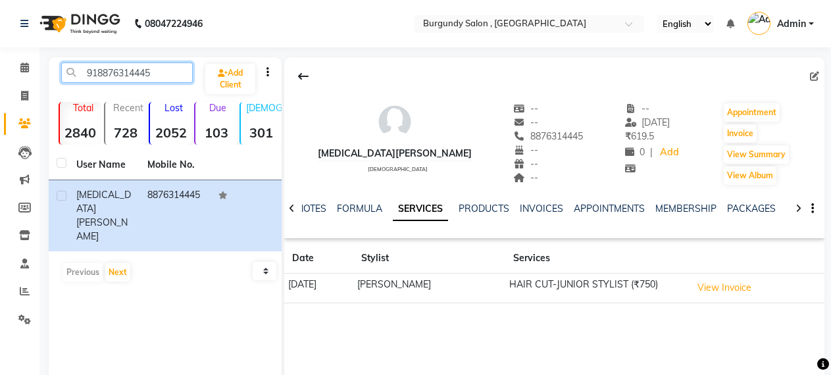
click at [178, 79] on input "918876314445" at bounding box center [127, 72] width 132 height 20
type input "9"
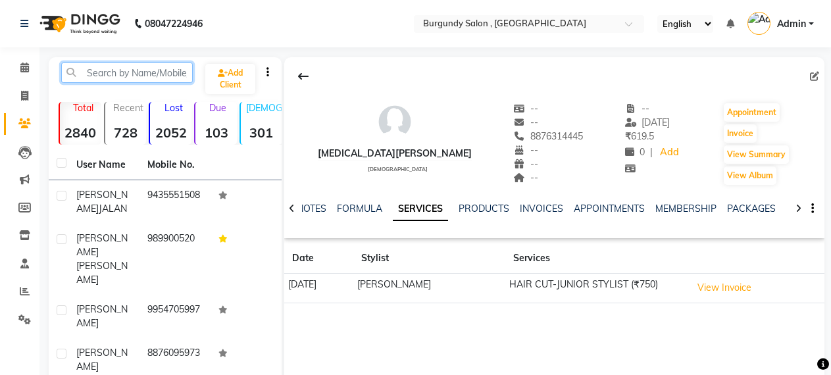
paste input "919435079095"
click at [431, 212] on link "SERVICES" at bounding box center [420, 209] width 55 height 24
click at [376, 207] on link "FORMULA" at bounding box center [359, 209] width 45 height 12
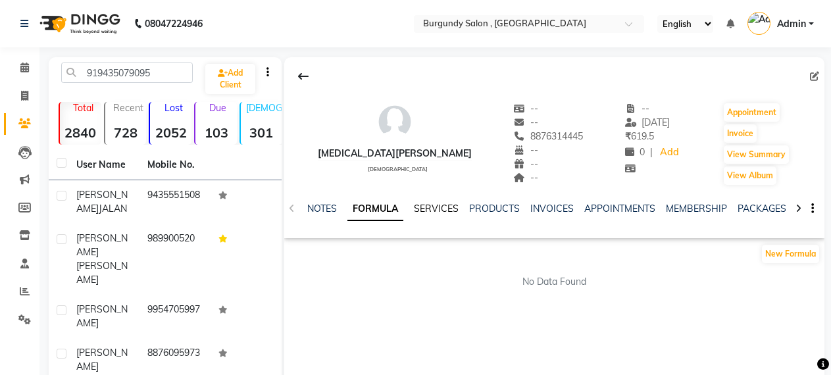
click at [430, 207] on link "SERVICES" at bounding box center [436, 209] width 45 height 12
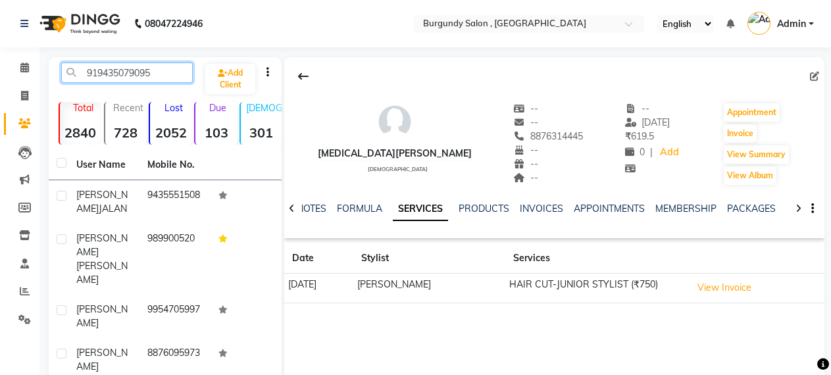
click at [165, 78] on input "919435079095" at bounding box center [127, 72] width 132 height 20
type input "9"
paste input "919435079095"
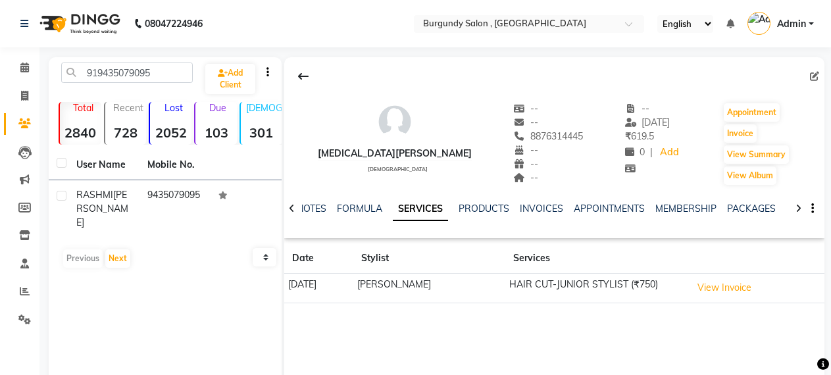
click at [408, 207] on link "SERVICES" at bounding box center [420, 209] width 55 height 24
click at [155, 74] on input "919435079095" at bounding box center [127, 72] width 132 height 20
type input "9"
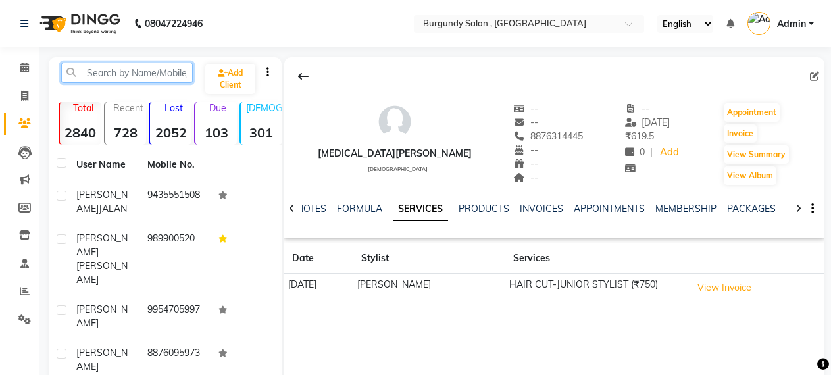
click at [155, 74] on input "text" at bounding box center [127, 72] width 132 height 20
paste input "919435079095"
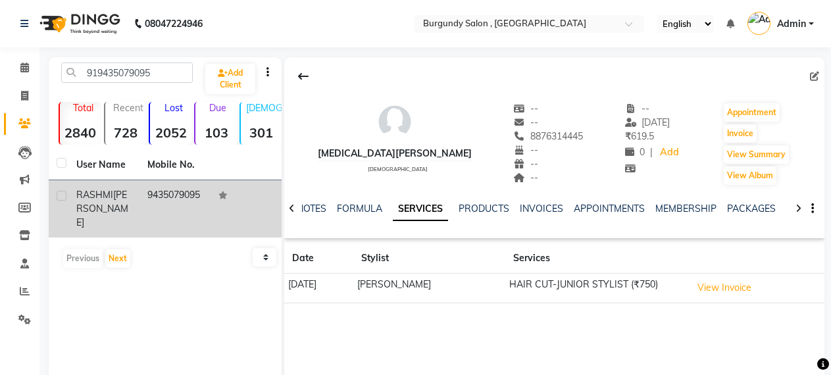
click at [166, 198] on td "9435079095" at bounding box center [174, 208] width 71 height 57
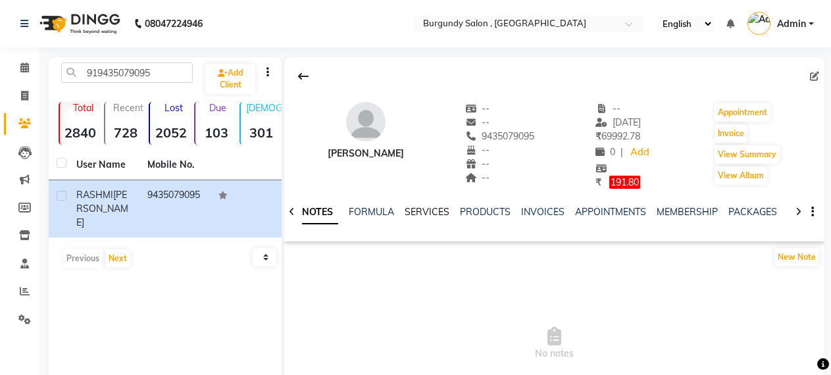
click at [424, 208] on link "SERVICES" at bounding box center [426, 212] width 45 height 12
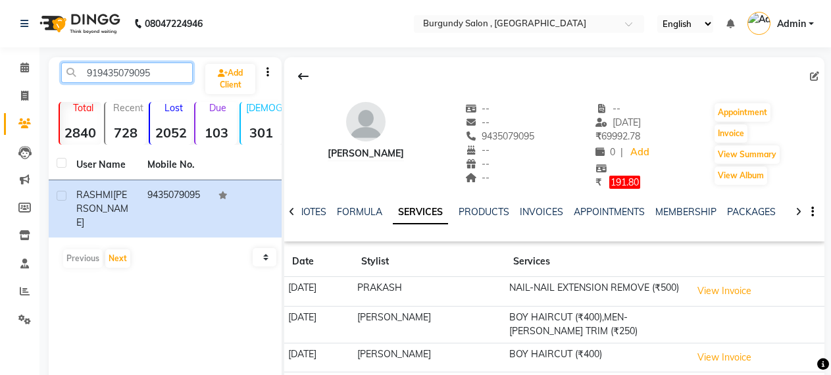
click at [155, 73] on input "919435079095" at bounding box center [127, 72] width 132 height 20
type input "9"
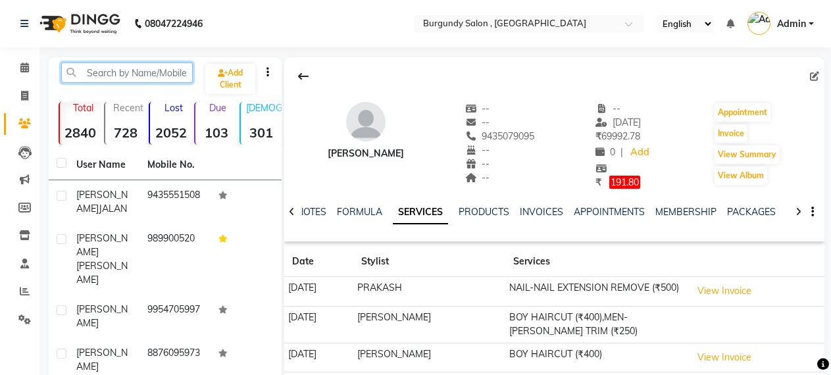
paste input "919864012300"
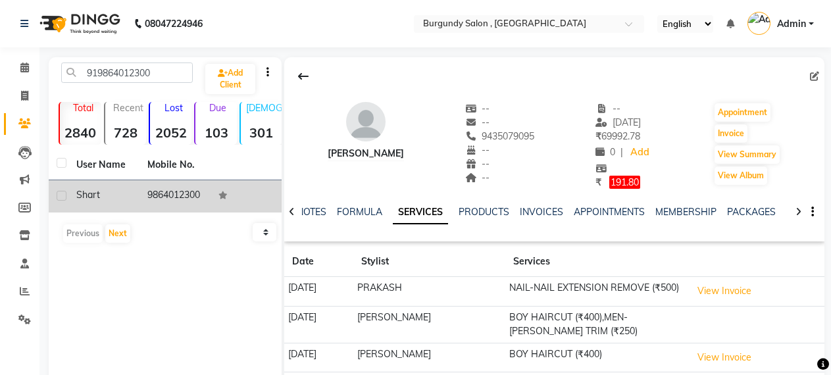
click at [114, 195] on div "shart" at bounding box center [103, 195] width 55 height 14
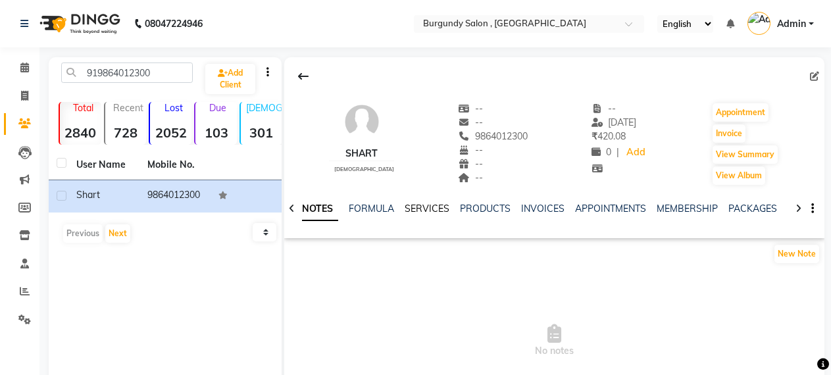
click at [415, 207] on link "SERVICES" at bounding box center [426, 209] width 45 height 12
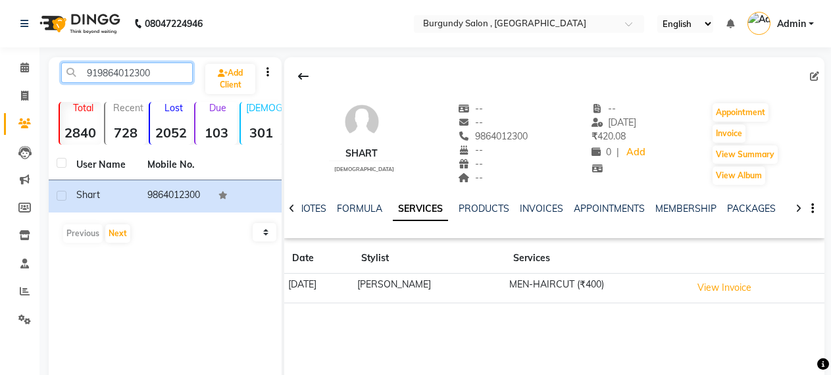
click at [161, 72] on input "919864012300" at bounding box center [127, 72] width 132 height 20
type input "9"
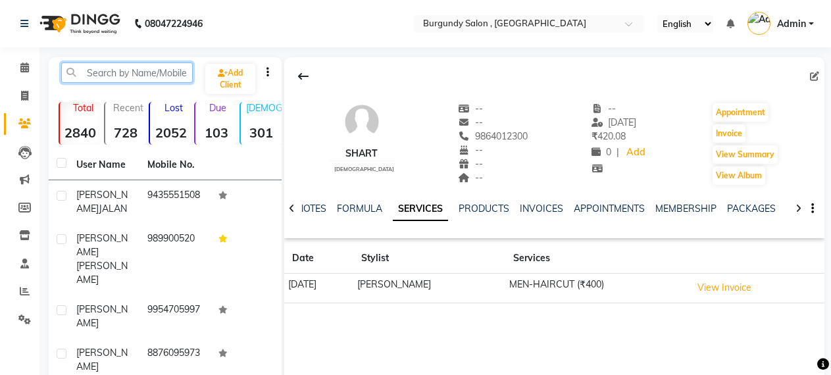
paste input "918100606926"
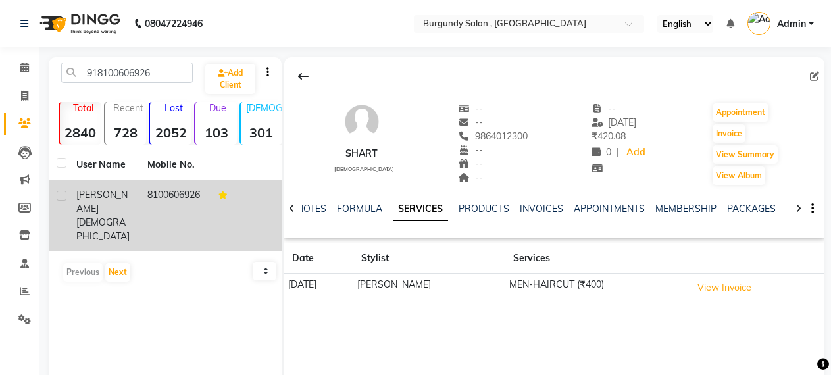
click at [164, 191] on td "8100606926" at bounding box center [174, 215] width 71 height 71
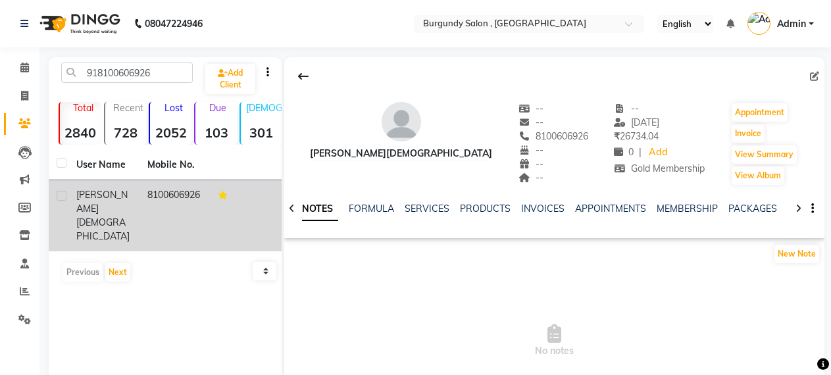
click at [164, 191] on td "8100606926" at bounding box center [174, 215] width 71 height 71
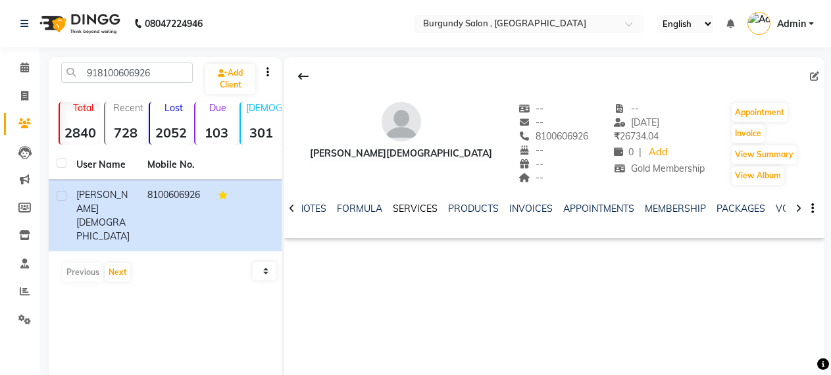
click at [404, 205] on link "SERVICES" at bounding box center [415, 209] width 45 height 12
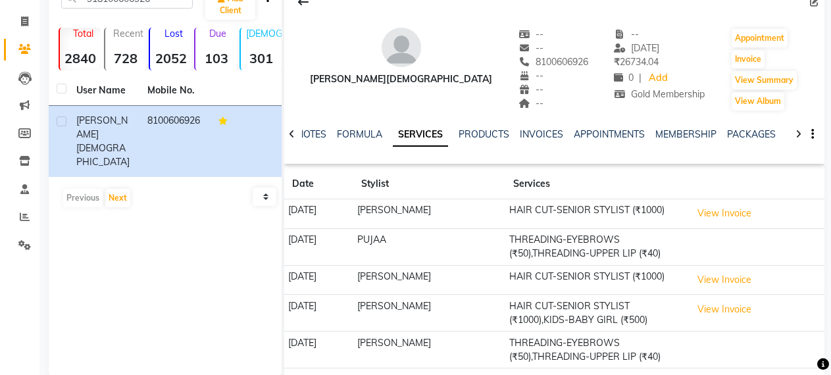
scroll to position [124, 0]
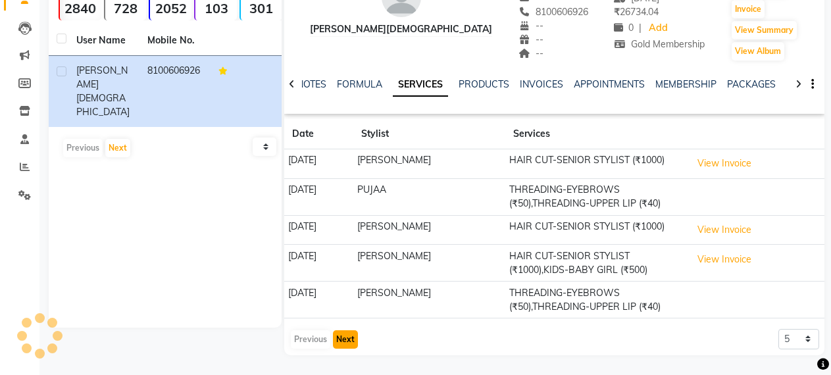
click at [339, 341] on button "Next" at bounding box center [345, 339] width 25 height 18
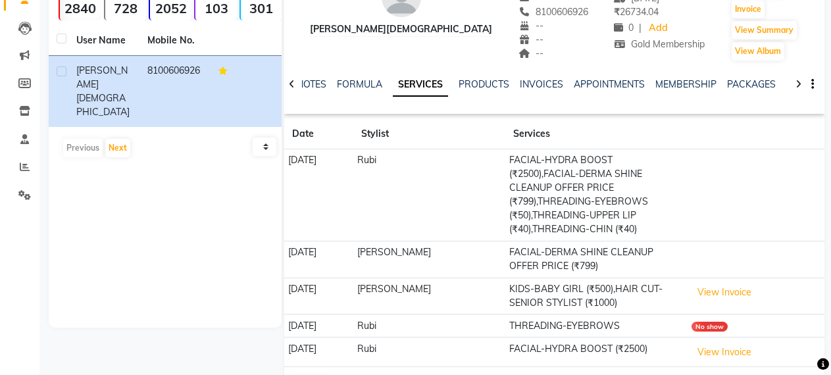
scroll to position [0, 0]
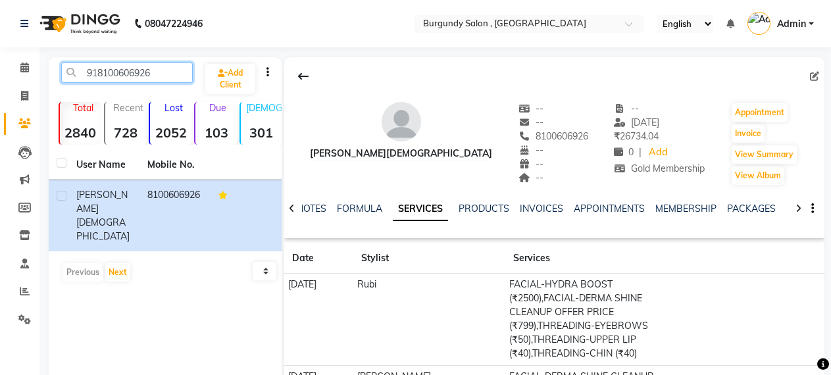
click at [165, 78] on input "918100606926" at bounding box center [127, 72] width 132 height 20
type input "9"
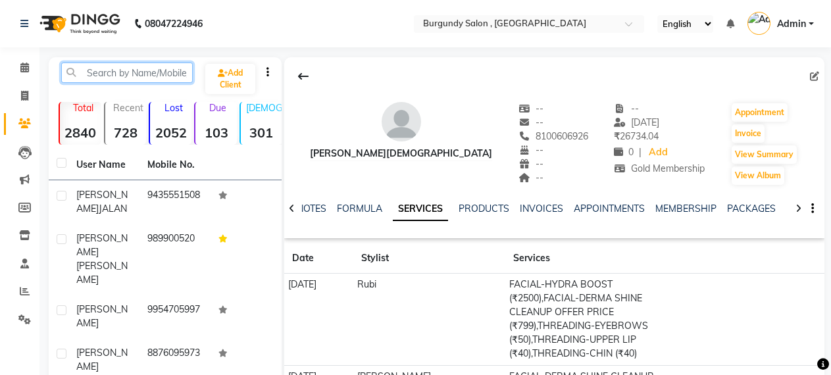
paste input "918876655446"
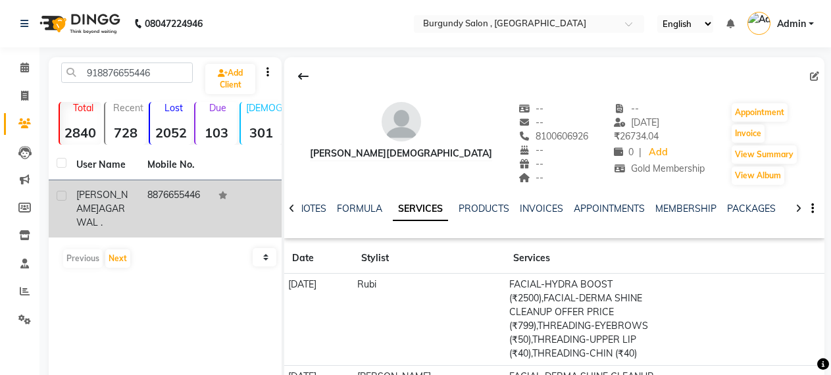
click at [168, 194] on td "8876655446" at bounding box center [174, 208] width 71 height 57
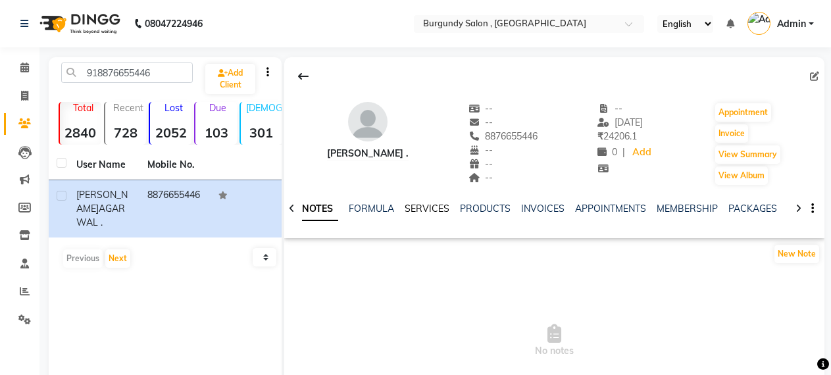
click at [420, 208] on link "SERVICES" at bounding box center [426, 209] width 45 height 12
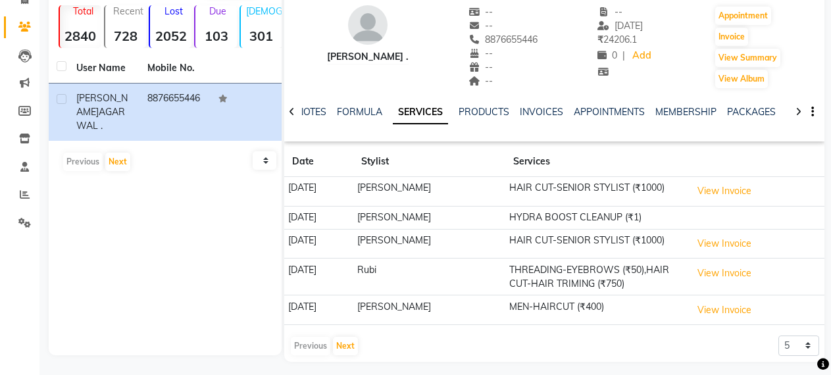
scroll to position [103, 0]
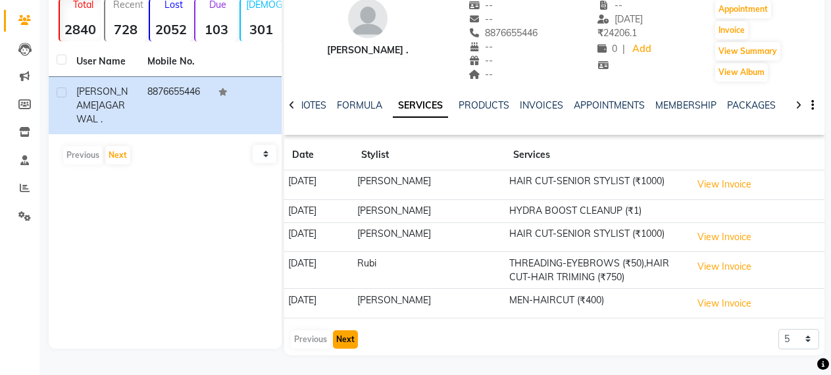
click at [351, 343] on button "Next" at bounding box center [345, 339] width 25 height 18
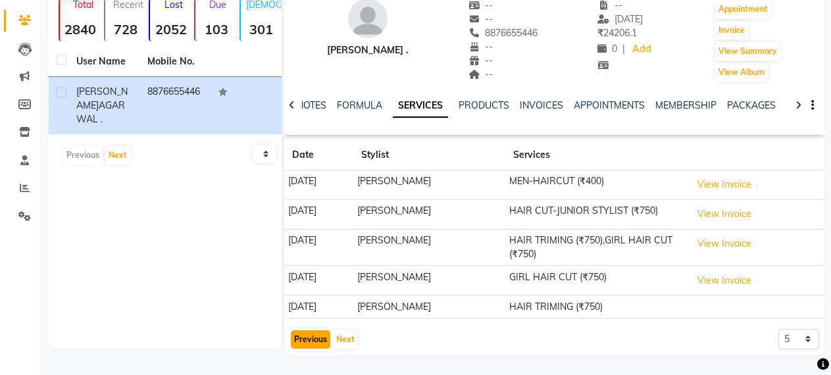
click at [310, 339] on button "Previous" at bounding box center [310, 339] width 39 height 18
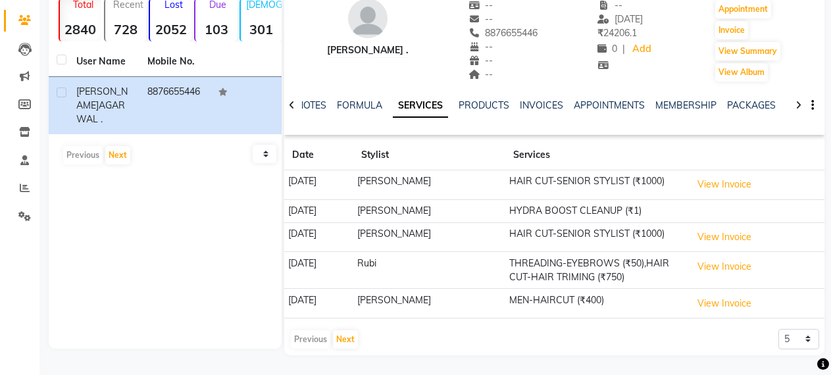
scroll to position [0, 0]
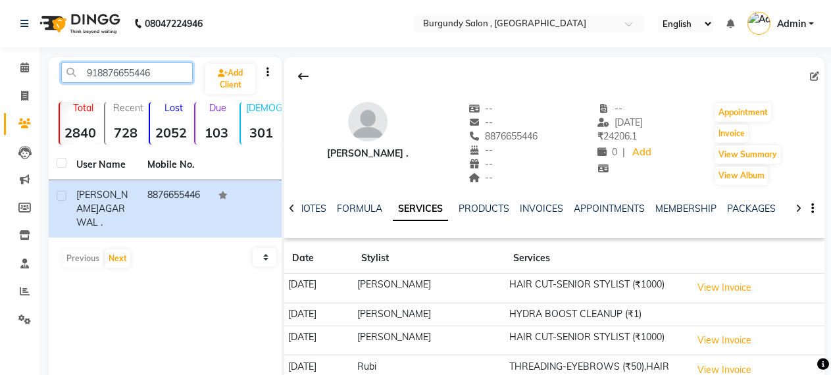
click at [160, 69] on input "918876655446" at bounding box center [127, 72] width 132 height 20
type input "9"
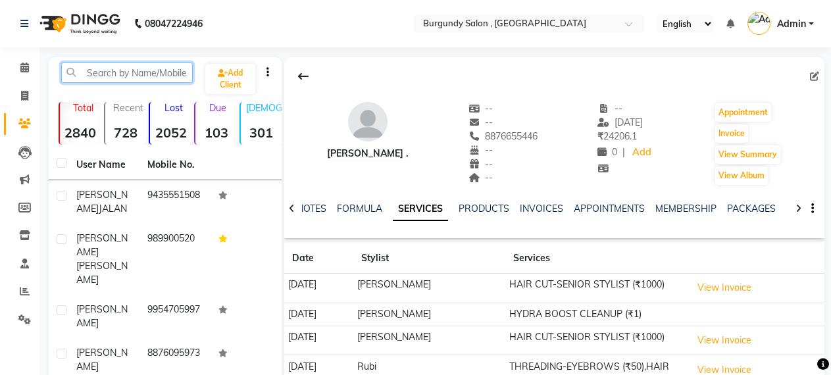
click at [141, 72] on input "text" at bounding box center [127, 72] width 132 height 20
paste input "919707247164"
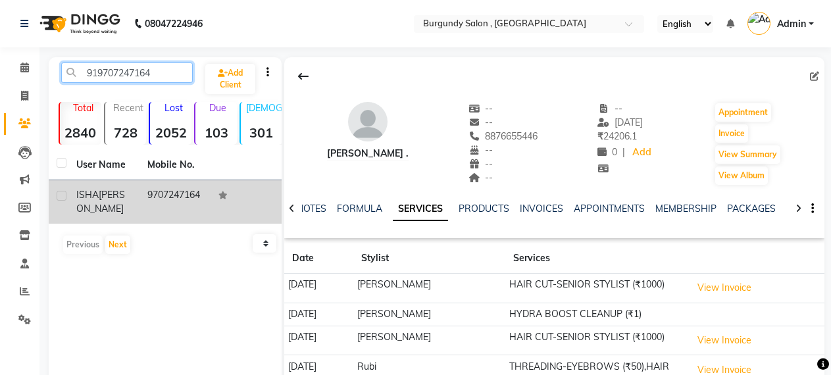
type input "919707247164"
click at [159, 189] on td "9707247164" at bounding box center [174, 201] width 71 height 43
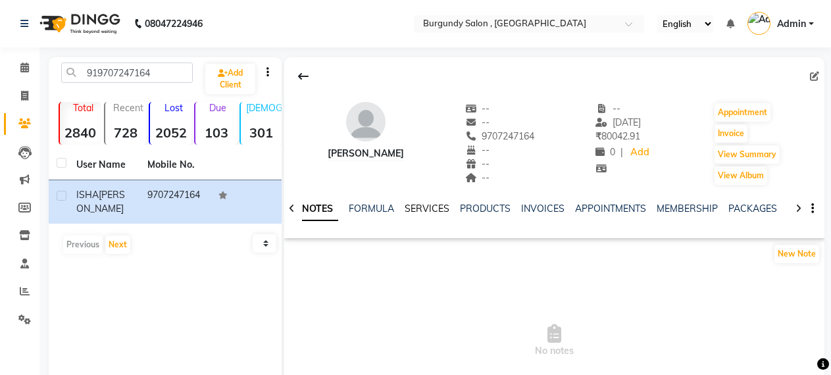
click at [415, 207] on link "SERVICES" at bounding box center [426, 209] width 45 height 12
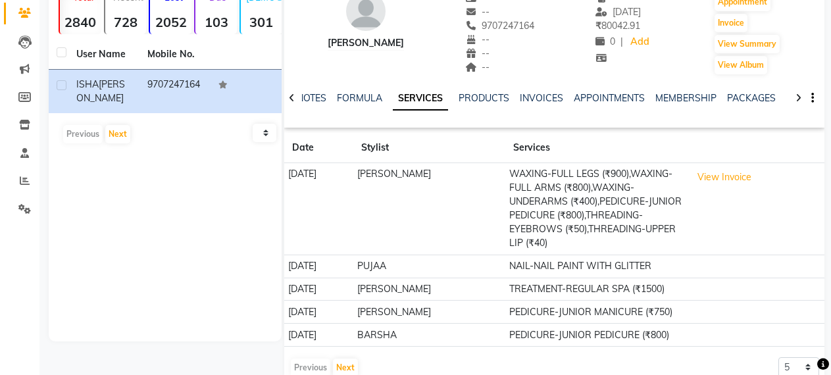
scroll to position [139, 0]
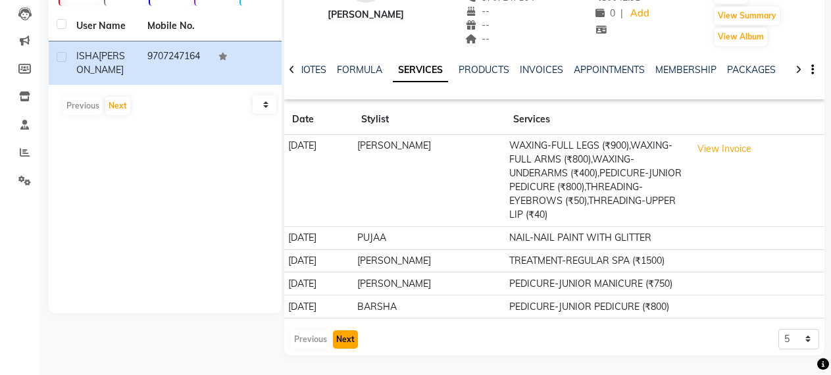
click at [344, 339] on button "Next" at bounding box center [345, 339] width 25 height 18
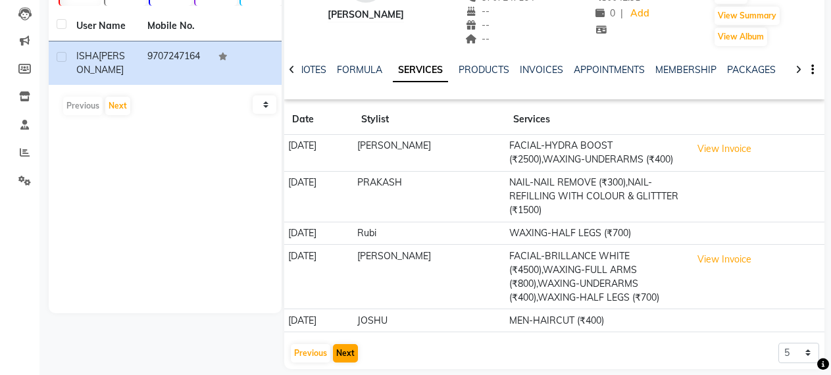
click at [344, 339] on app-client-history "Date Stylist Services [DATE] [PERSON_NAME] FACIAL-HYDRA BOOST (₹2500),WAXING-UN…" at bounding box center [554, 234] width 540 height 259
click at [343, 362] on button "Next" at bounding box center [345, 353] width 25 height 18
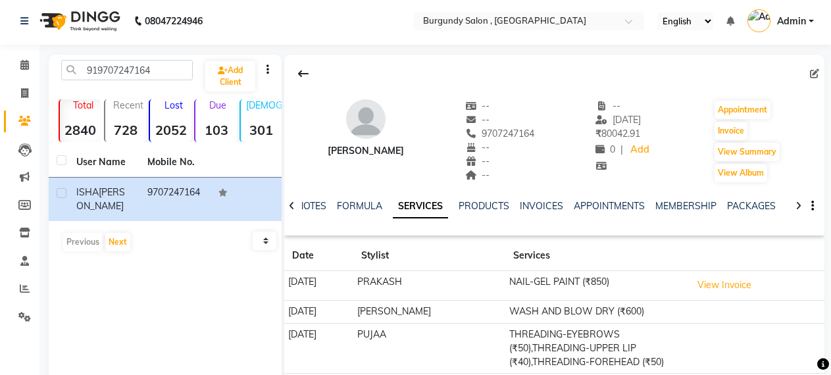
scroll to position [0, 0]
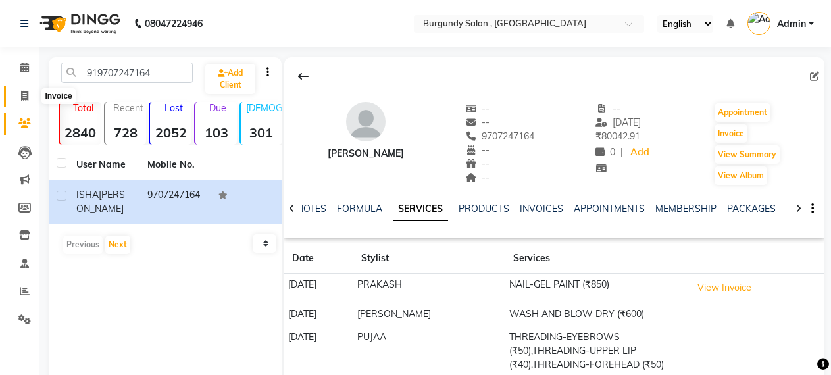
click at [22, 97] on icon at bounding box center [24, 96] width 7 height 10
select select "service"
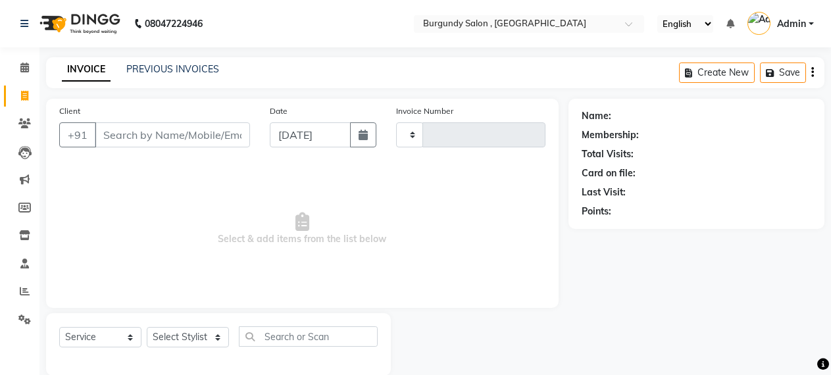
scroll to position [20, 0]
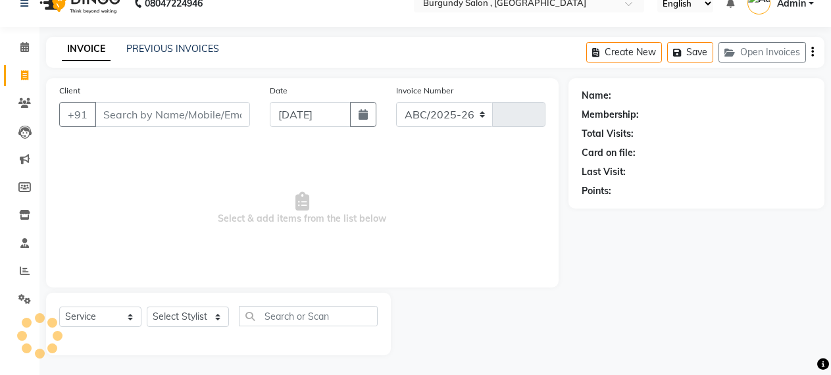
select select "5345"
type input "1691"
click at [127, 122] on input "Client" at bounding box center [172, 114] width 155 height 25
type input "9954099949"
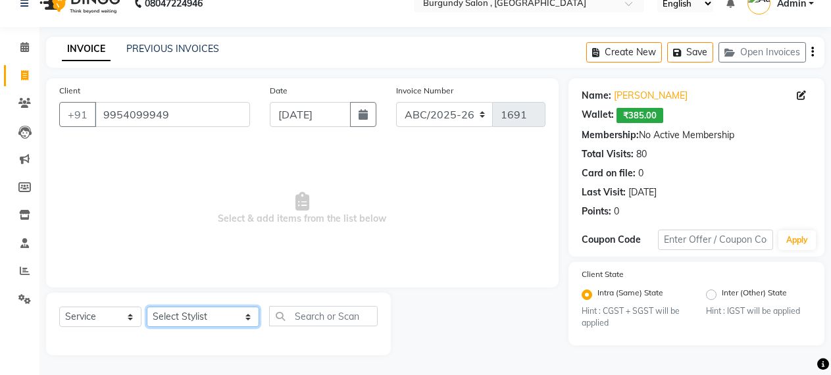
click at [176, 310] on select "Select Stylist ANIL [PERSON_NAME] [PERSON_NAME] DHON DAS DHON / [PERSON_NAME] […" at bounding box center [203, 316] width 112 height 20
select select "32580"
click at [147, 306] on select "Select Stylist ANIL [PERSON_NAME] [PERSON_NAME] DHON DAS DHON / [PERSON_NAME] […" at bounding box center [203, 316] width 112 height 20
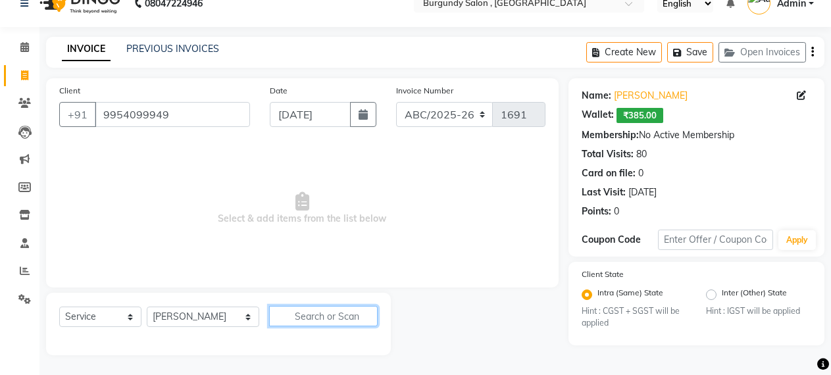
click at [286, 316] on input "text" at bounding box center [323, 316] width 109 height 20
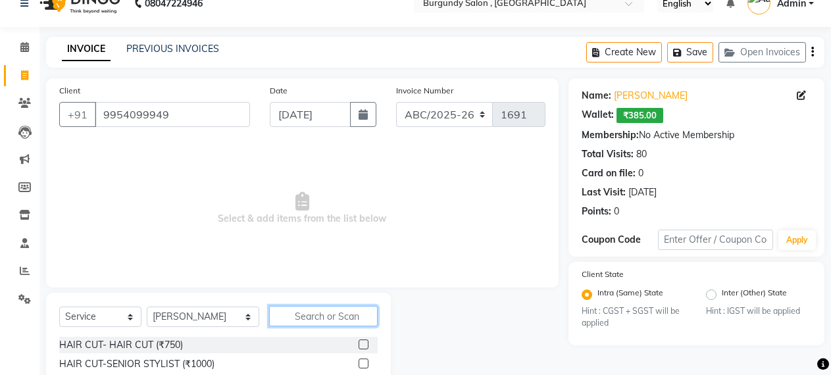
click at [295, 316] on input "text" at bounding box center [323, 316] width 109 height 20
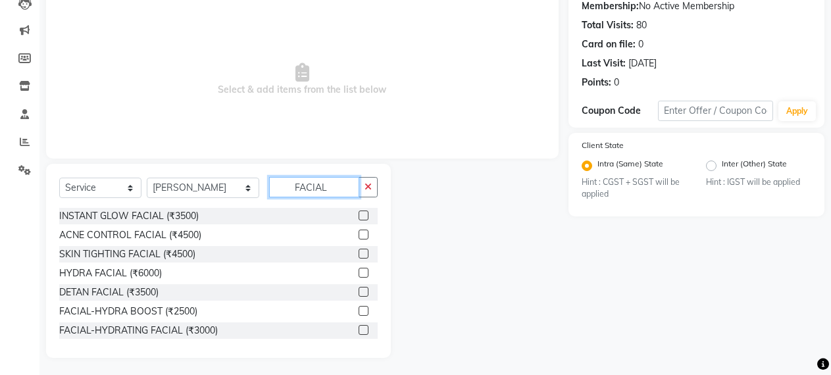
scroll to position [152, 0]
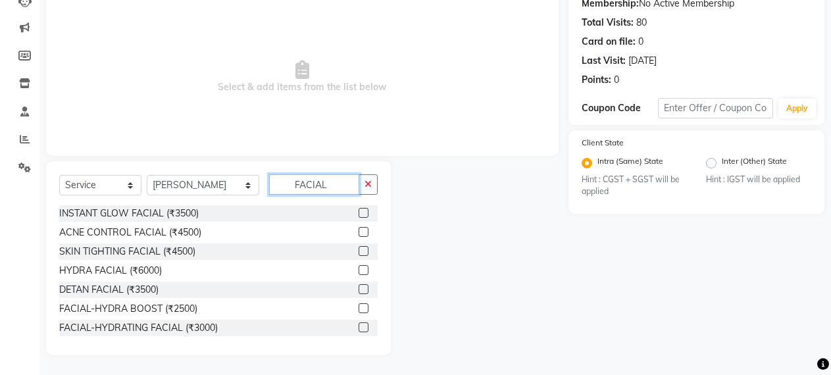
type input "FACIAL"
click at [358, 268] on label at bounding box center [363, 270] width 10 height 10
click at [358, 268] on input "checkbox" at bounding box center [362, 270] width 9 height 9
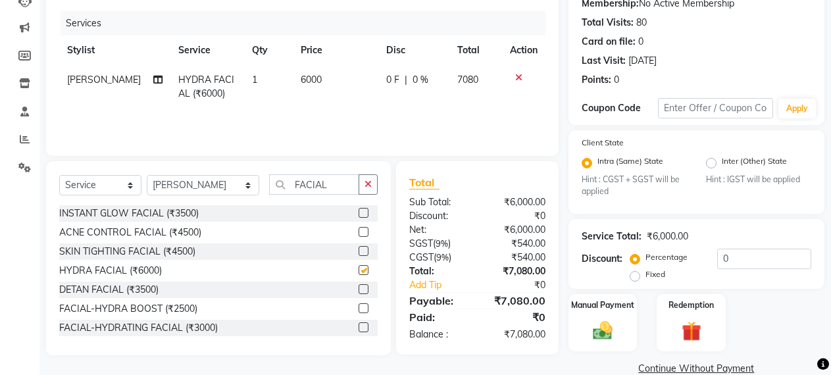
checkbox input "false"
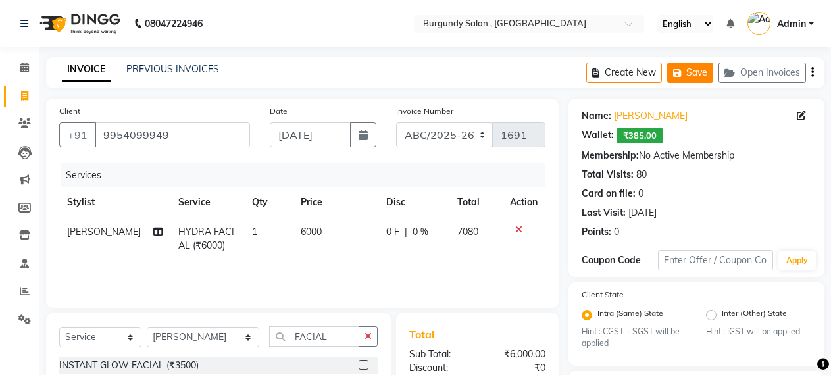
click at [679, 73] on icon "button" at bounding box center [679, 72] width 13 height 9
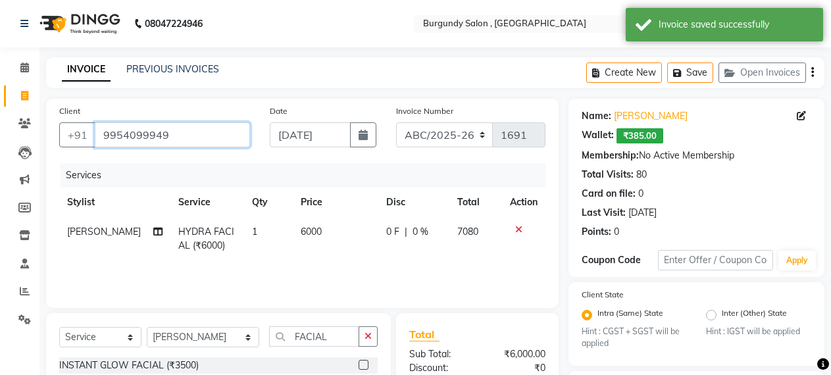
drag, startPoint x: 101, startPoint y: 136, endPoint x: 186, endPoint y: 134, distance: 85.5
click at [186, 134] on input "9954099949" at bounding box center [172, 134] width 155 height 25
click at [24, 96] on icon at bounding box center [24, 96] width 7 height 10
select select "service"
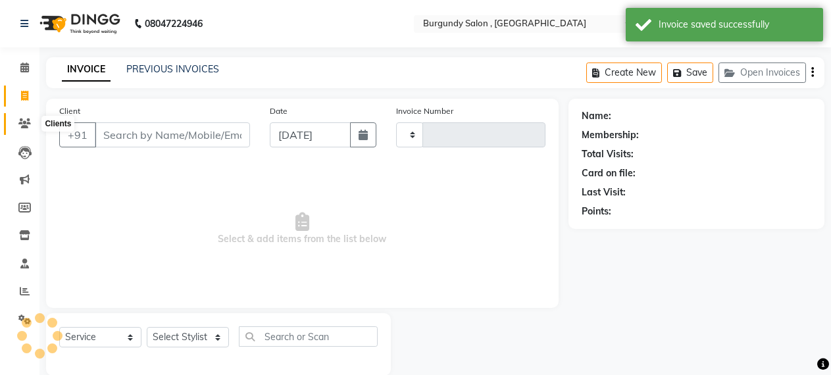
scroll to position [20, 0]
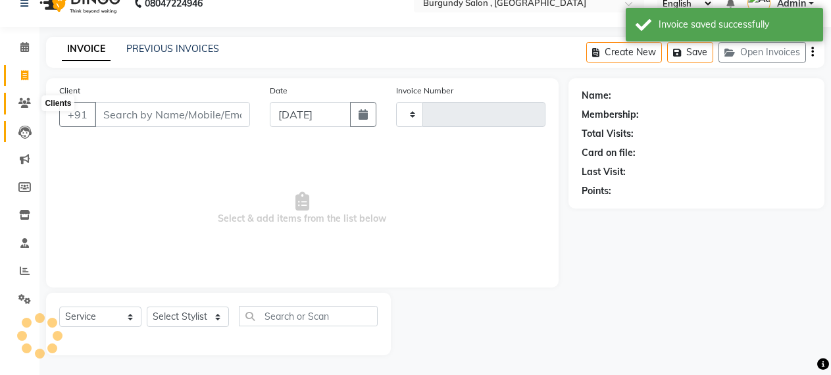
click at [24, 121] on link "Leads" at bounding box center [20, 132] width 32 height 22
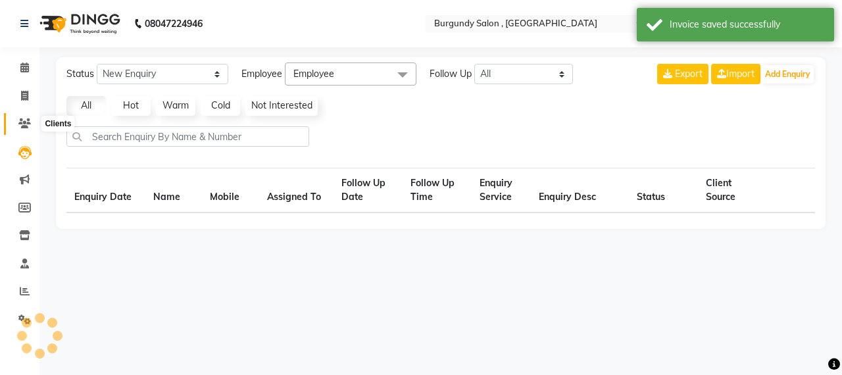
click at [22, 122] on icon at bounding box center [24, 123] width 12 height 10
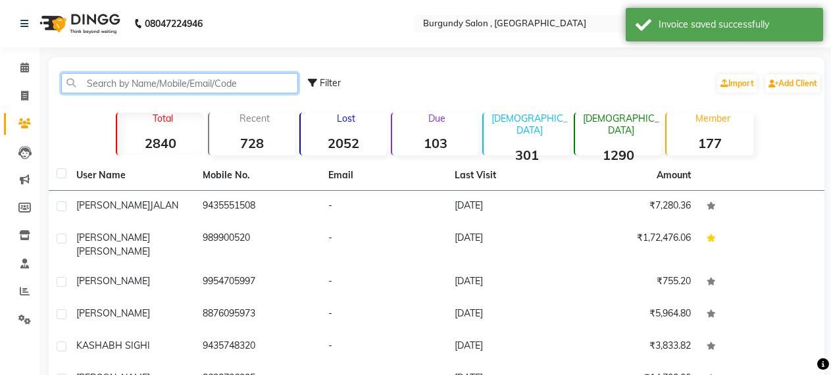
click at [137, 85] on input "text" at bounding box center [179, 83] width 237 height 20
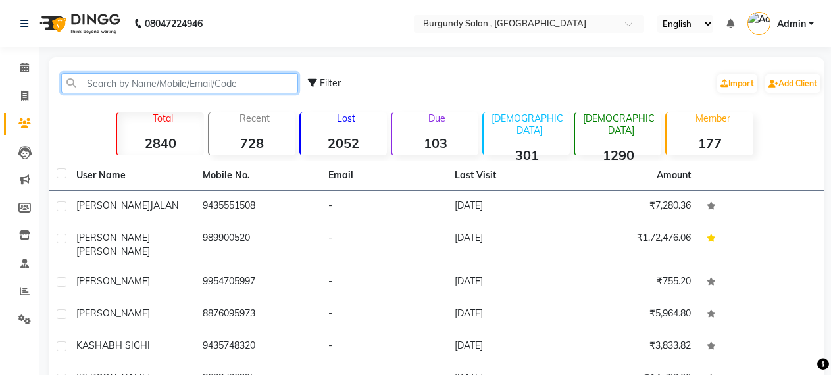
paste input "9954099949"
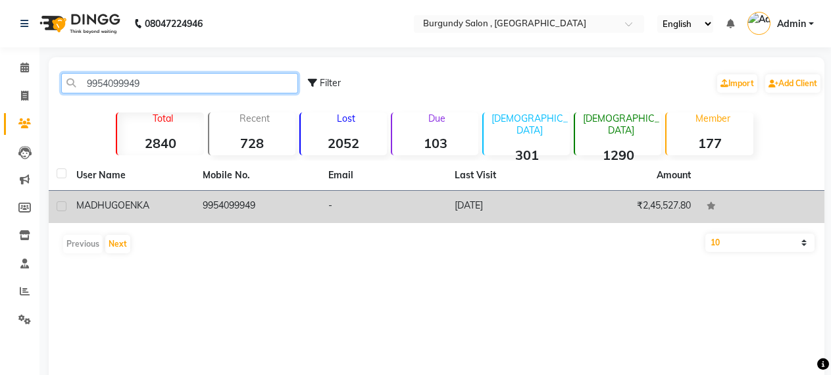
type input "9954099949"
click at [228, 197] on td "9954099949" at bounding box center [258, 207] width 126 height 32
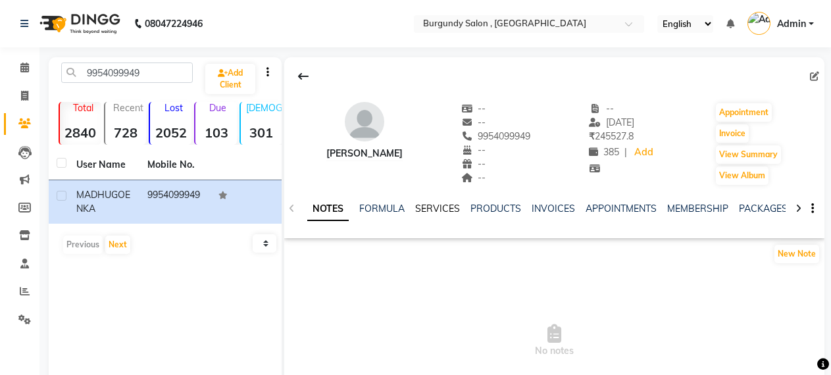
click at [427, 207] on link "SERVICES" at bounding box center [437, 209] width 45 height 12
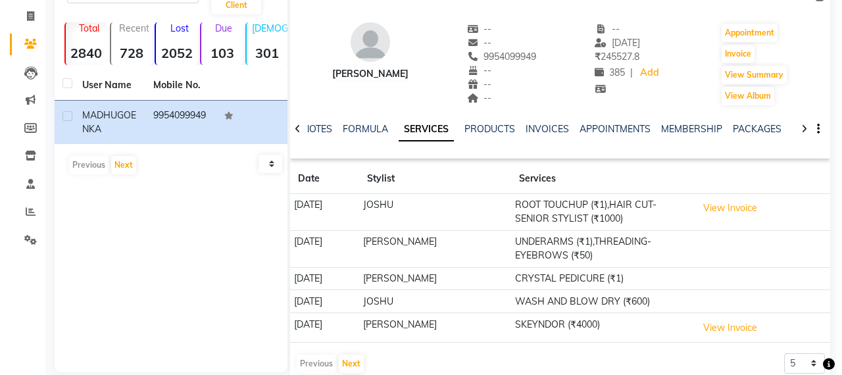
scroll to position [104, 0]
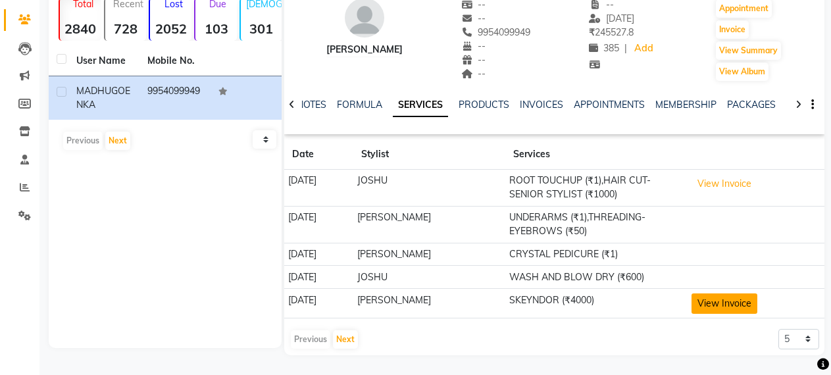
click at [727, 304] on button "View Invoice" at bounding box center [724, 303] width 66 height 20
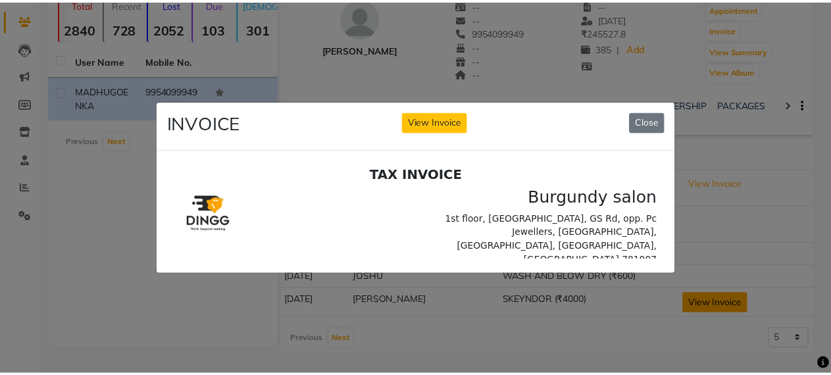
scroll to position [0, 0]
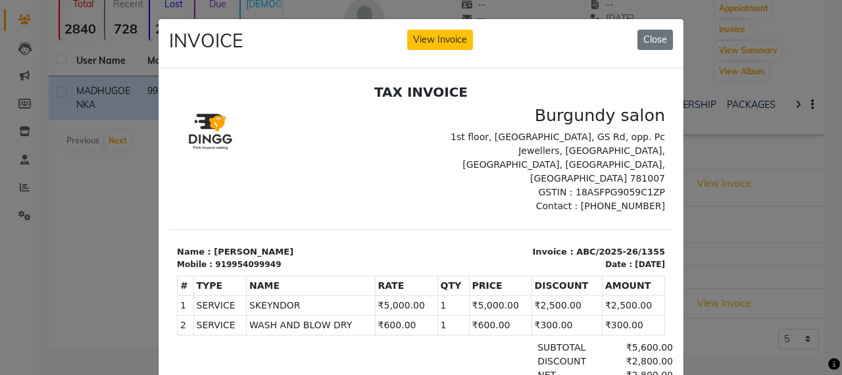
click at [731, 71] on ngb-modal-window "INVOICE View Invoice Close" at bounding box center [421, 187] width 842 height 375
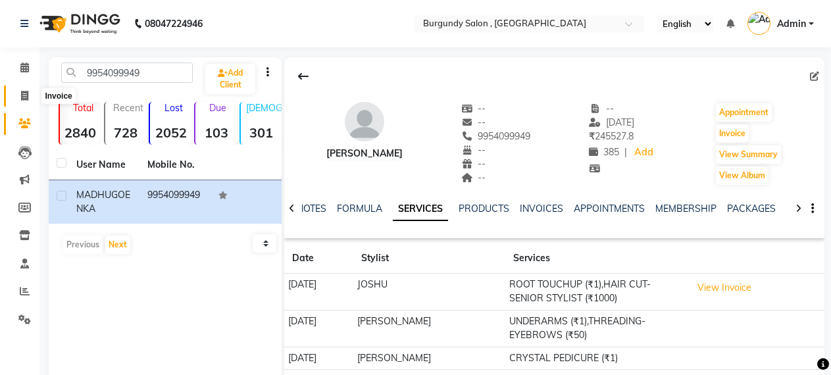
click at [24, 98] on icon at bounding box center [24, 96] width 7 height 10
select select "service"
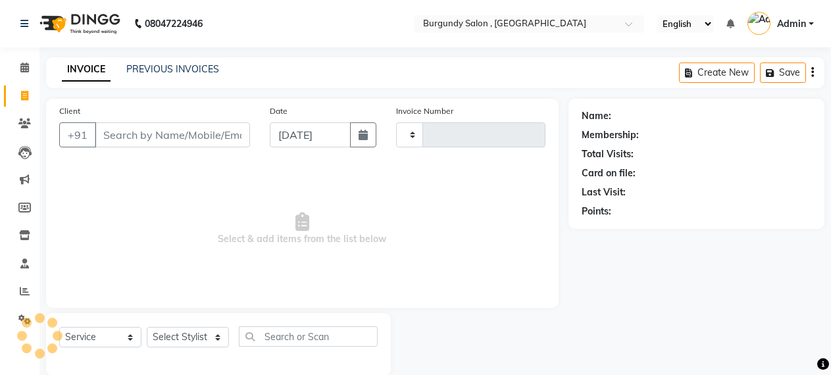
type input "1691"
select select "5345"
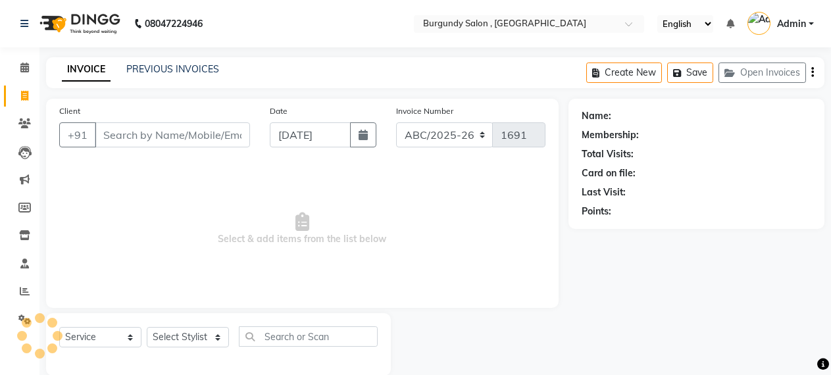
scroll to position [20, 0]
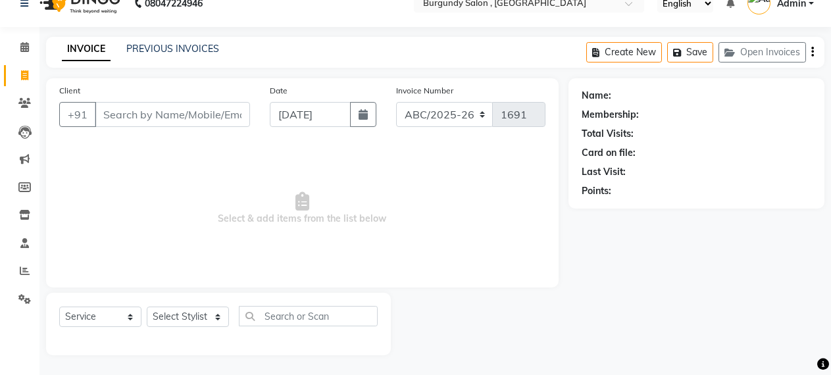
click at [164, 112] on input "Client" at bounding box center [172, 114] width 155 height 25
click at [742, 55] on button "Open Invoices" at bounding box center [761, 52] width 87 height 20
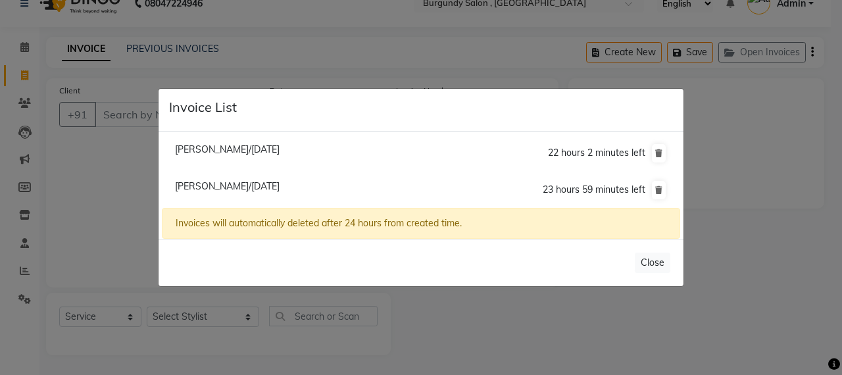
click at [264, 183] on span "[PERSON_NAME]/[DATE]" at bounding box center [227, 186] width 105 height 12
type input "9954099949"
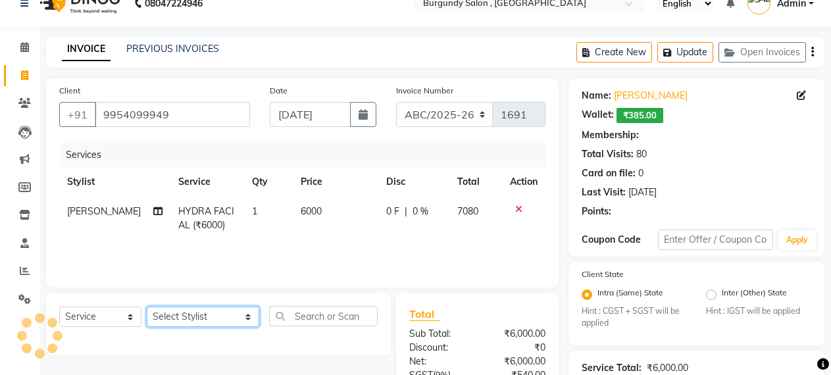
click at [178, 320] on select "Select Stylist ANIL [PERSON_NAME] [PERSON_NAME] DHON DAS DHON / [PERSON_NAME] […" at bounding box center [203, 316] width 112 height 20
select select "33278"
click at [147, 306] on select "Select Stylist ANIL [PERSON_NAME] [PERSON_NAME] DHON DAS DHON / [PERSON_NAME] […" at bounding box center [203, 316] width 112 height 20
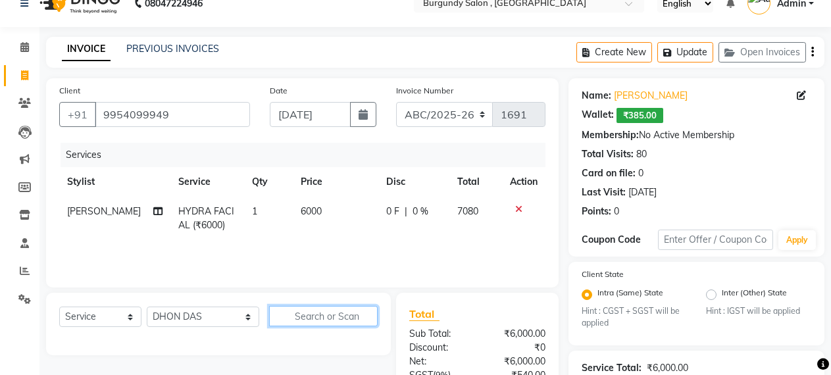
click at [290, 318] on input "text" at bounding box center [323, 316] width 109 height 20
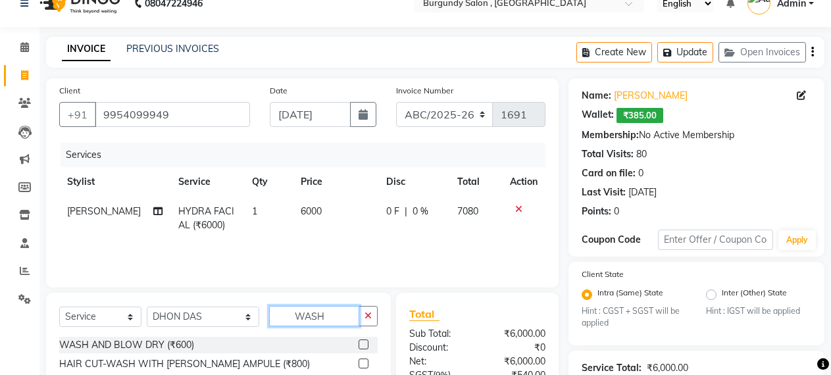
type input "WASH"
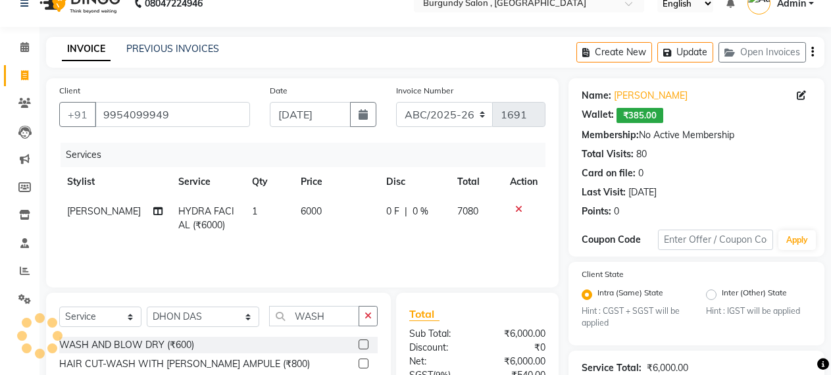
click at [358, 345] on label at bounding box center [363, 344] width 10 height 10
click at [358, 345] on input "checkbox" at bounding box center [362, 345] width 9 height 9
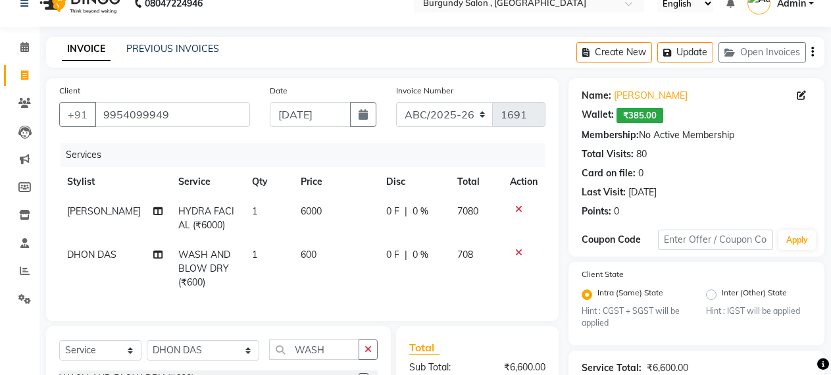
checkbox input "false"
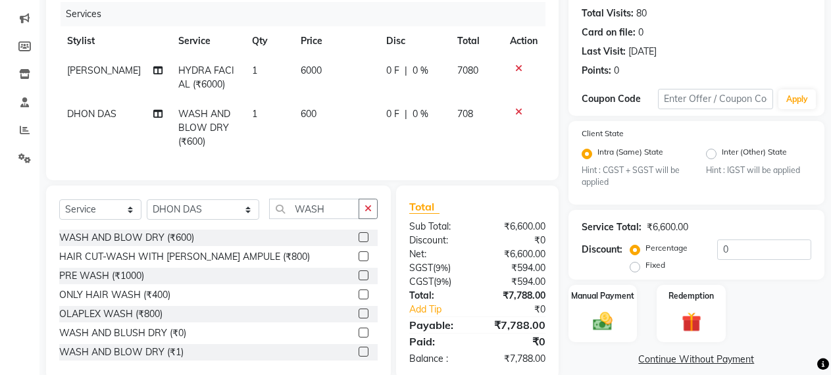
scroll to position [197, 0]
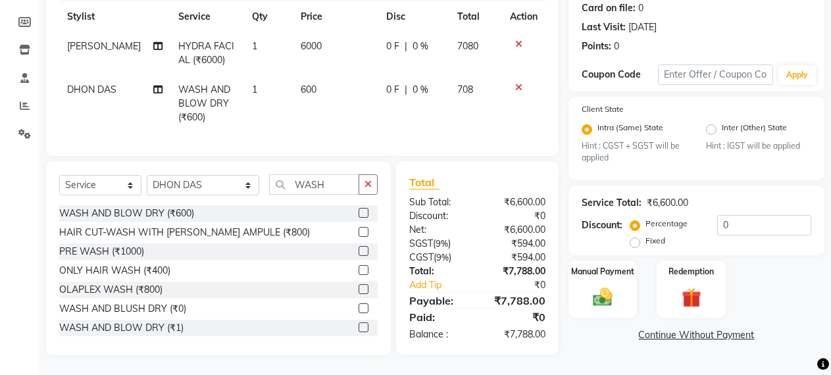
click at [301, 84] on span "600" at bounding box center [309, 90] width 16 height 12
select select "33278"
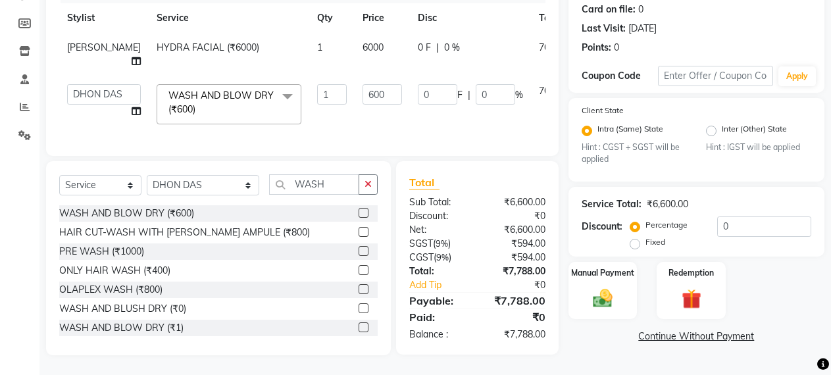
scroll to position [195, 0]
click at [362, 41] on span "6000" at bounding box center [372, 47] width 21 height 12
select select "32580"
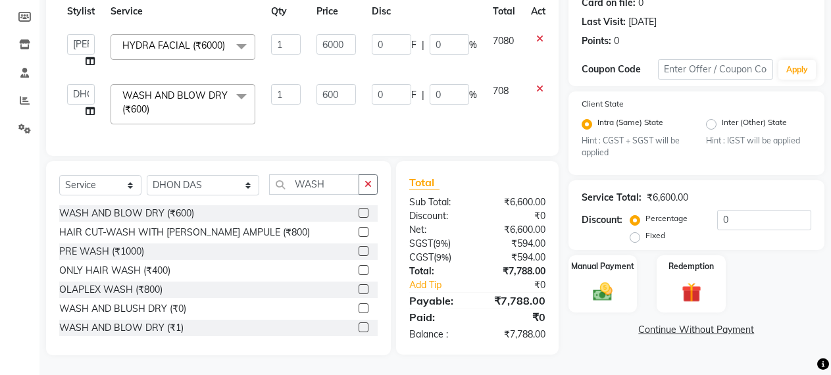
scroll to position [197, 0]
click at [326, 40] on input "6000" at bounding box center [335, 44] width 39 height 20
type input "5000"
click at [328, 100] on td "600" at bounding box center [335, 104] width 55 height 56
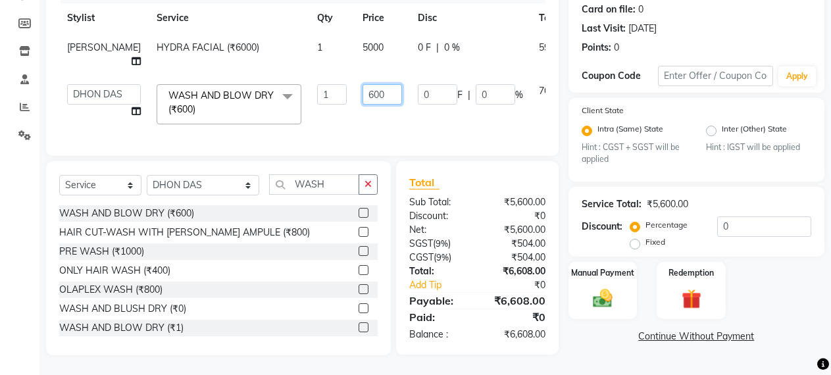
scroll to position [195, 0]
type input "800"
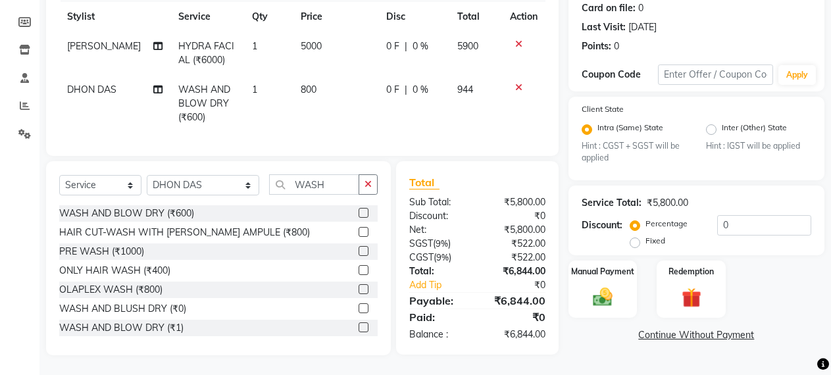
click at [347, 111] on td "800" at bounding box center [335, 103] width 85 height 57
select select "33278"
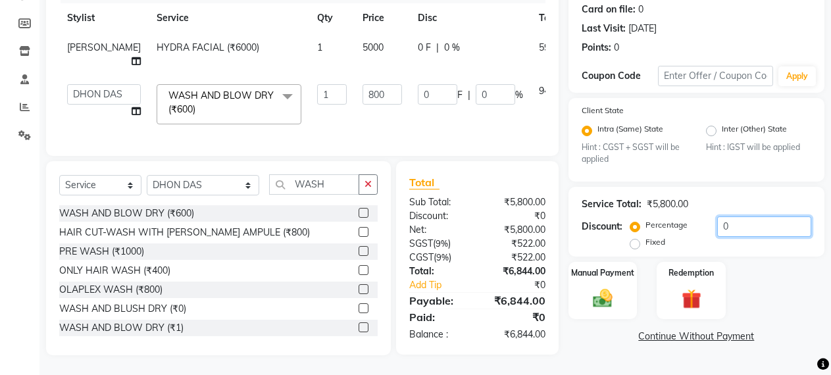
click at [717, 218] on input "0" at bounding box center [764, 226] width 94 height 20
type input "50"
type input "400"
type input "50"
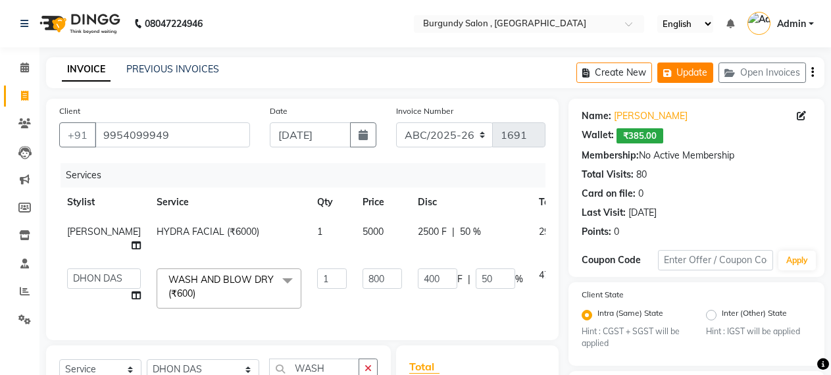
type input "50"
click at [699, 72] on button "Update" at bounding box center [685, 72] width 56 height 20
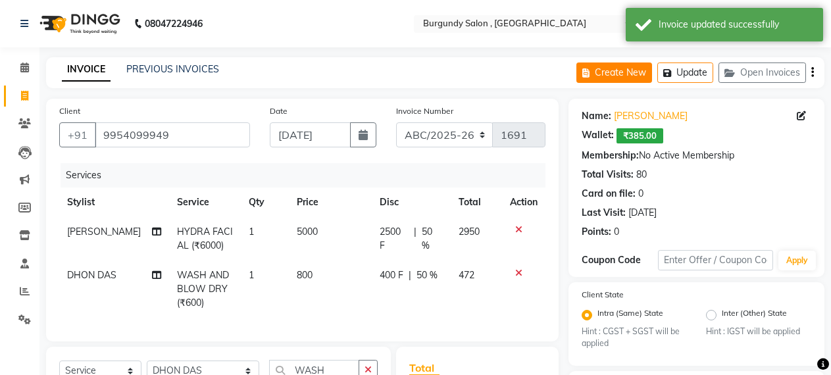
click at [636, 68] on button "Create New" at bounding box center [614, 72] width 76 height 20
select select "service"
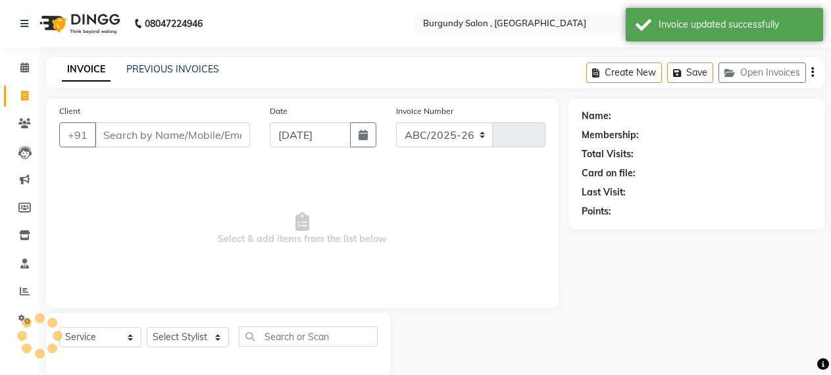
scroll to position [20, 0]
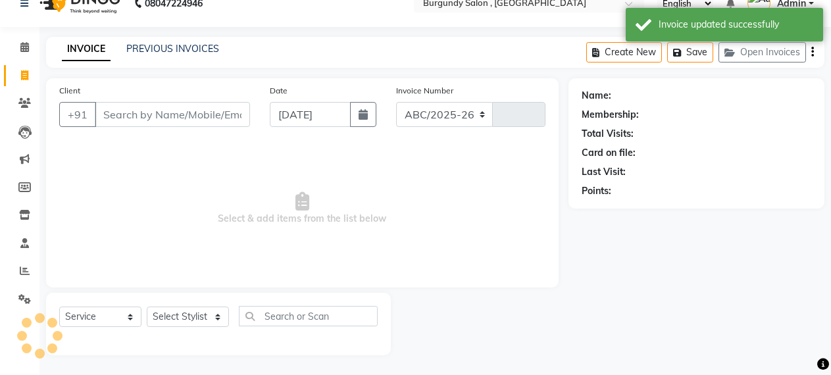
select select "5345"
type input "1691"
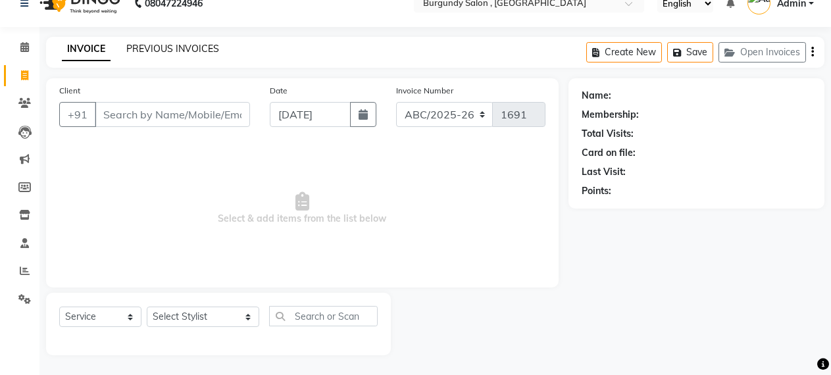
click at [204, 49] on link "PREVIOUS INVOICES" at bounding box center [172, 49] width 93 height 12
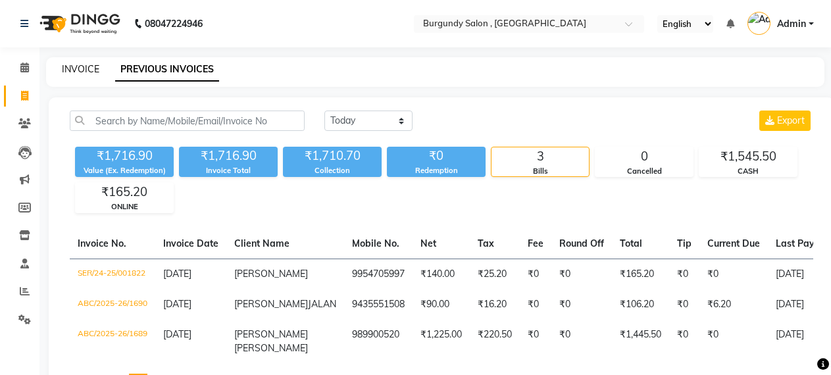
click at [72, 70] on link "INVOICE" at bounding box center [80, 69] width 37 height 12
select select "service"
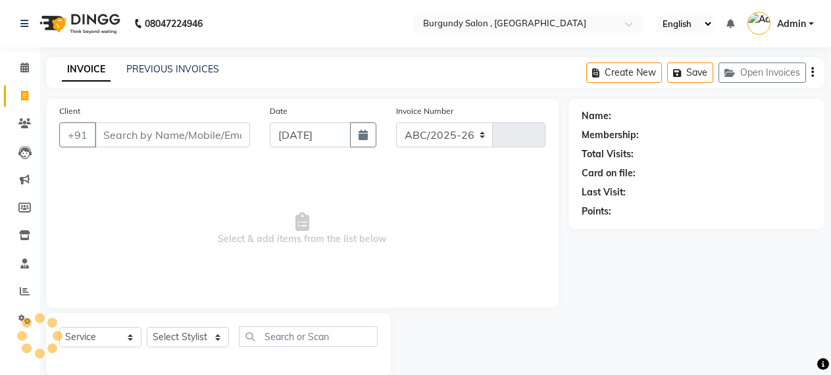
scroll to position [20, 0]
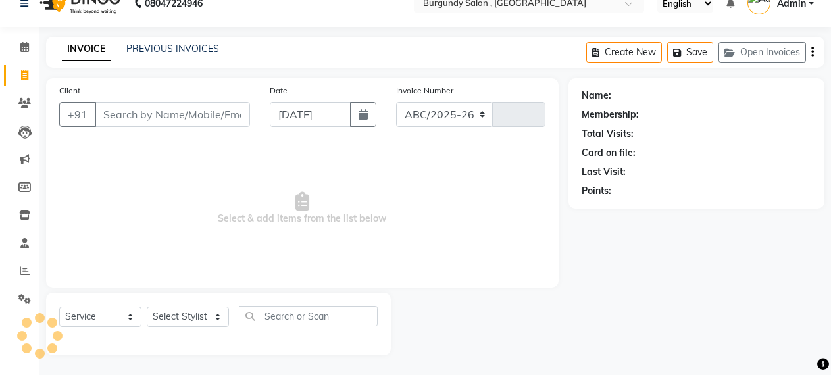
select select "5345"
type input "1691"
click at [776, 46] on button "Open Invoices" at bounding box center [761, 52] width 87 height 20
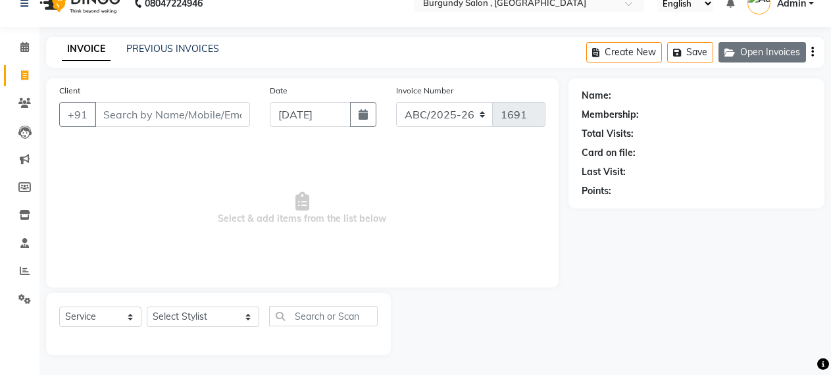
click at [745, 56] on button "Open Invoices" at bounding box center [761, 52] width 87 height 20
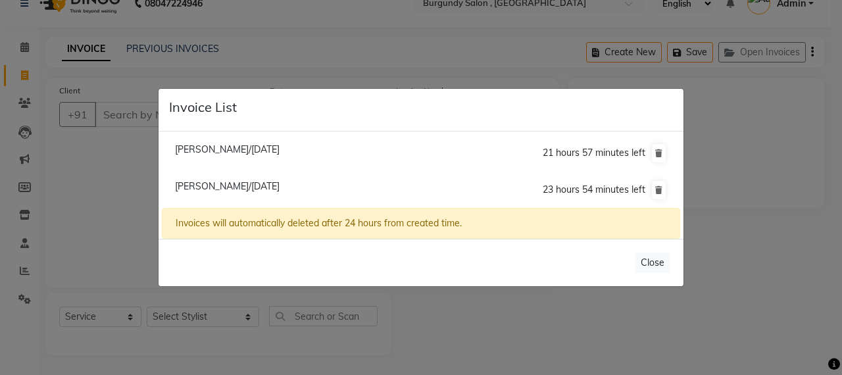
click at [230, 182] on span "[PERSON_NAME]/[DATE]" at bounding box center [227, 186] width 105 height 12
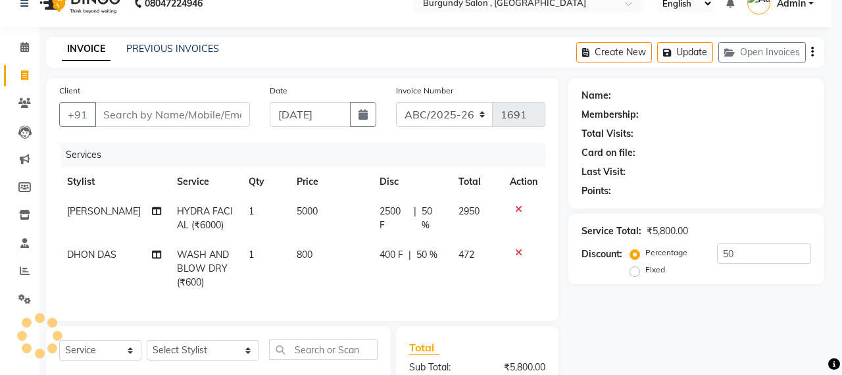
type input "9954099949"
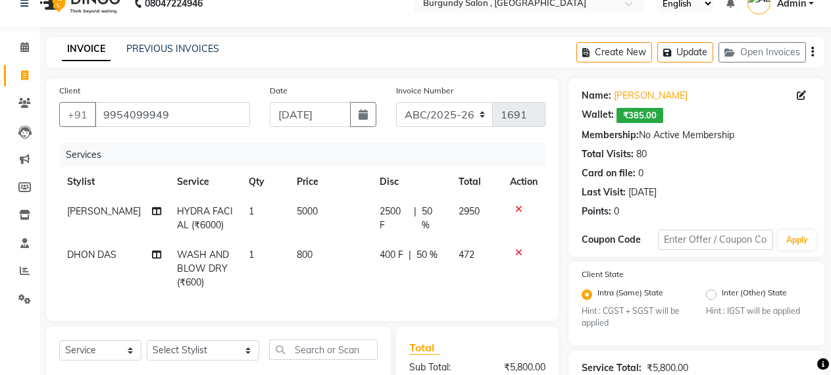
click at [297, 253] on span "800" at bounding box center [305, 255] width 16 height 12
select select "33278"
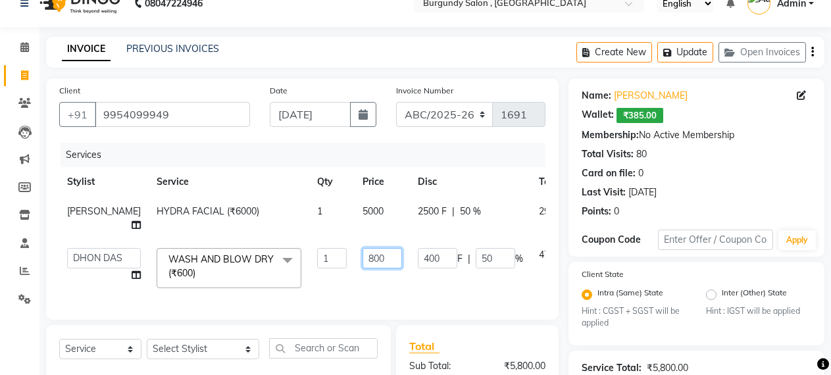
click at [362, 262] on input "800" at bounding box center [381, 258] width 39 height 20
type input "600"
click at [354, 276] on td "600" at bounding box center [381, 268] width 55 height 56
select select "33278"
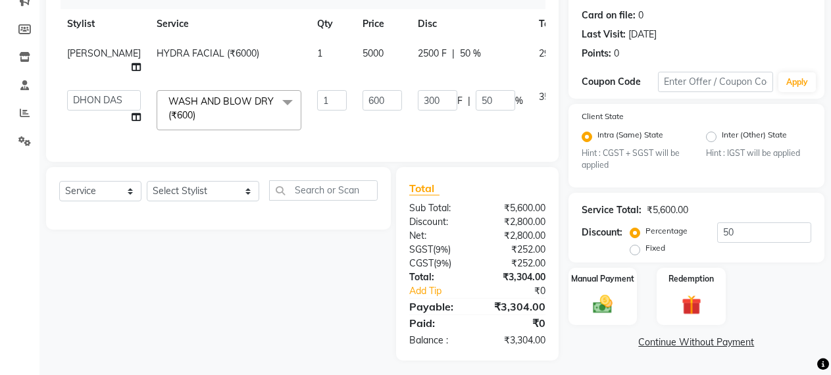
scroll to position [195, 0]
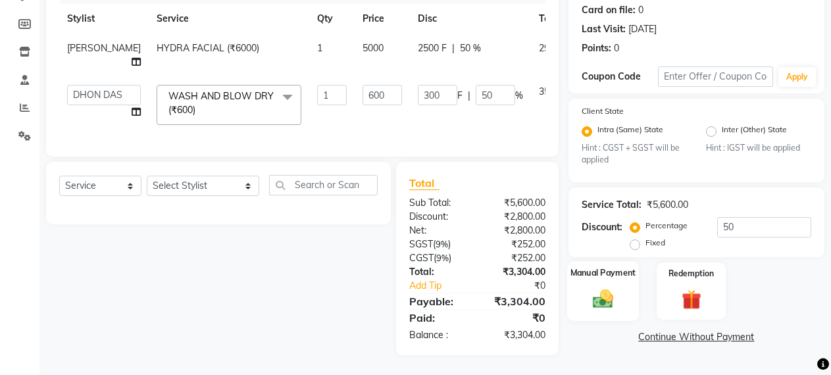
click at [593, 290] on img at bounding box center [603, 299] width 34 height 24
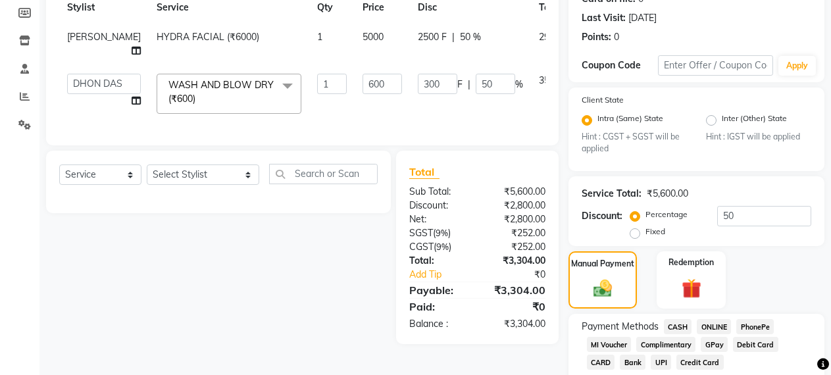
click at [674, 329] on span "CASH" at bounding box center [678, 326] width 28 height 15
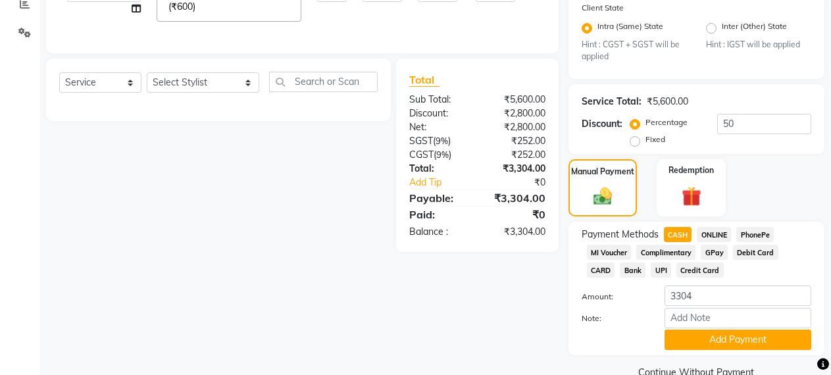
scroll to position [314, 0]
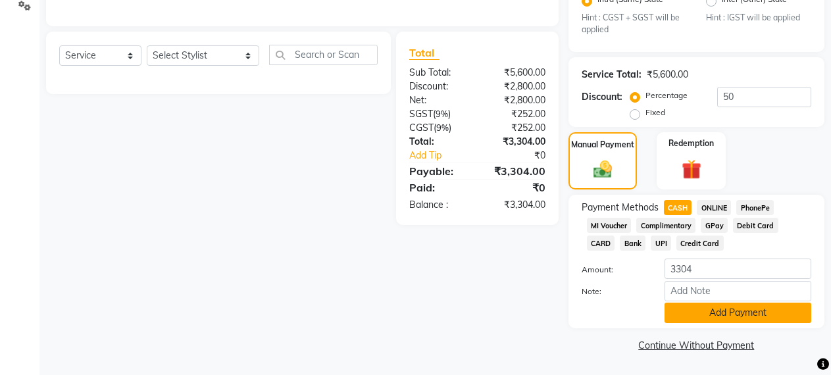
click at [704, 315] on button "Add Payment" at bounding box center [737, 313] width 147 height 20
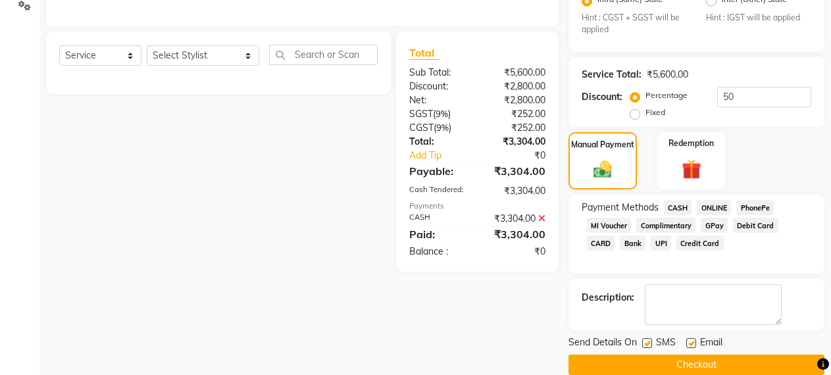
click at [643, 340] on label at bounding box center [647, 343] width 10 height 10
click at [643, 340] on input "checkbox" at bounding box center [646, 343] width 9 height 9
checkbox input "false"
click at [689, 339] on label at bounding box center [691, 343] width 10 height 10
click at [689, 339] on input "checkbox" at bounding box center [690, 343] width 9 height 9
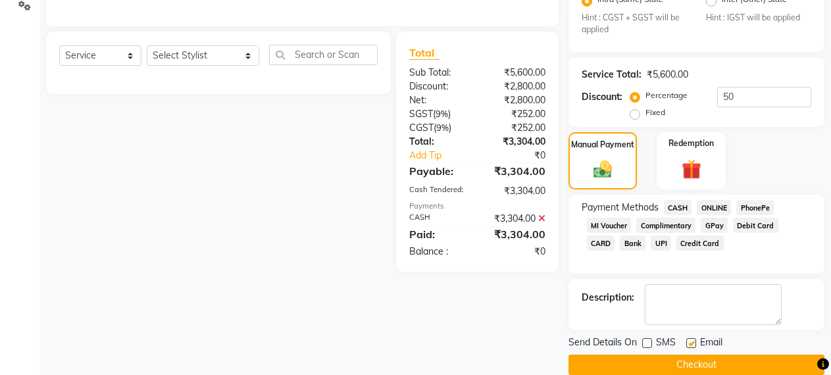
checkbox input "false"
click at [705, 358] on button "Checkout" at bounding box center [696, 364] width 256 height 20
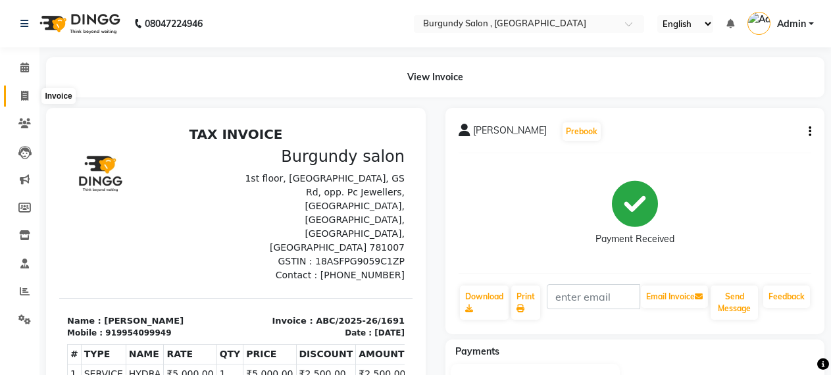
click at [26, 95] on icon at bounding box center [24, 96] width 7 height 10
select select "service"
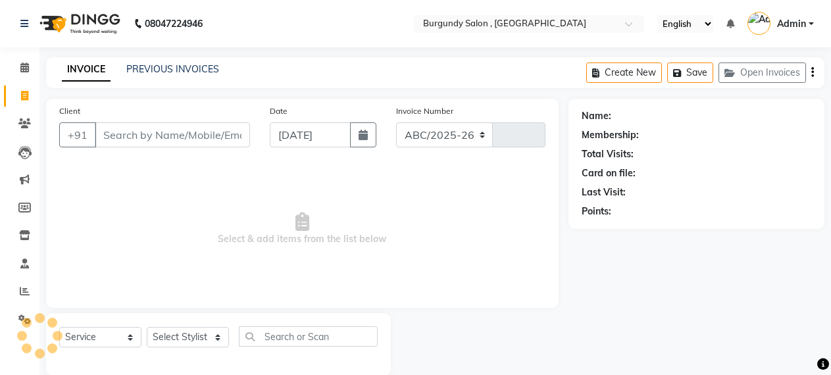
scroll to position [20, 0]
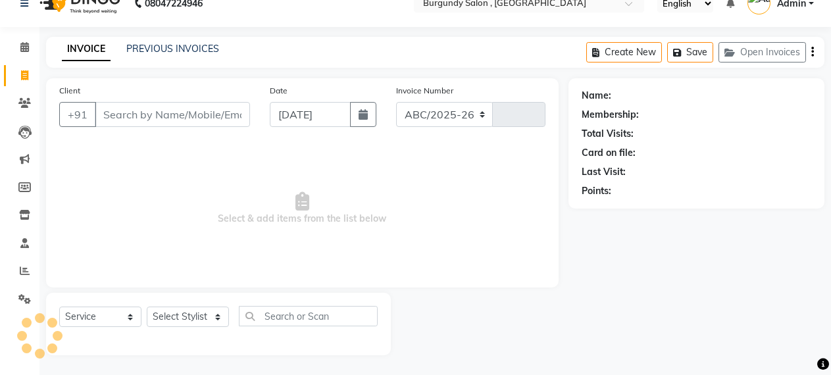
select select "5345"
type input "1692"
click at [166, 49] on link "PREVIOUS INVOICES" at bounding box center [172, 49] width 93 height 12
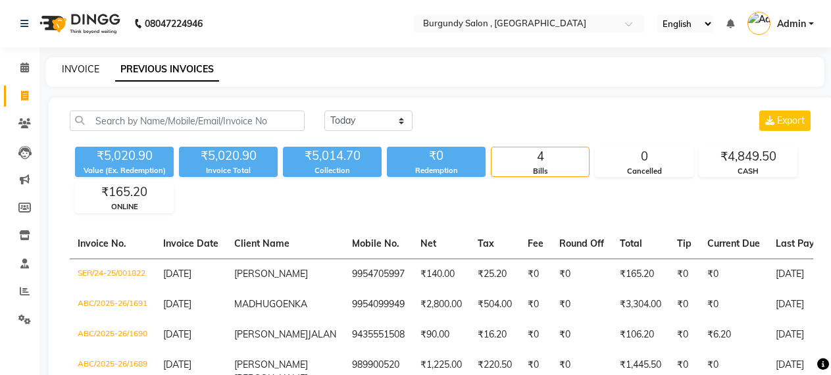
click at [72, 66] on link "INVOICE" at bounding box center [80, 69] width 37 height 12
select select "service"
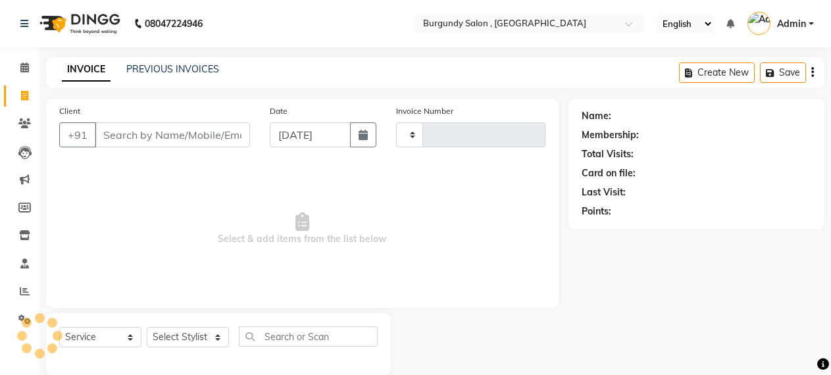
type input "1692"
select select "5345"
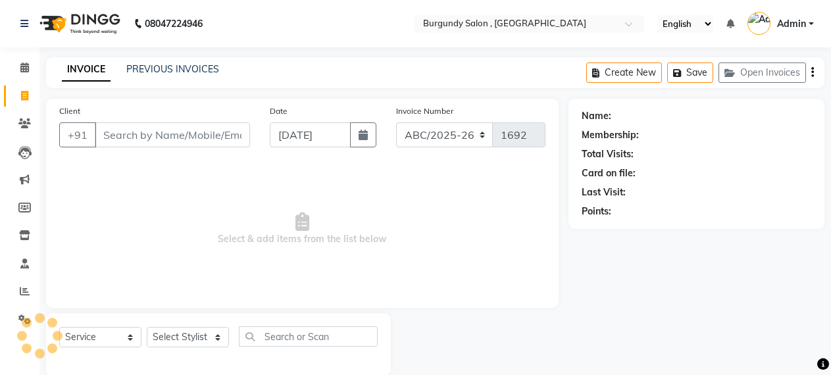
scroll to position [20, 0]
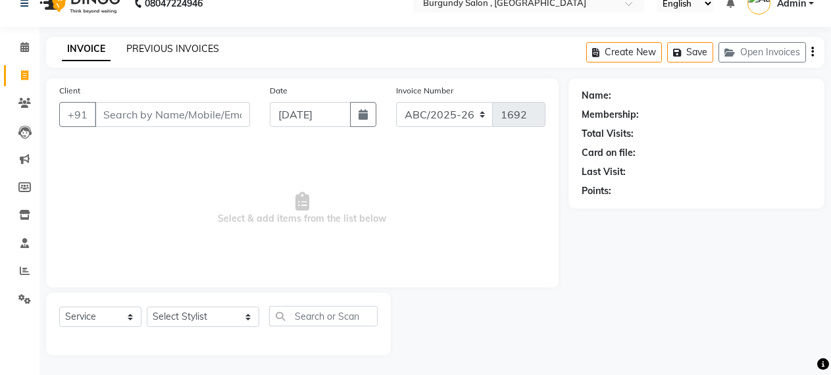
click at [159, 47] on link "PREVIOUS INVOICES" at bounding box center [172, 49] width 93 height 12
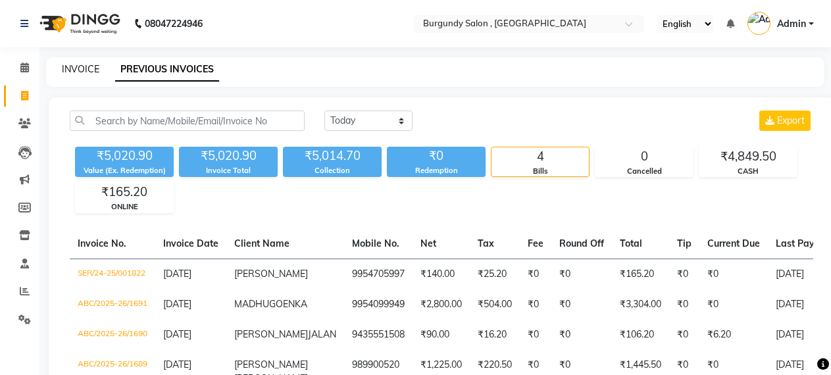
click at [80, 63] on link "INVOICE" at bounding box center [80, 69] width 37 height 12
select select "service"
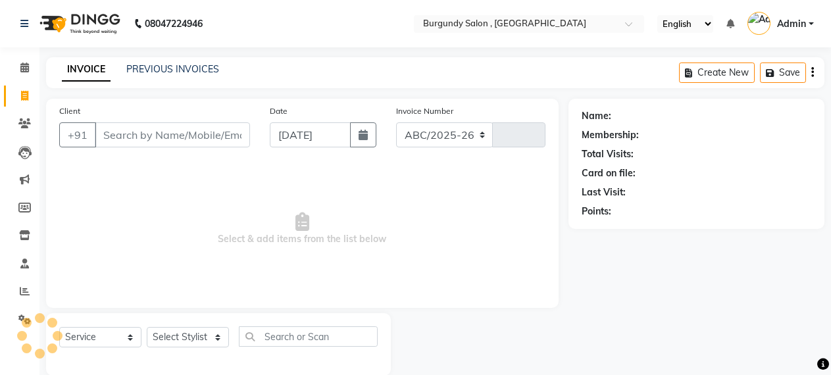
select select "5345"
type input "1692"
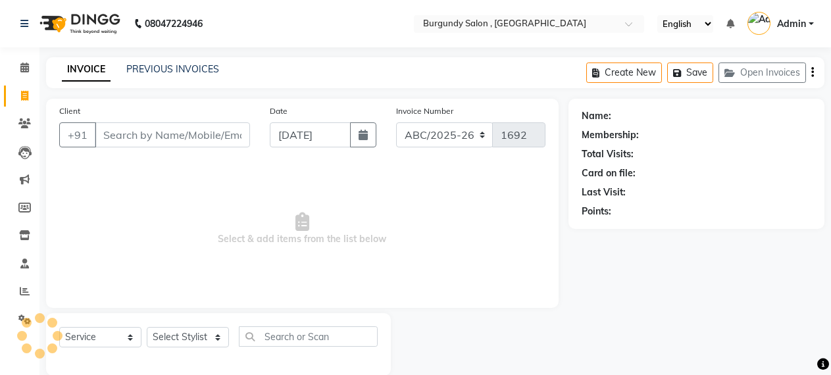
scroll to position [20, 0]
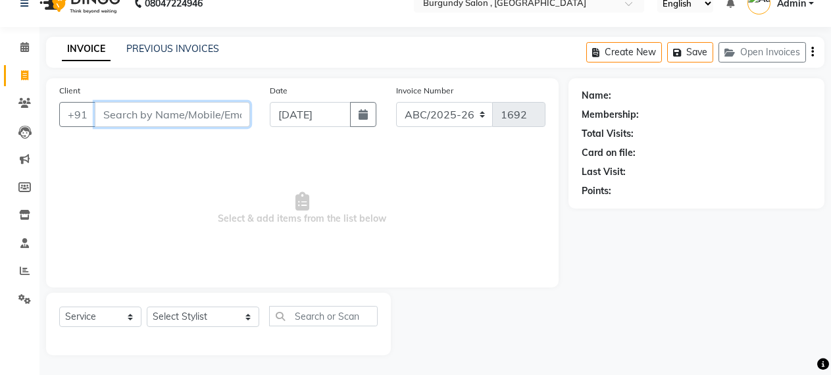
click at [140, 112] on input "Client" at bounding box center [172, 114] width 155 height 25
paste input "919435009624"
type input "919435009624"
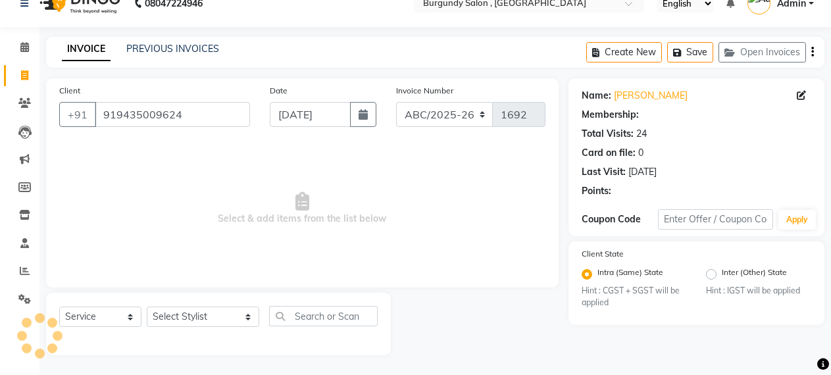
select select "1: Object"
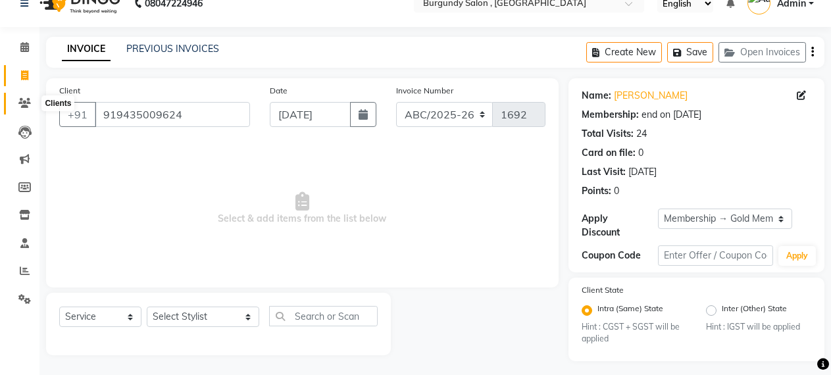
click at [25, 104] on icon at bounding box center [24, 103] width 12 height 10
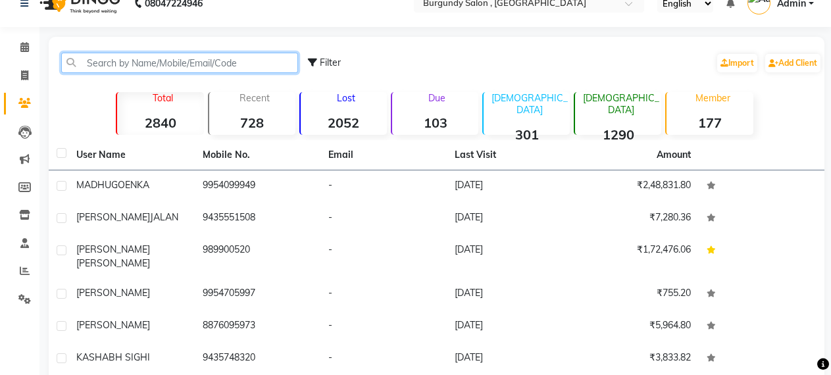
click at [168, 60] on input "text" at bounding box center [179, 63] width 237 height 20
paste input "919435009624"
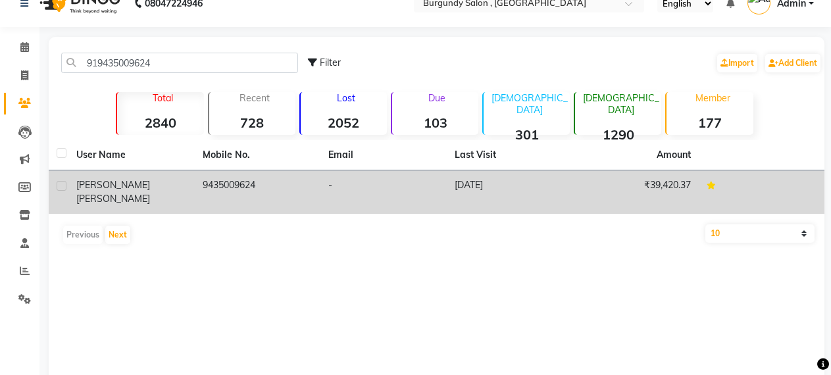
click at [193, 180] on td "[PERSON_NAME]" at bounding box center [131, 191] width 126 height 43
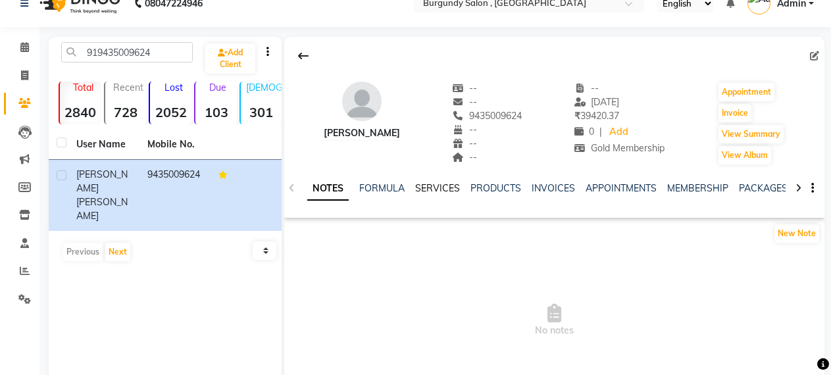
click at [450, 189] on link "SERVICES" at bounding box center [437, 188] width 45 height 12
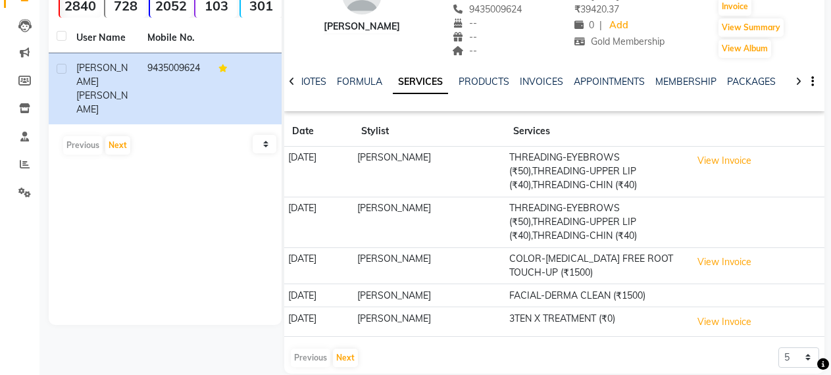
scroll to position [131, 0]
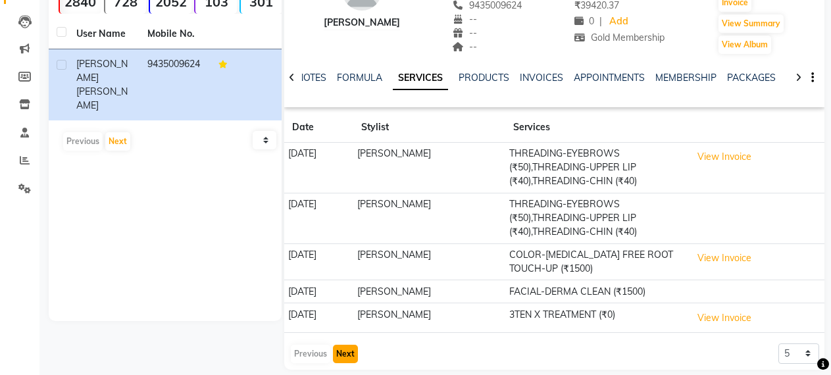
click at [347, 355] on button "Next" at bounding box center [345, 354] width 25 height 18
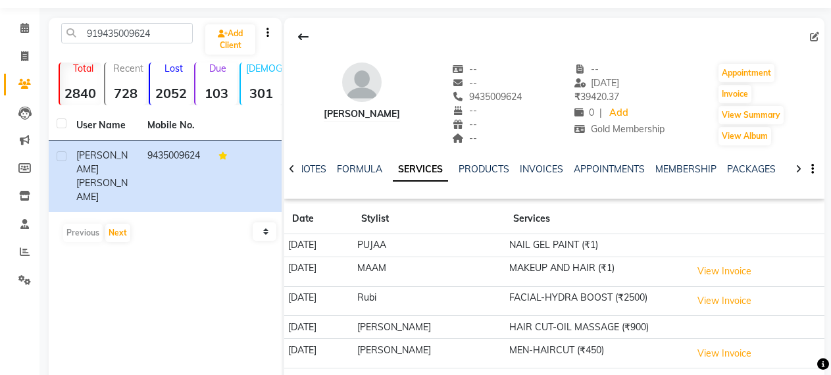
scroll to position [42, 0]
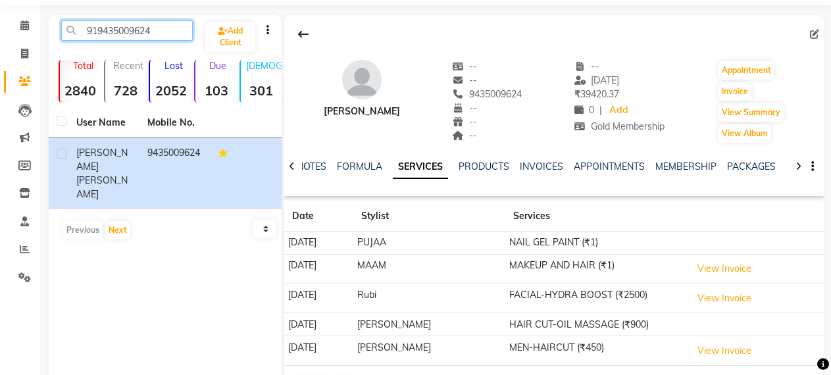
click at [151, 36] on input "919435009624" at bounding box center [127, 30] width 132 height 20
type input "9"
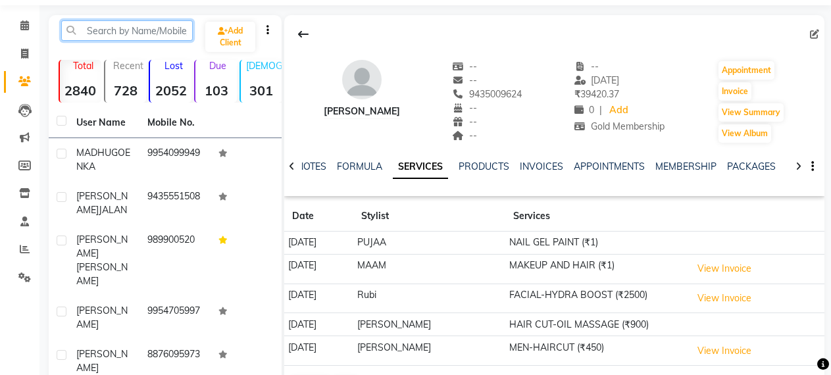
paste input "918471920760"
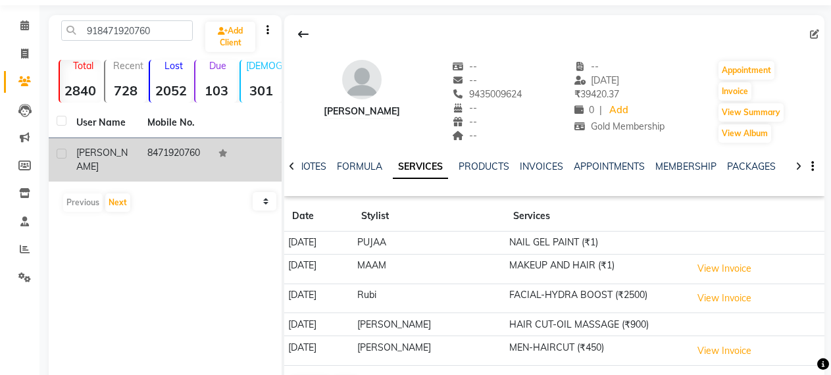
click at [180, 148] on td "8471920760" at bounding box center [174, 159] width 71 height 43
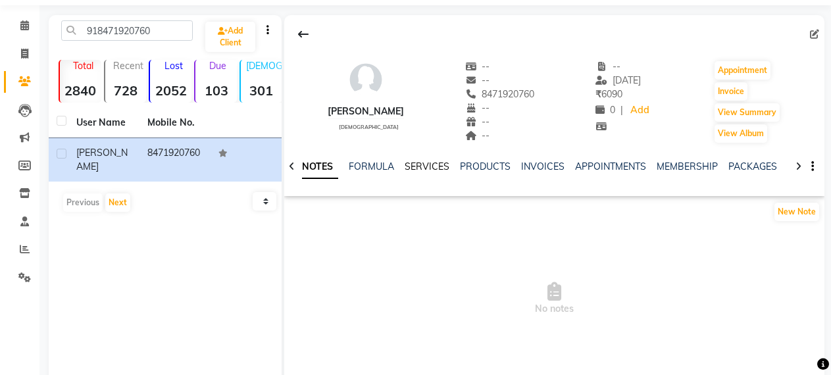
click at [424, 171] on link "SERVICES" at bounding box center [426, 166] width 45 height 12
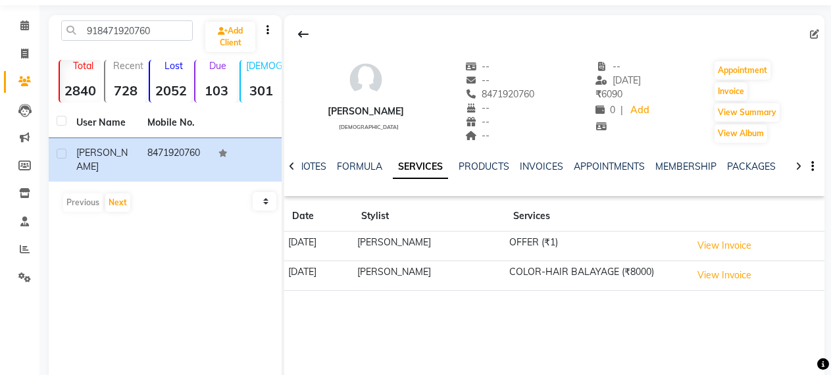
click at [161, 19] on div "918471920760 Add Client Total 2840 Recent 728 Lost 2052 Due 103 [DEMOGRAPHIC_DA…" at bounding box center [165, 212] width 233 height 395
click at [158, 26] on input "918471920760" at bounding box center [127, 30] width 132 height 20
type input "9"
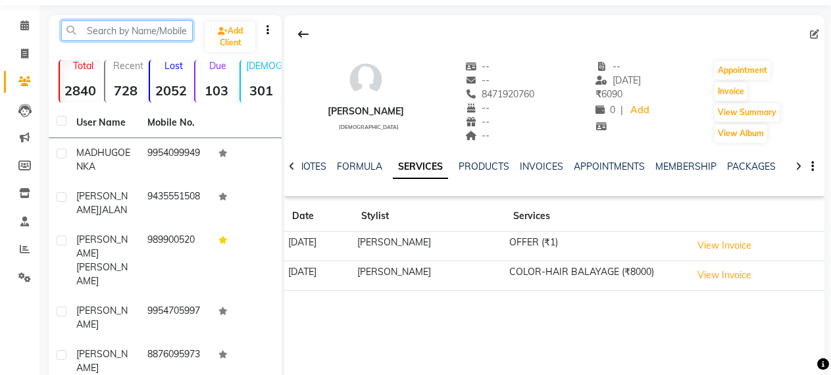
click at [158, 26] on input "text" at bounding box center [127, 30] width 132 height 20
paste input "919435042852"
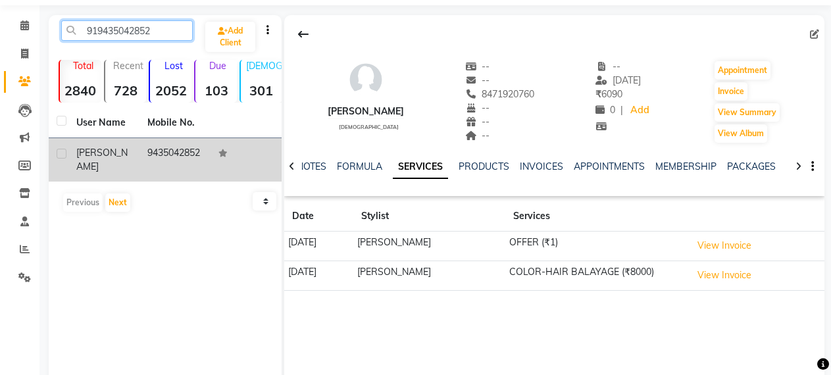
type input "919435042852"
click at [160, 143] on td "9435042852" at bounding box center [174, 159] width 71 height 43
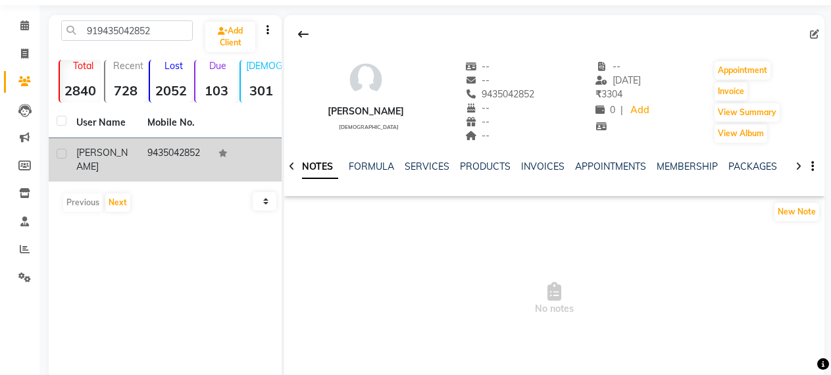
click at [156, 153] on td "9435042852" at bounding box center [174, 159] width 71 height 43
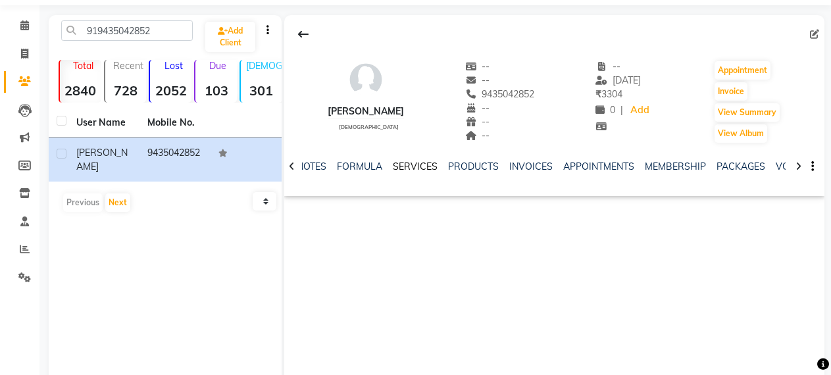
click at [420, 164] on link "SERVICES" at bounding box center [415, 166] width 45 height 12
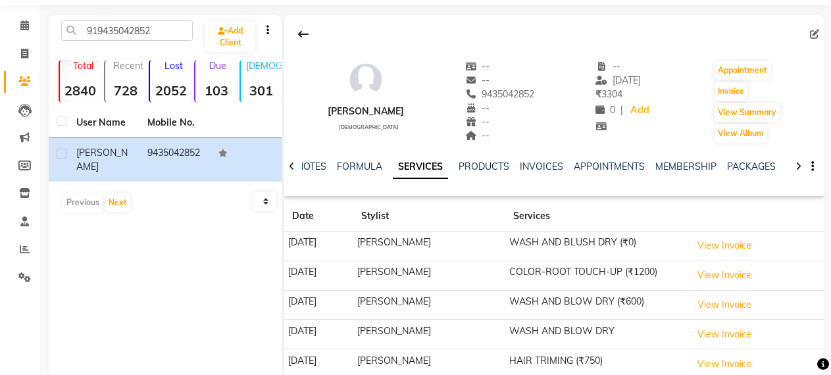
scroll to position [103, 0]
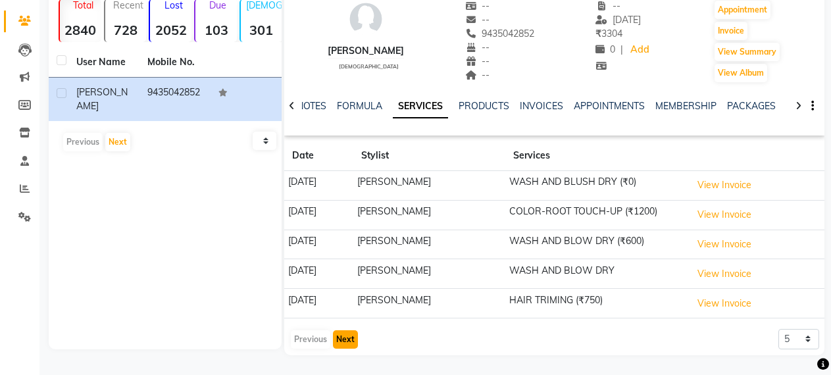
click at [345, 345] on button "Next" at bounding box center [345, 339] width 25 height 18
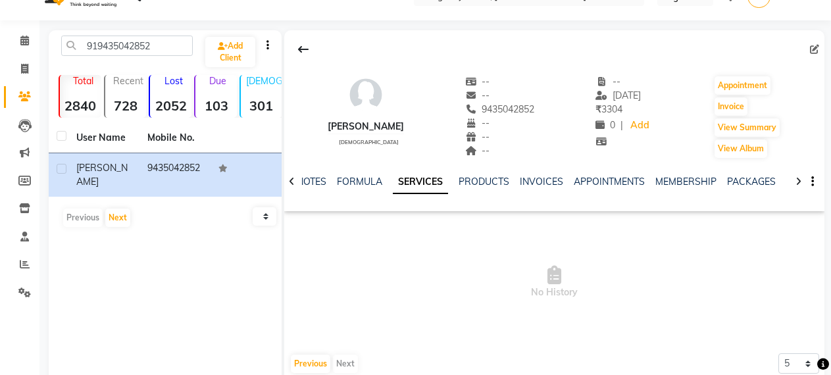
scroll to position [0, 0]
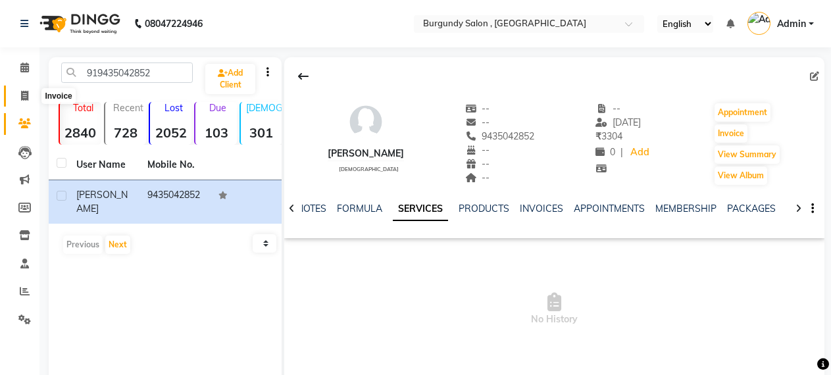
click at [24, 99] on icon at bounding box center [24, 96] width 7 height 10
select select "service"
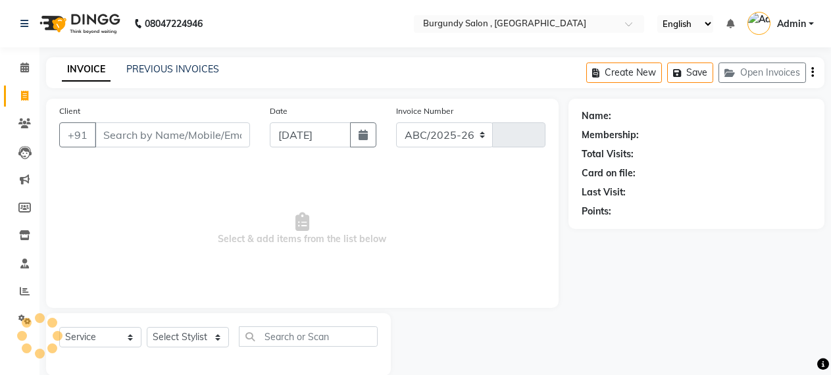
scroll to position [20, 0]
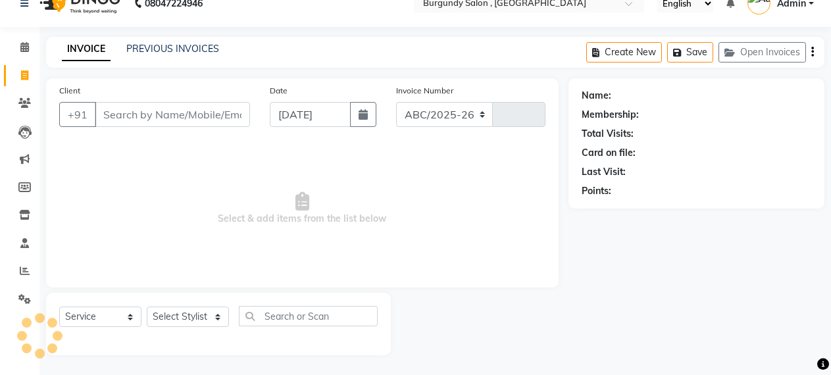
select select "5345"
type input "1692"
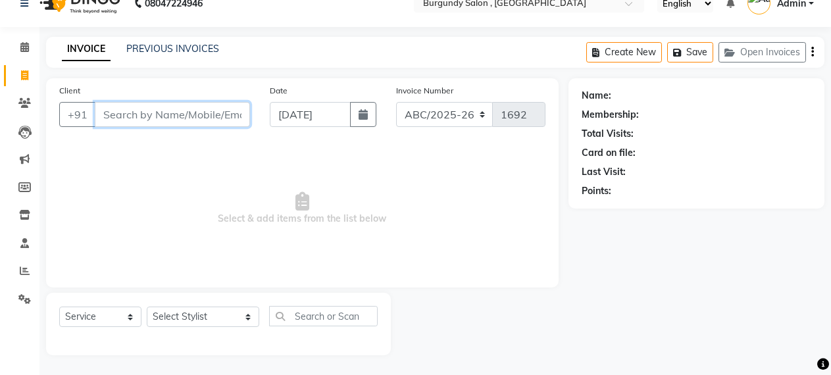
click at [154, 120] on input "Client" at bounding box center [172, 114] width 155 height 25
paste input "918876921057"
type input "918876921057"
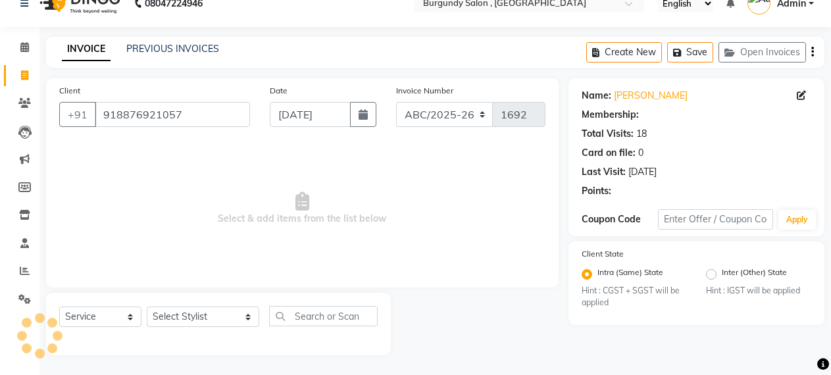
select select "1: Object"
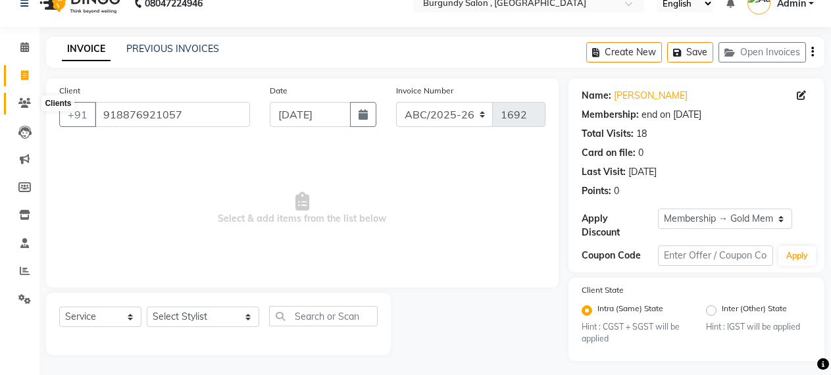
click at [26, 98] on icon at bounding box center [24, 103] width 12 height 10
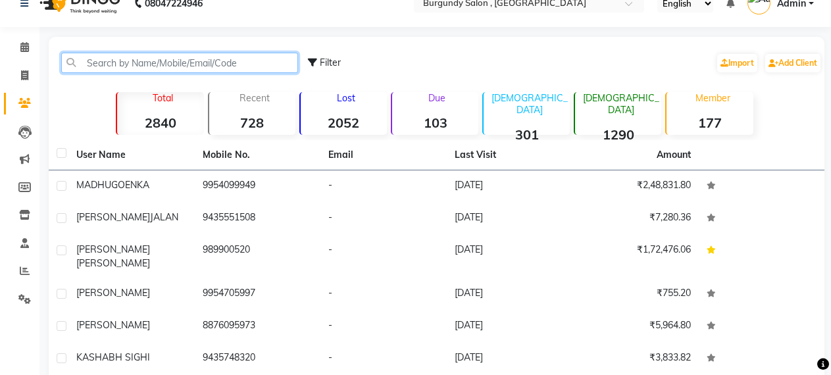
click at [166, 63] on input "text" at bounding box center [179, 63] width 237 height 20
paste input "918876921057"
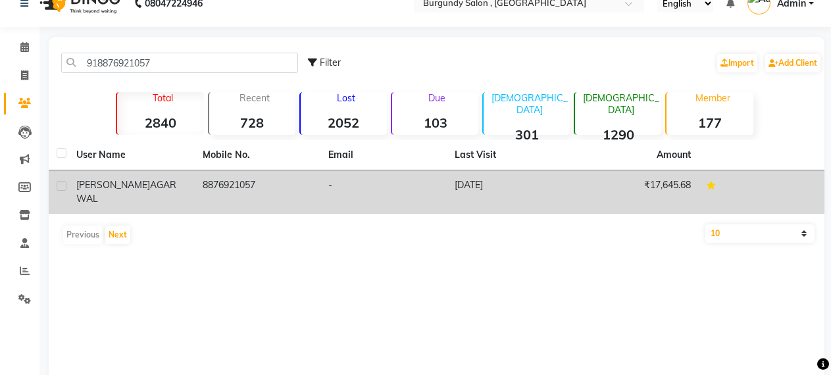
click at [184, 180] on div "[PERSON_NAME]" at bounding box center [131, 192] width 110 height 28
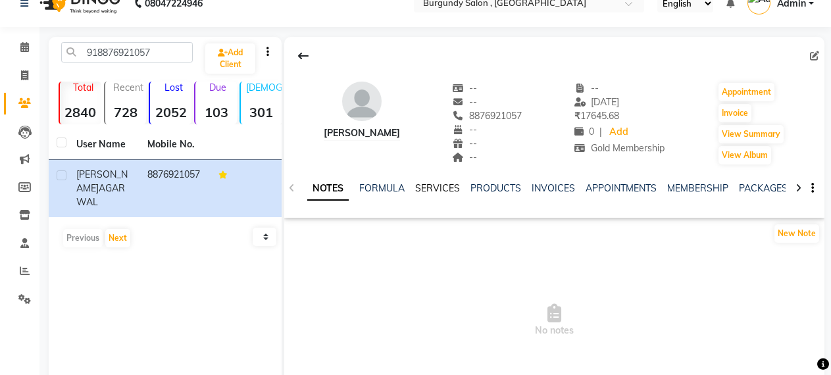
click at [445, 187] on link "SERVICES" at bounding box center [437, 188] width 45 height 12
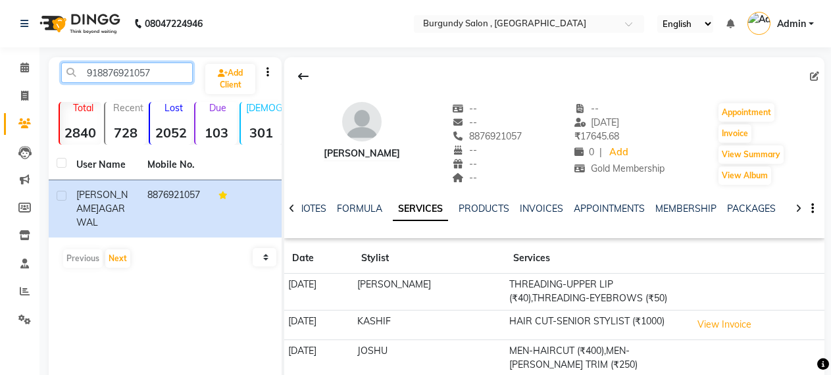
click at [157, 76] on input "918876921057" at bounding box center [127, 72] width 132 height 20
type input "9"
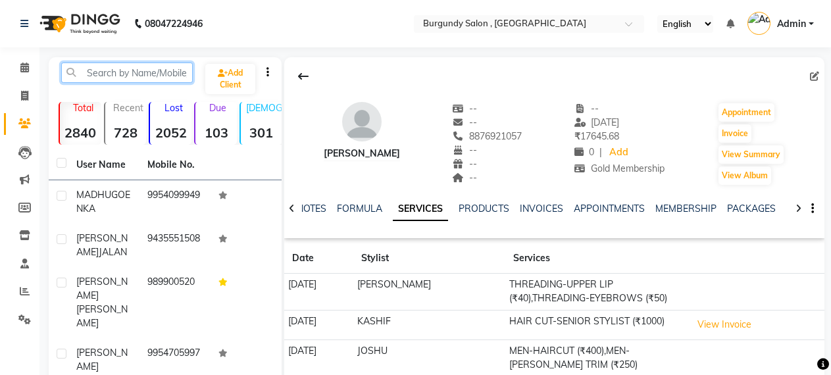
paste input "919999504805"
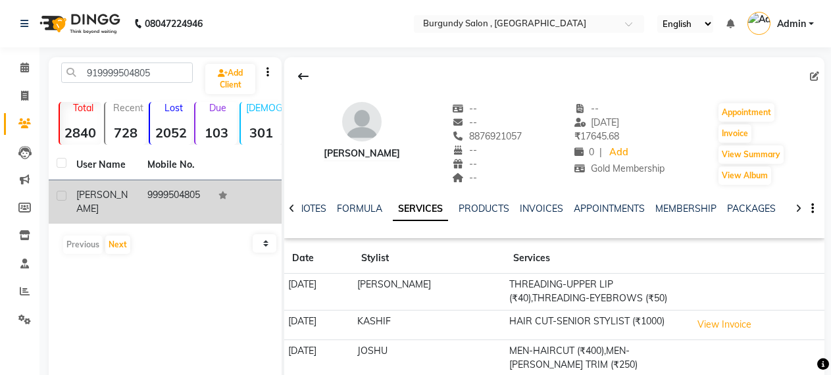
click at [170, 193] on td "9999504805" at bounding box center [174, 201] width 71 height 43
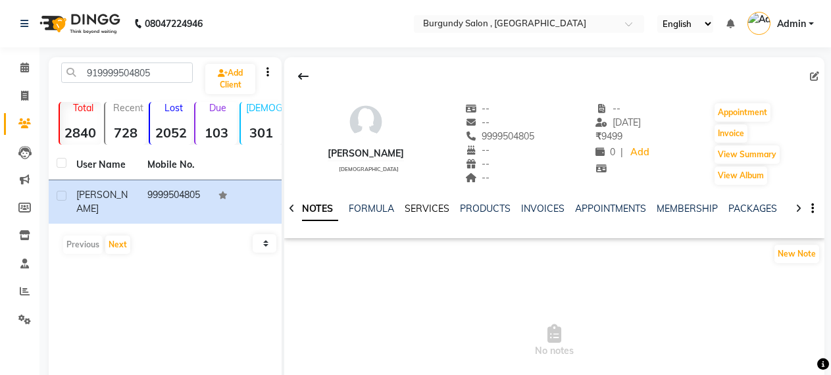
click at [437, 205] on link "SERVICES" at bounding box center [426, 209] width 45 height 12
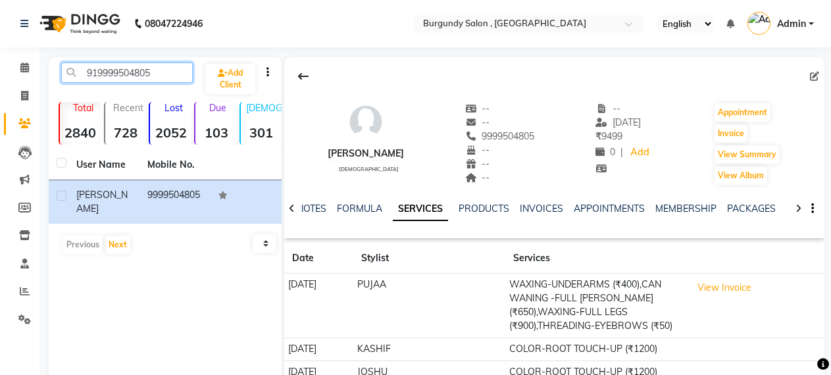
click at [159, 76] on input "919999504805" at bounding box center [127, 72] width 132 height 20
type input "9"
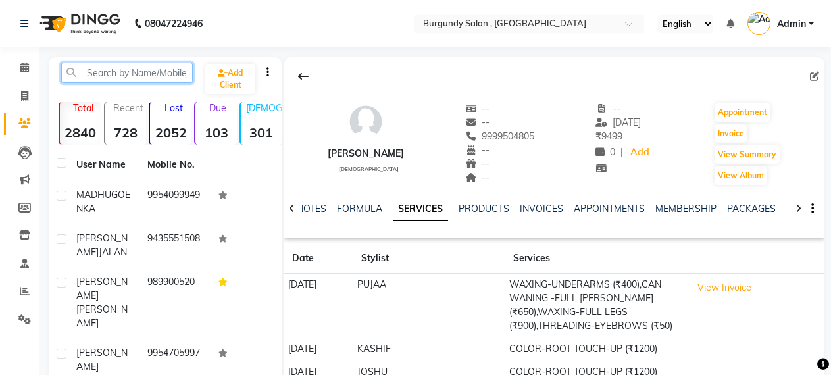
click at [159, 76] on input "text" at bounding box center [127, 72] width 132 height 20
paste input "918471931573"
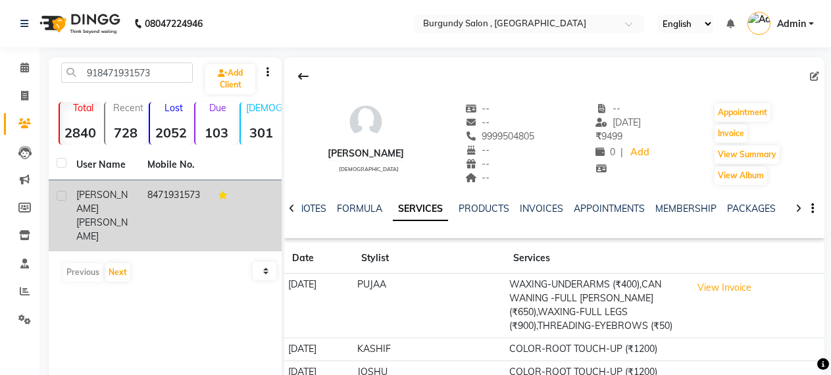
click at [175, 205] on td "8471931573" at bounding box center [174, 215] width 71 height 71
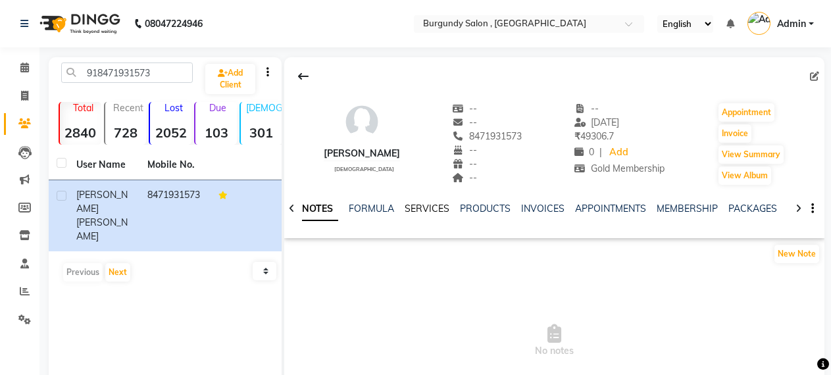
click at [442, 207] on link "SERVICES" at bounding box center [426, 209] width 45 height 12
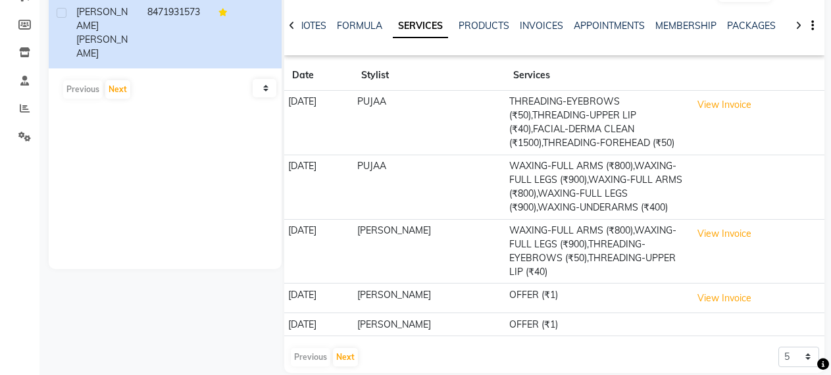
scroll to position [201, 0]
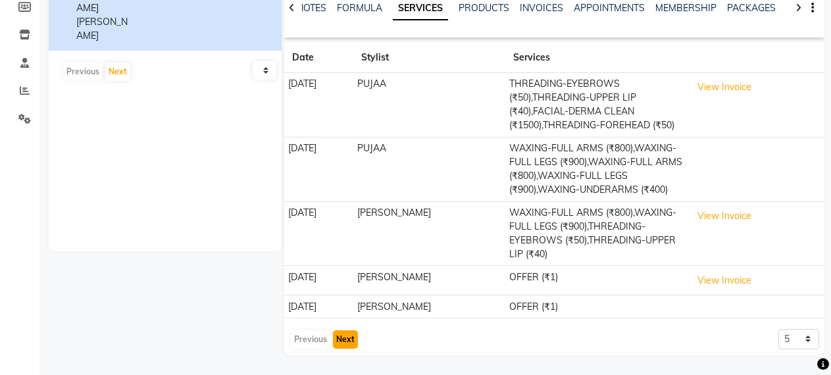
click at [348, 339] on button "Next" at bounding box center [345, 339] width 25 height 18
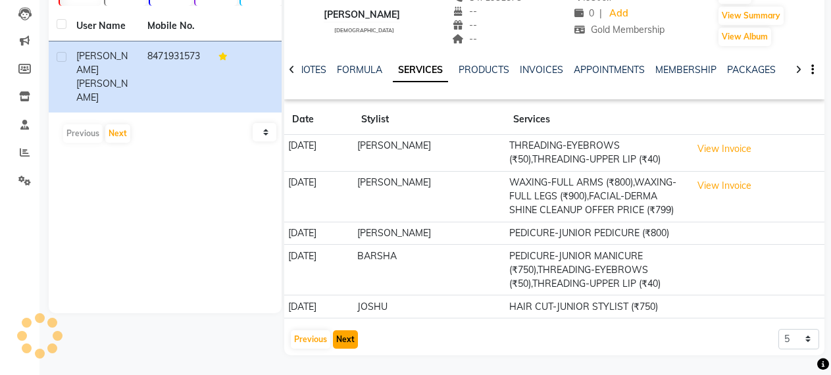
scroll to position [139, 0]
click at [348, 339] on button "Next" at bounding box center [345, 339] width 25 height 18
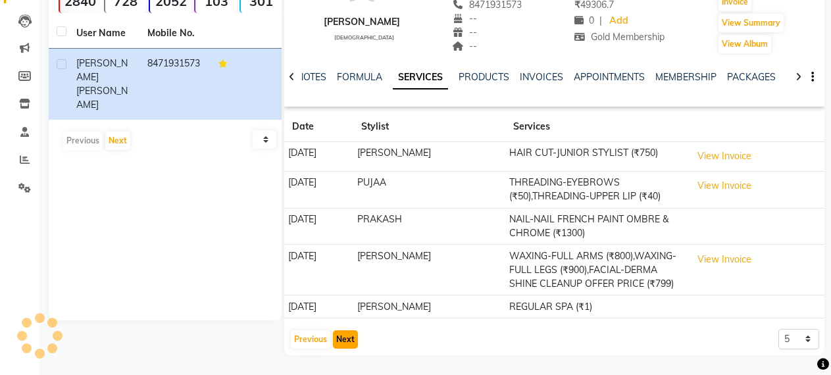
scroll to position [132, 0]
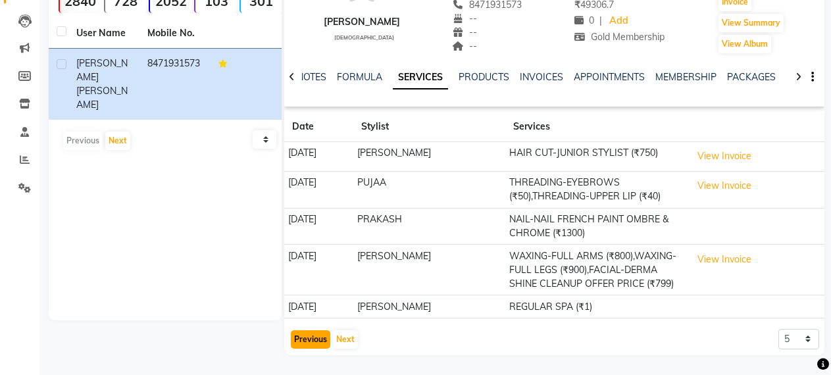
click at [308, 339] on button "Previous" at bounding box center [310, 339] width 39 height 18
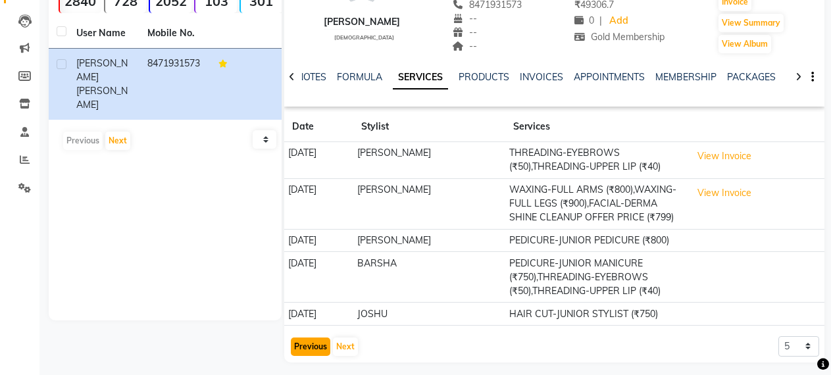
click at [308, 339] on button "Previous" at bounding box center [310, 346] width 39 height 18
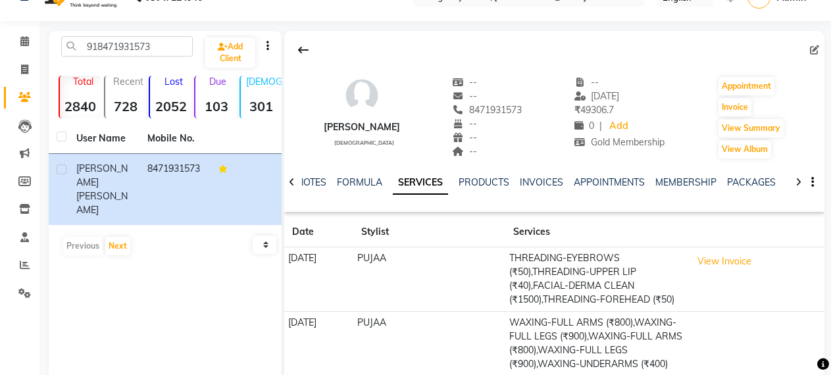
scroll to position [3, 0]
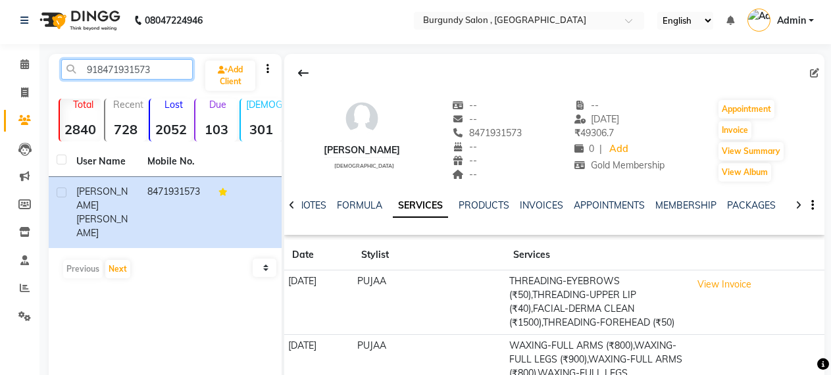
click at [154, 76] on input "918471931573" at bounding box center [127, 69] width 132 height 20
type input "9"
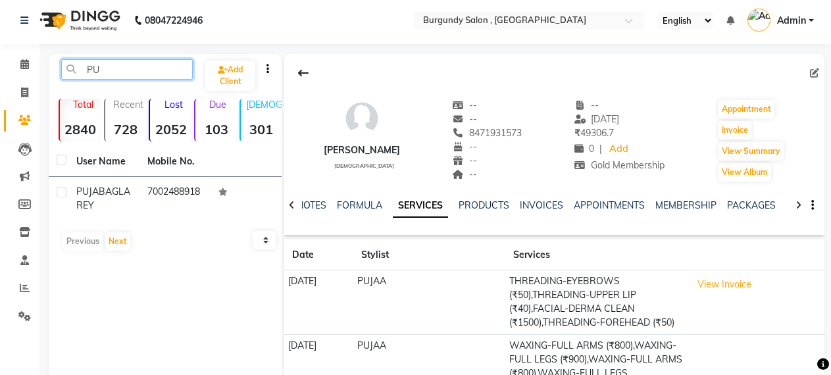
type input "P"
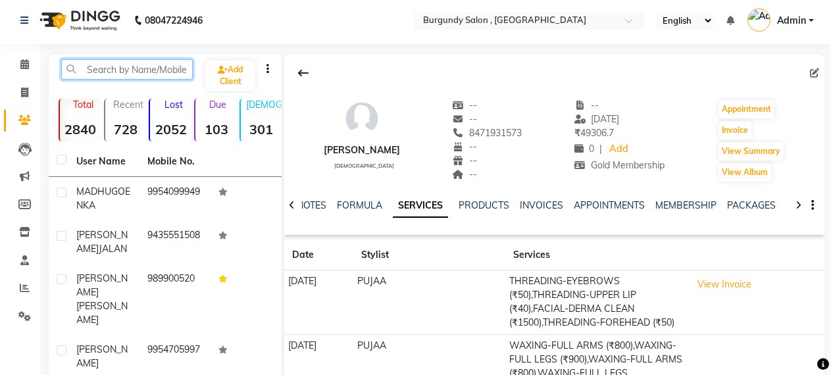
paste input "918474058039"
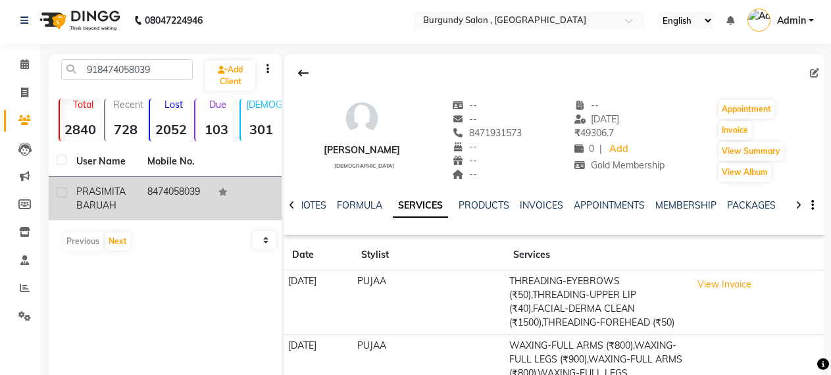
click at [156, 195] on td "8474058039" at bounding box center [174, 198] width 71 height 43
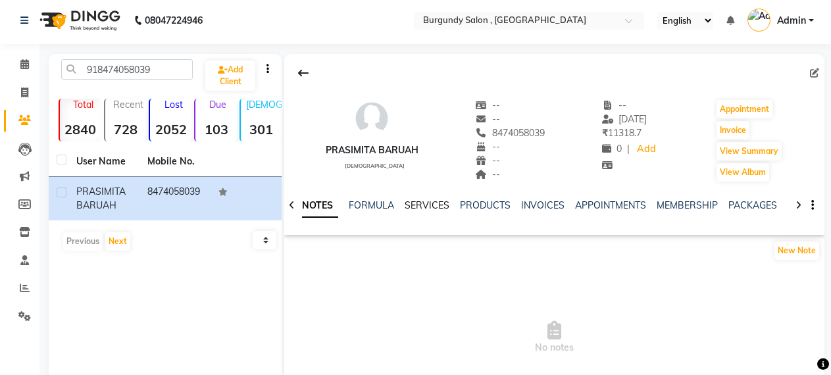
click at [423, 203] on link "SERVICES" at bounding box center [426, 205] width 45 height 12
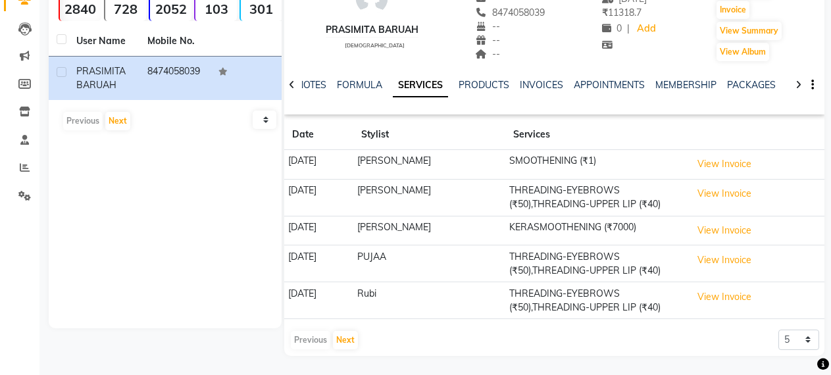
scroll to position [124, 0]
click at [341, 334] on button "Next" at bounding box center [345, 339] width 25 height 18
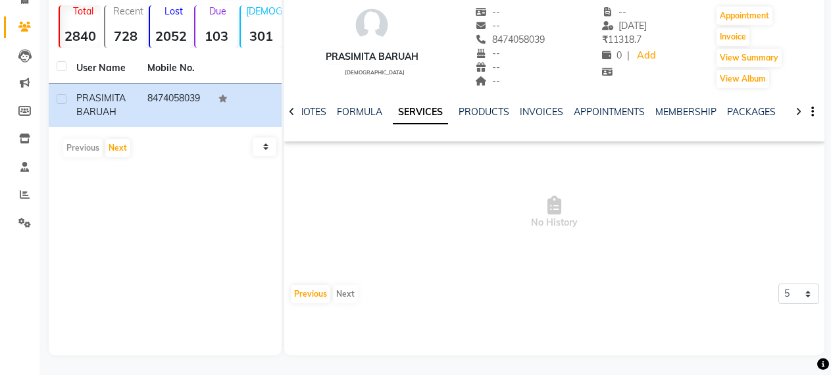
scroll to position [97, 0]
click at [299, 296] on button "Previous" at bounding box center [310, 294] width 39 height 18
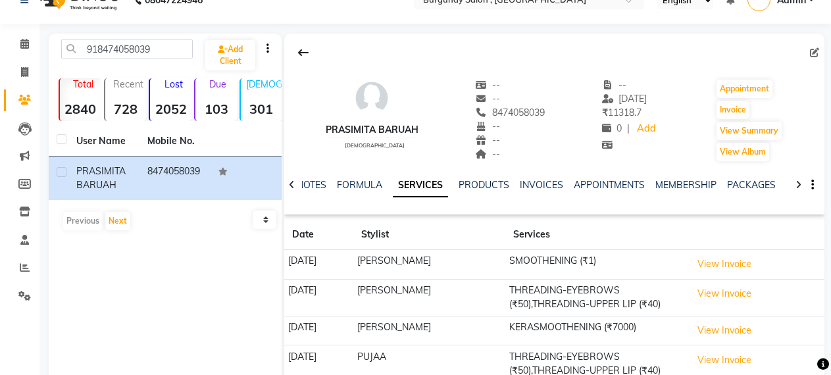
scroll to position [0, 0]
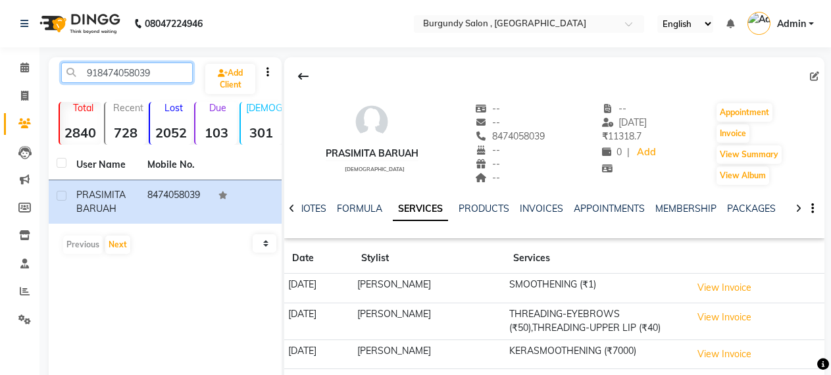
click at [162, 77] on input "918474058039" at bounding box center [127, 72] width 132 height 20
type input "9"
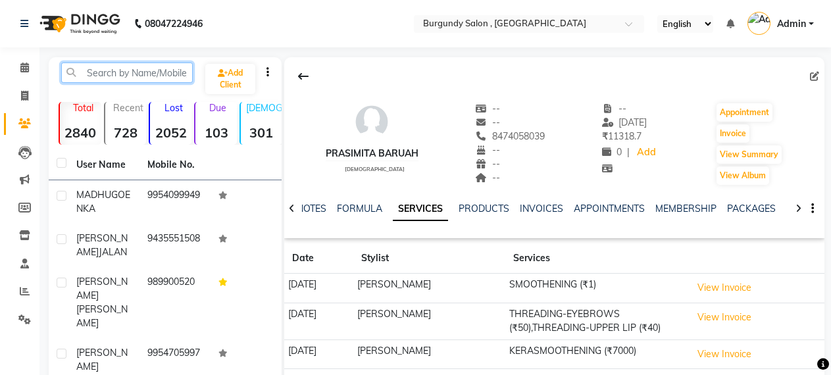
paste input "919810289106"
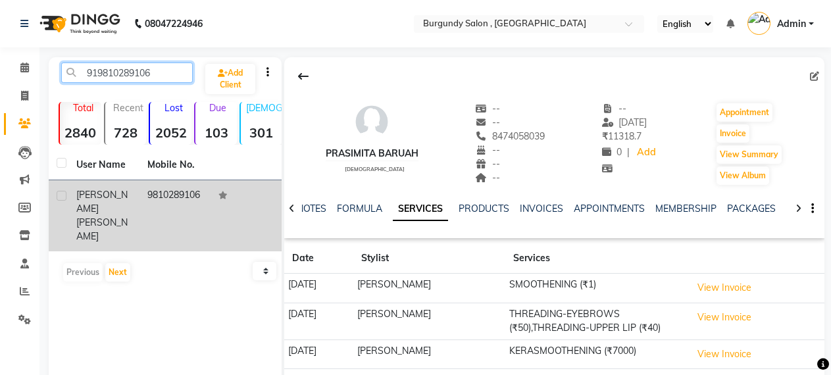
type input "919810289106"
click at [189, 191] on td "9810289106" at bounding box center [174, 215] width 71 height 71
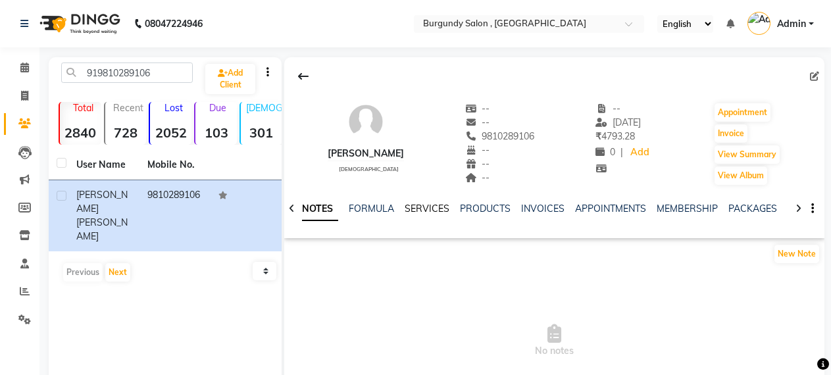
click at [430, 208] on link "SERVICES" at bounding box center [426, 209] width 45 height 12
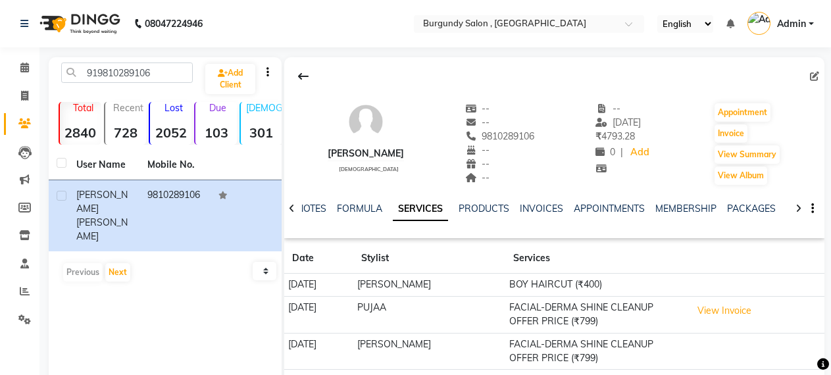
scroll to position [111, 0]
